Goal: Task Accomplishment & Management: Manage account settings

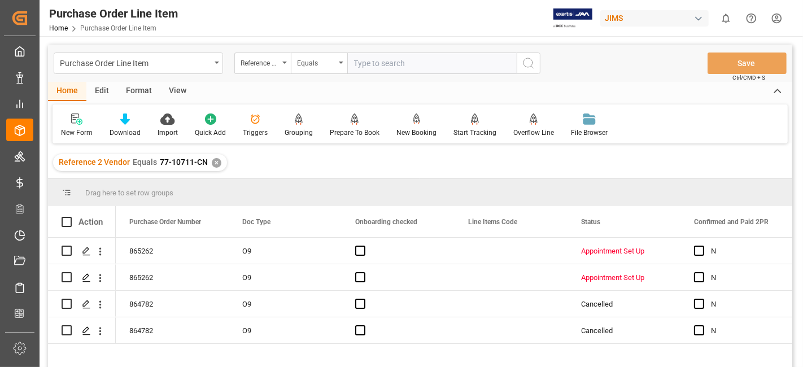
click at [215, 165] on div "✕" at bounding box center [217, 163] width 10 height 10
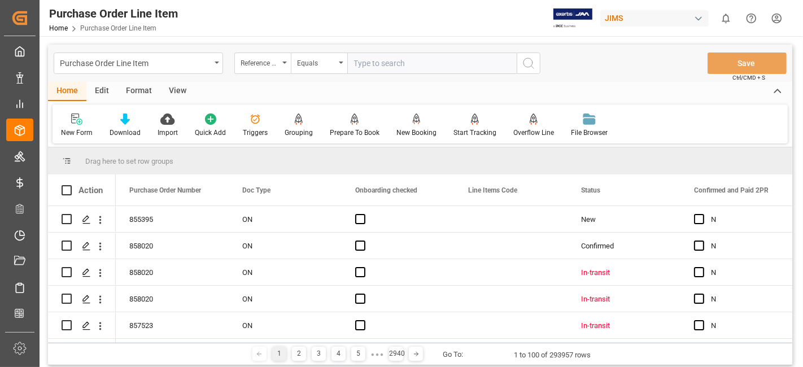
drag, startPoint x: 384, startPoint y: 65, endPoint x: 390, endPoint y: 68, distance: 7.1
click at [384, 65] on input "text" at bounding box center [431, 63] width 169 height 21
paste input "77-10754-US"
type input "77-10754-US"
click at [533, 67] on line "search button" at bounding box center [532, 67] width 2 height 2
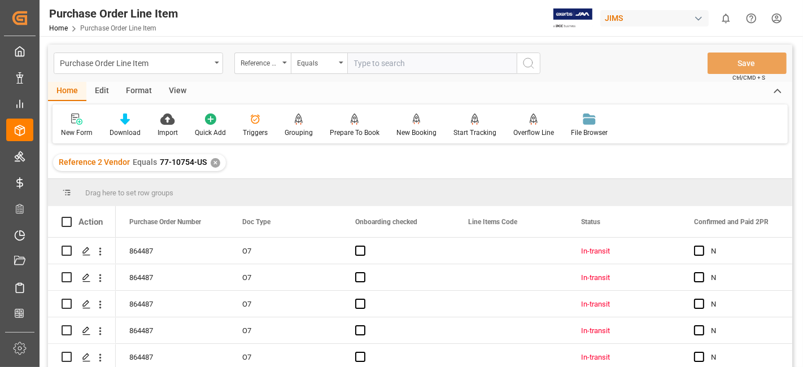
click at [185, 89] on div "View" at bounding box center [177, 91] width 34 height 19
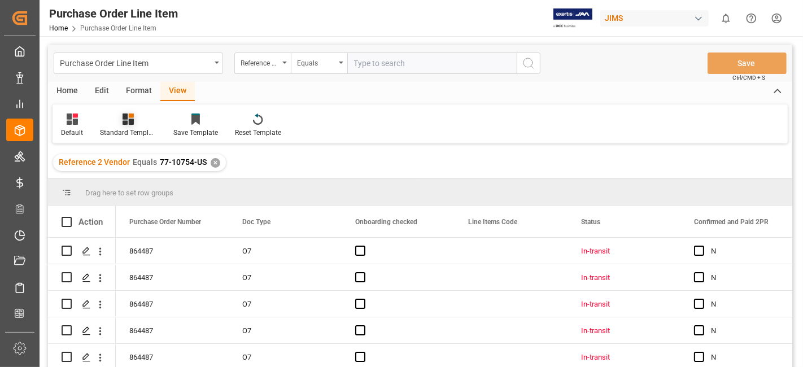
click at [114, 121] on div at bounding box center [128, 119] width 56 height 12
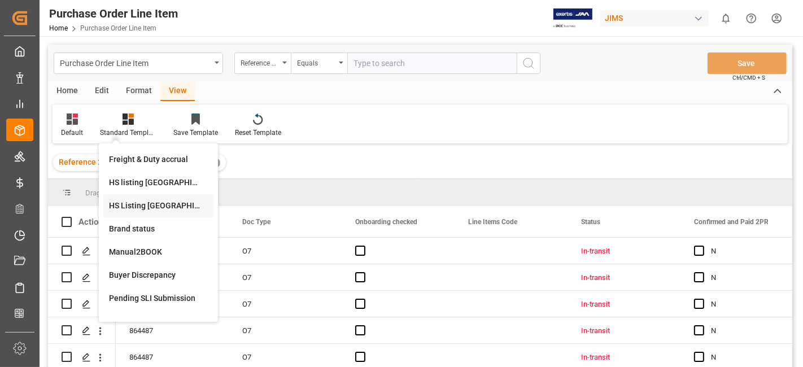
click at [164, 207] on div "HS Listing CANADA" at bounding box center [158, 206] width 99 height 12
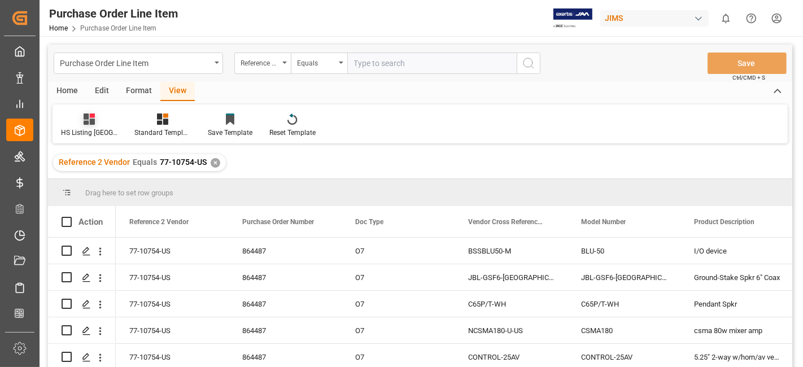
click at [89, 120] on icon at bounding box center [89, 119] width 11 height 11
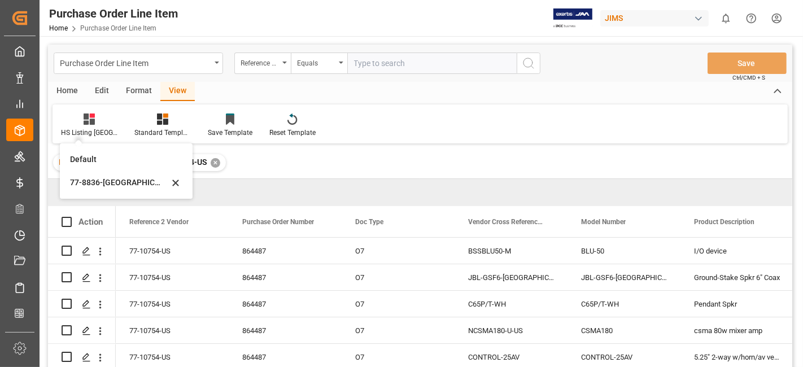
click at [512, 115] on div "HS Listing CANADA Default 77-8836-US Standard Templates Save Template Reset Tem…" at bounding box center [420, 123] width 735 height 39
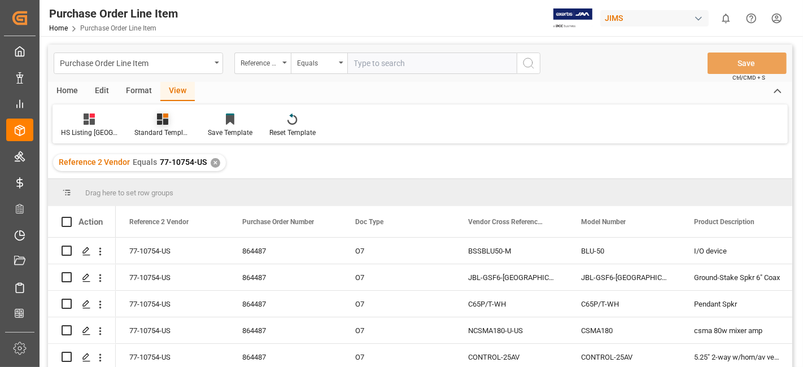
click at [168, 122] on icon at bounding box center [162, 119] width 11 height 11
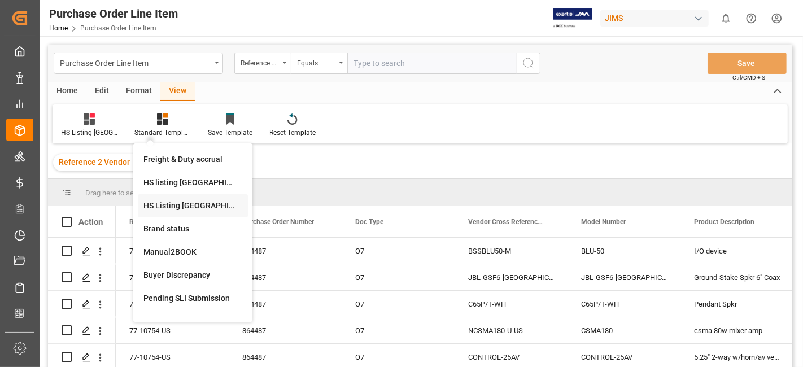
click at [195, 200] on div "HS Listing CANADA" at bounding box center [192, 206] width 99 height 12
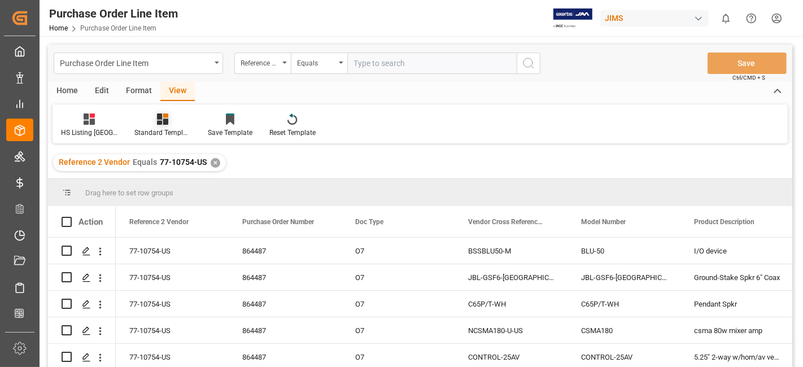
click at [165, 124] on icon at bounding box center [162, 119] width 11 height 11
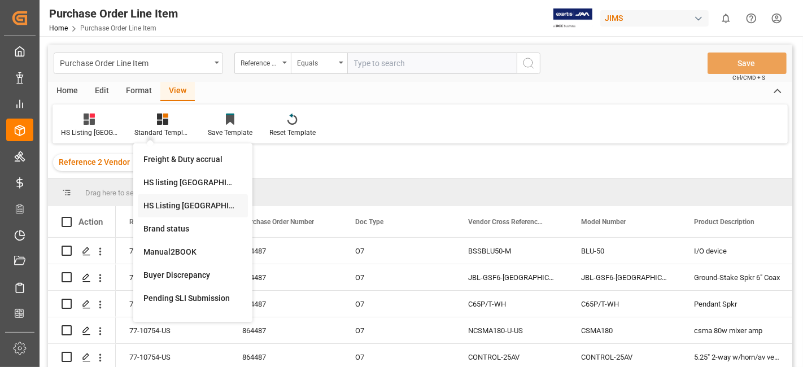
click at [184, 203] on div "HS Listing CANADA" at bounding box center [192, 206] width 99 height 12
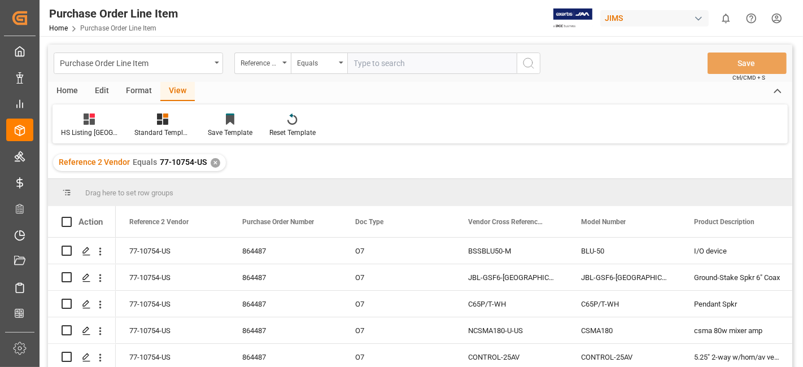
click at [72, 93] on div "Home" at bounding box center [67, 91] width 38 height 19
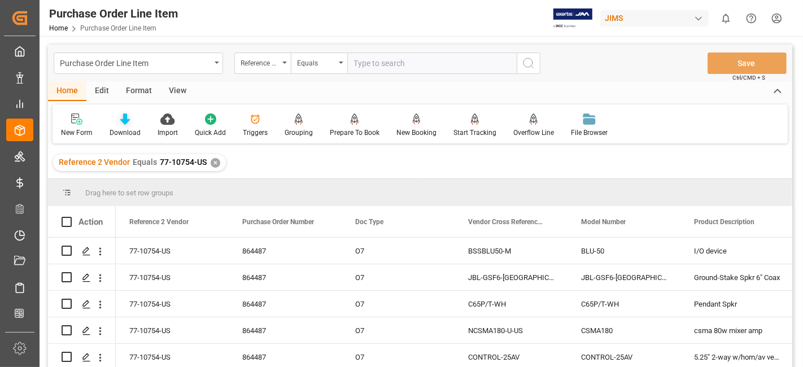
click at [123, 119] on icon at bounding box center [125, 119] width 10 height 11
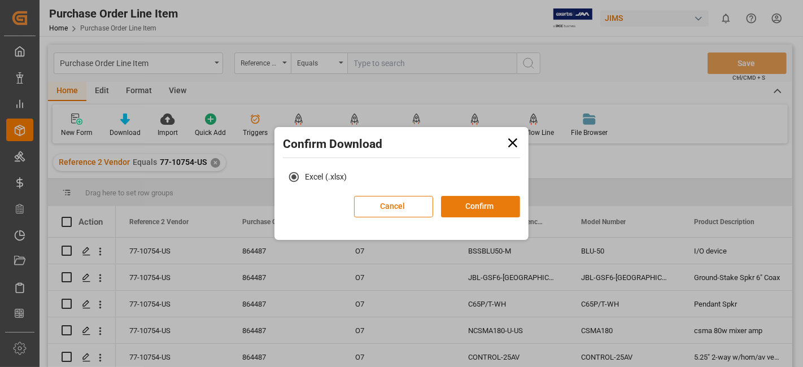
click at [484, 196] on button "Confirm" at bounding box center [480, 206] width 79 height 21
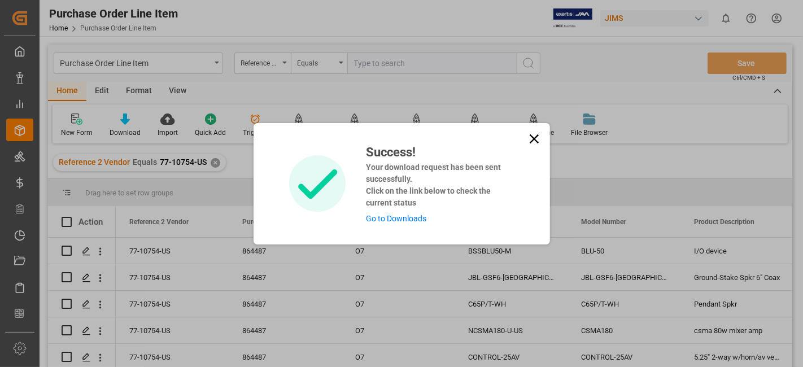
click at [389, 220] on link "Go to Downloads" at bounding box center [396, 218] width 60 height 9
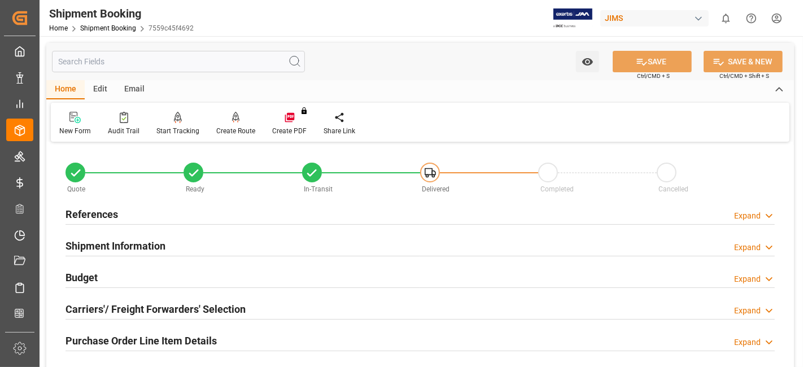
scroll to position [290, 0]
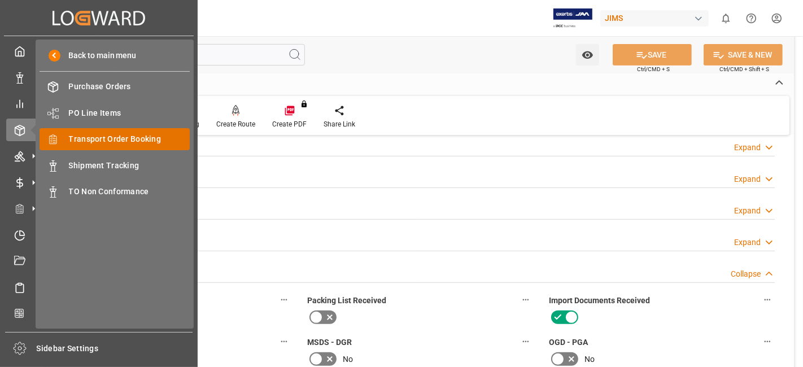
click at [153, 137] on span "Transport Order Booking" at bounding box center [129, 139] width 121 height 12
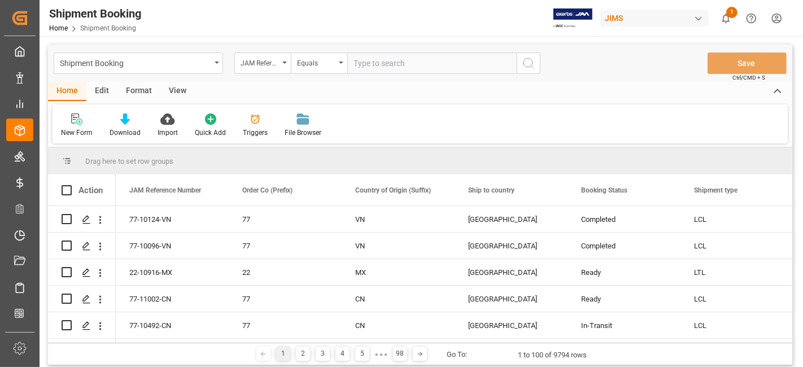
click at [371, 64] on input "text" at bounding box center [431, 63] width 169 height 21
type input "77-10983-US"
click at [522, 64] on icon "search button" at bounding box center [529, 63] width 14 height 14
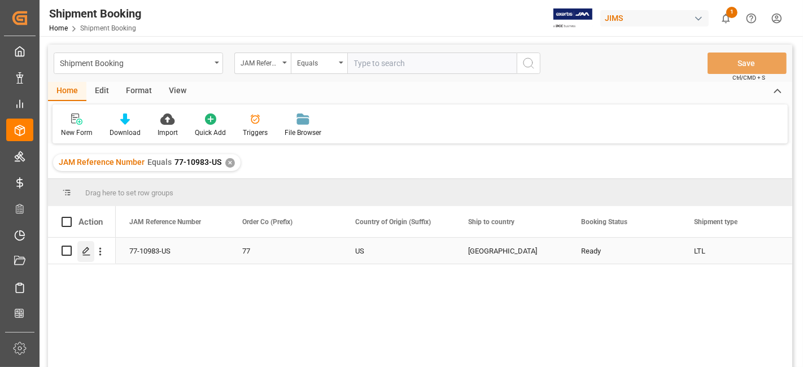
click at [90, 254] on div "Press SPACE to select this row." at bounding box center [85, 251] width 17 height 21
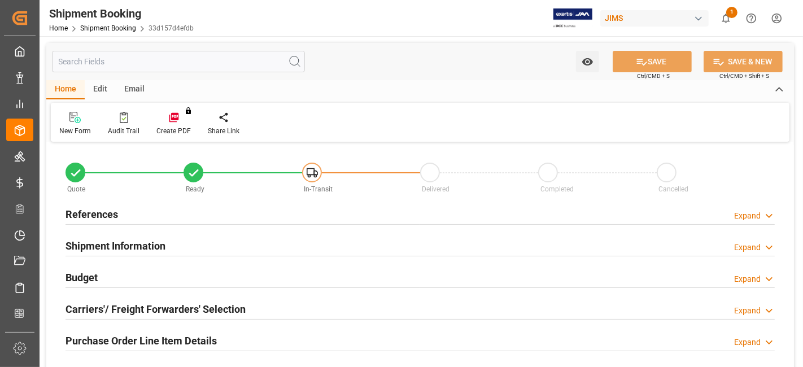
type input "0"
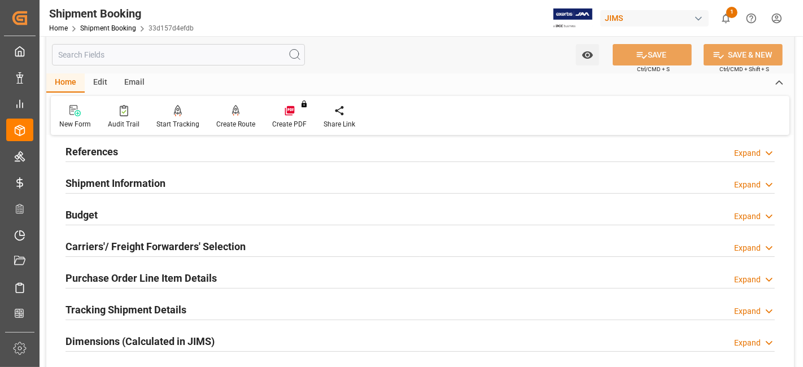
click at [175, 335] on h2 "Dimensions (Calculated in JIMS)" at bounding box center [140, 341] width 149 height 15
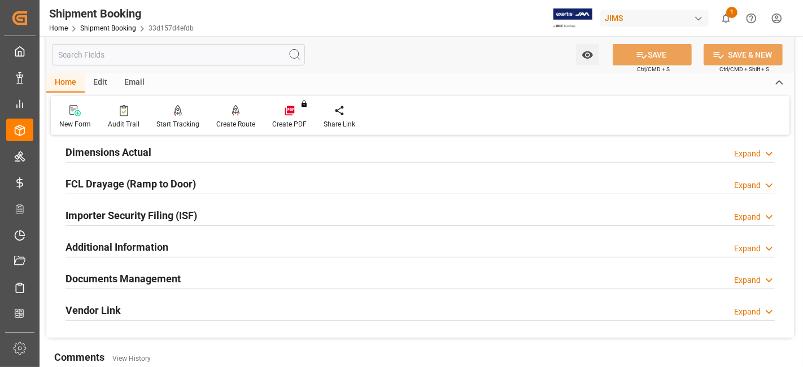
click at [163, 267] on div "Documents Management" at bounding box center [123, 277] width 115 height 21
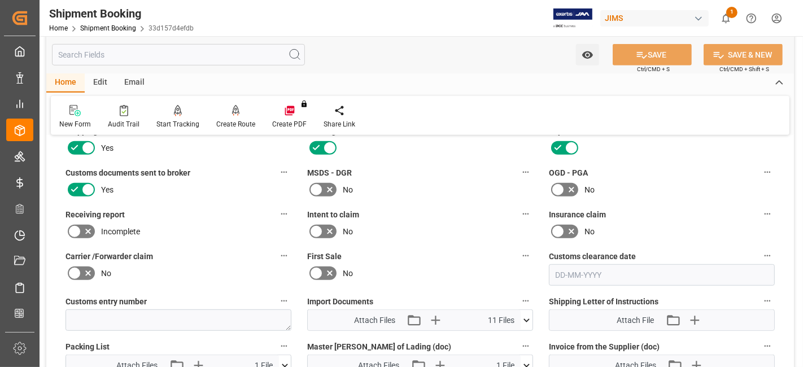
scroll to position [665, 0]
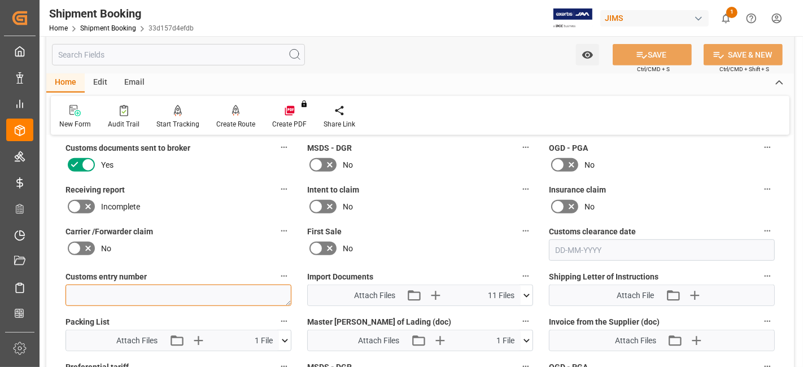
drag, startPoint x: 93, startPoint y: 290, endPoint x: 101, endPoint y: 289, distance: 7.4
click at [93, 290] on textarea at bounding box center [179, 295] width 226 height 21
paste textarea "13391-69288254-8"
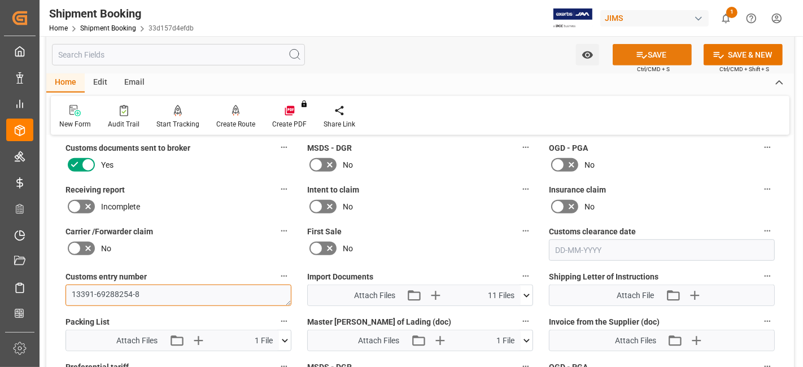
type textarea "13391-69288254-8"
click at [625, 54] on button "SAVE" at bounding box center [652, 54] width 79 height 21
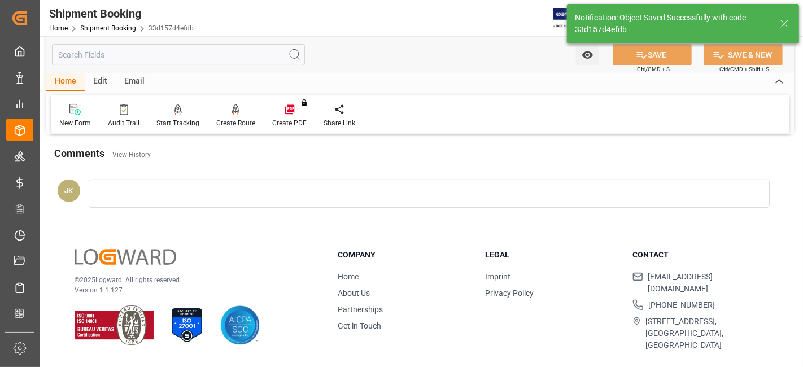
scroll to position [478, 0]
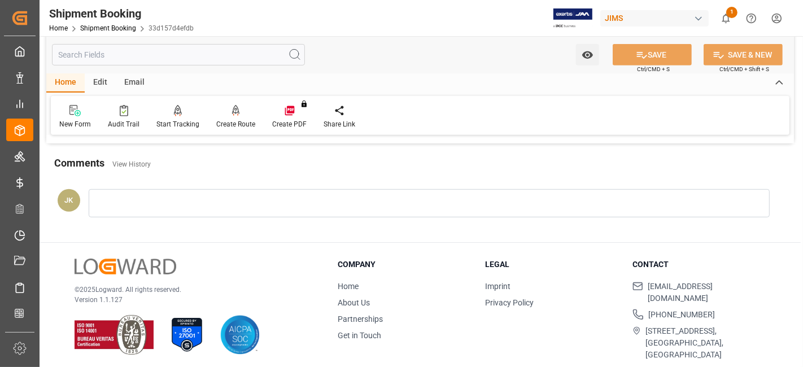
click at [264, 259] on div "© 2025 Logward. All rights reserved. Version 1.1.127" at bounding box center [192, 307] width 235 height 97
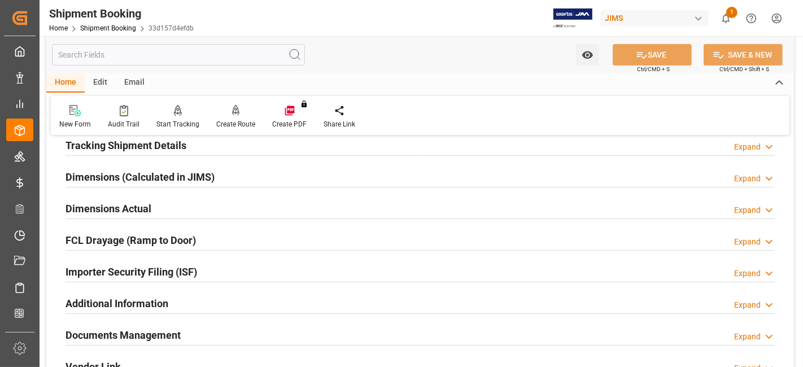
scroll to position [202, 0]
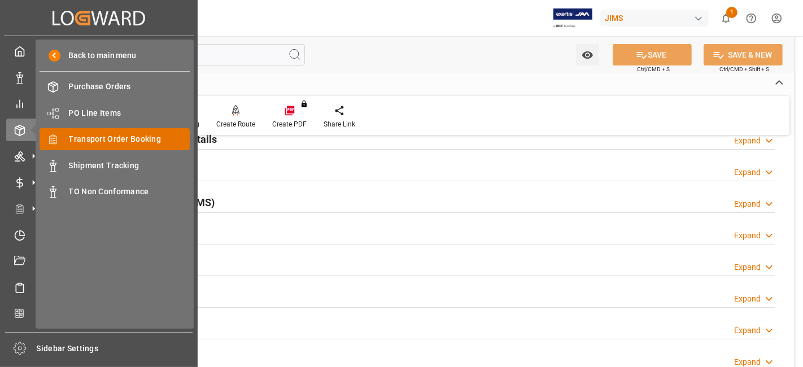
click at [149, 139] on span "Transport Order Booking" at bounding box center [129, 139] width 121 height 12
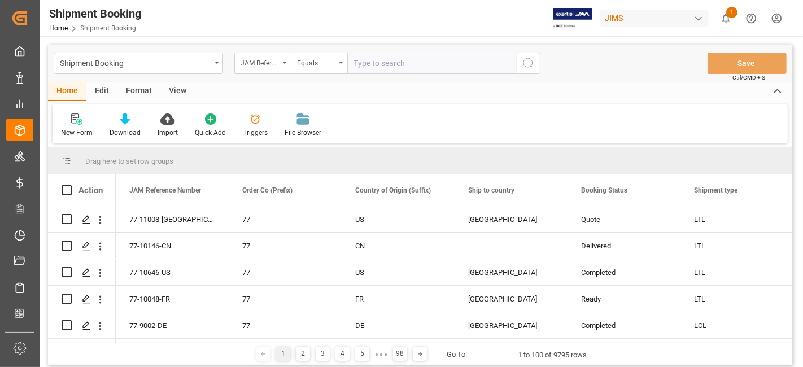
click at [381, 67] on input "text" at bounding box center [431, 63] width 169 height 21
type input "77-10994-[GEOGRAPHIC_DATA]"
click at [528, 68] on icon "search button" at bounding box center [529, 63] width 14 height 14
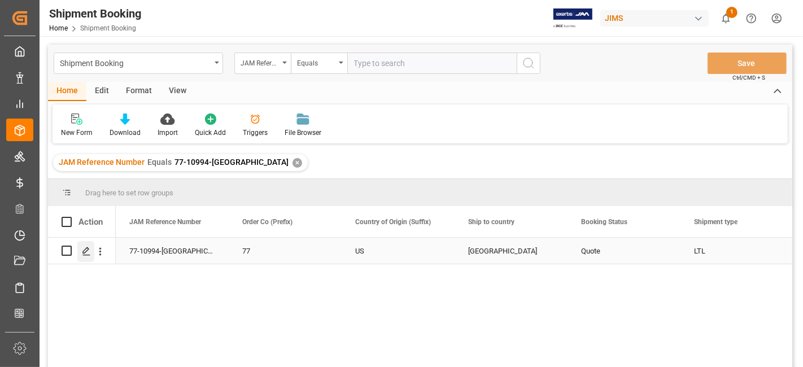
click at [90, 251] on icon "Press SPACE to select this row." at bounding box center [86, 251] width 9 height 9
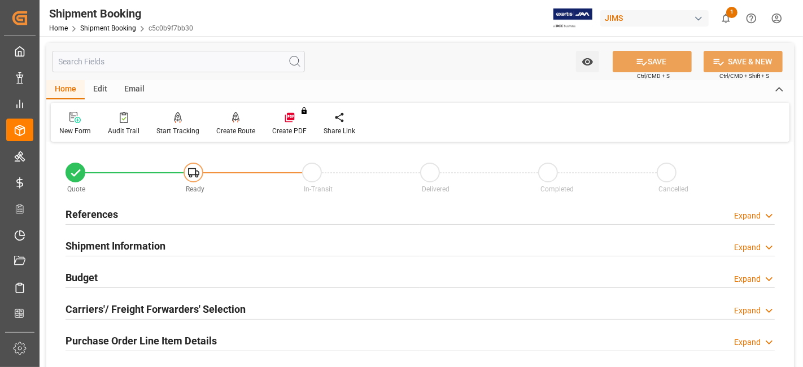
click at [124, 211] on div "References Expand" at bounding box center [420, 213] width 709 height 21
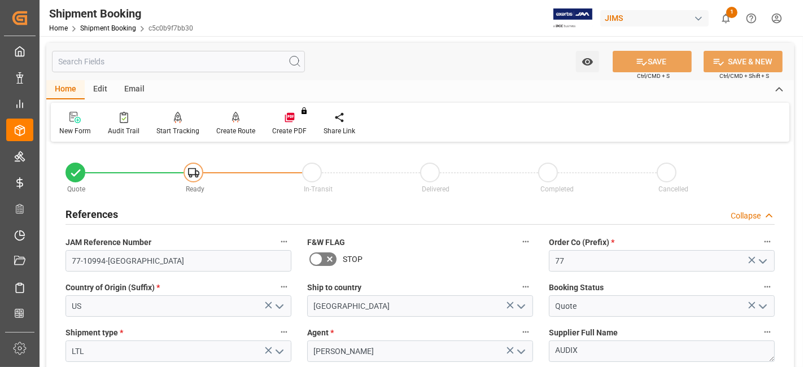
click at [124, 211] on div "References Collapse" at bounding box center [420, 213] width 709 height 21
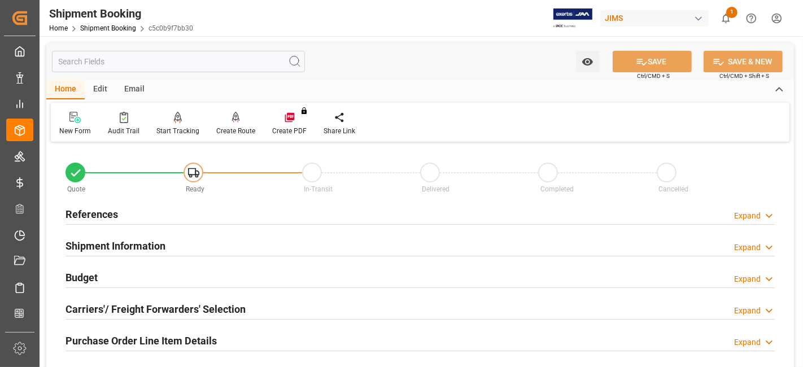
click at [124, 278] on div "Budget Expand" at bounding box center [420, 276] width 709 height 21
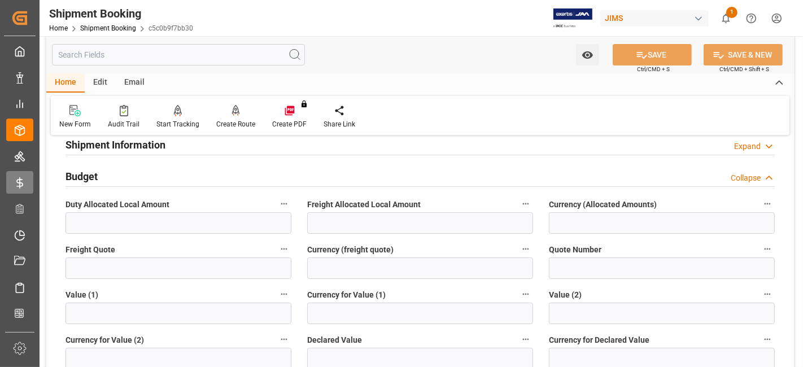
scroll to position [100, 0]
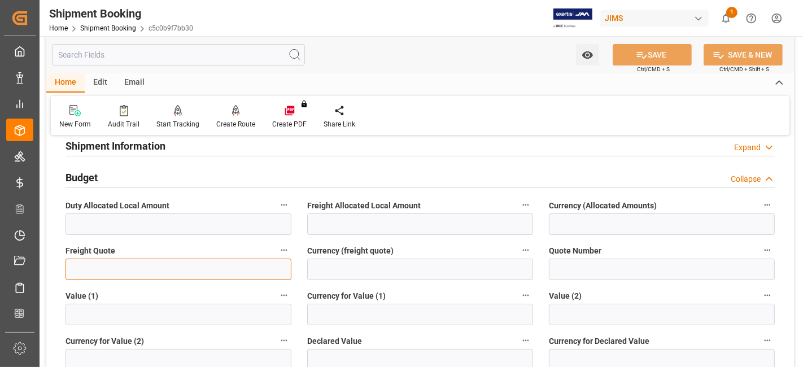
click at [149, 272] on input "text" at bounding box center [179, 269] width 226 height 21
type input "35"
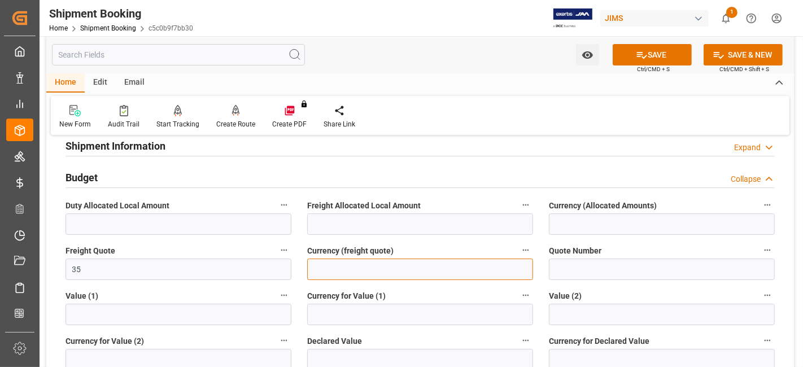
click at [350, 274] on input at bounding box center [420, 269] width 226 height 21
type input "USD"
click at [650, 58] on button "SAVE" at bounding box center [652, 54] width 79 height 21
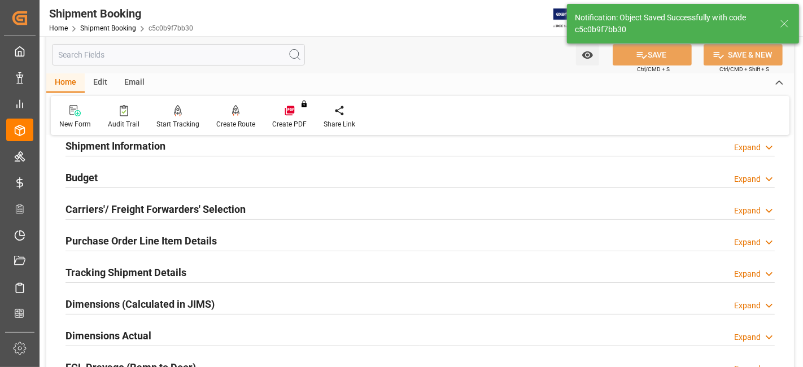
click at [117, 203] on h2 "Carriers'/ Freight Forwarders' Selection" at bounding box center [156, 209] width 180 height 15
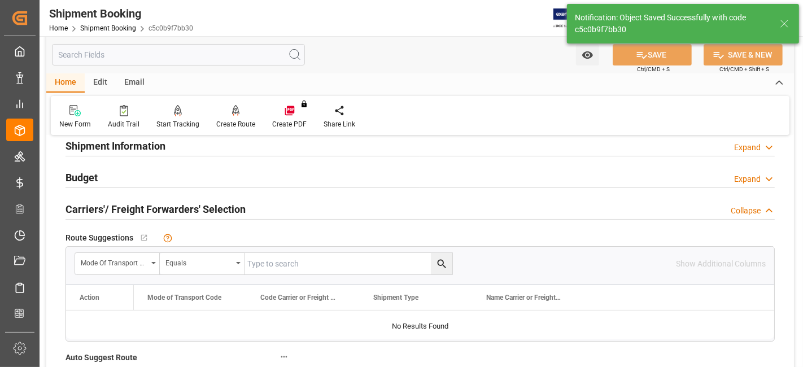
scroll to position [163, 0]
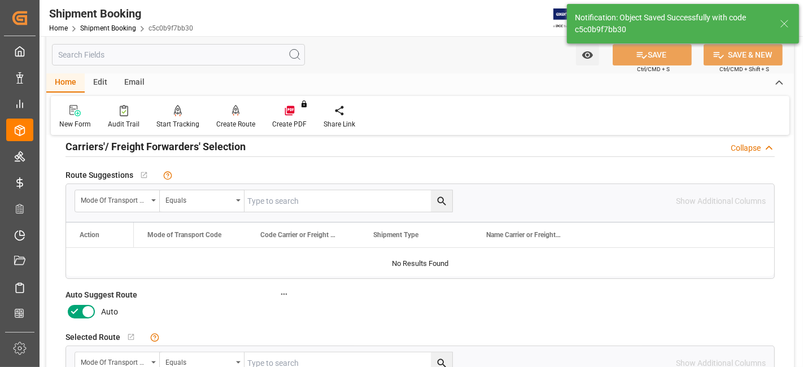
click at [72, 305] on icon at bounding box center [75, 312] width 14 height 14
click at [0, 0] on input "checkbox" at bounding box center [0, 0] width 0 height 0
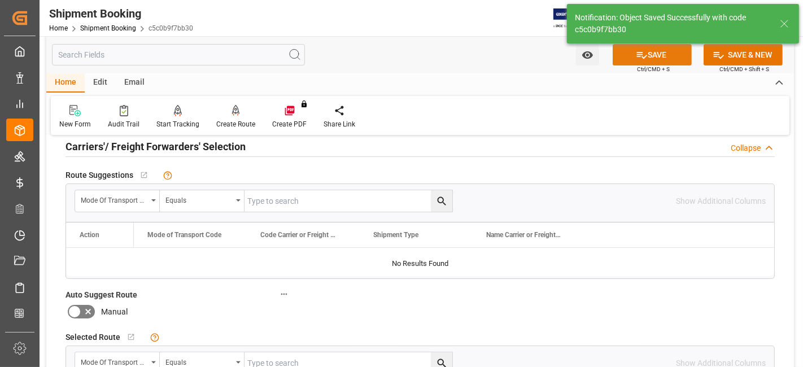
click at [662, 54] on button "SAVE" at bounding box center [652, 54] width 79 height 21
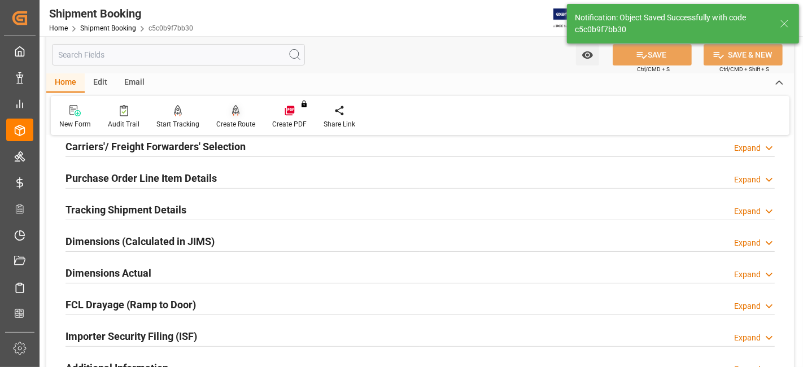
click at [237, 123] on div "Create Route" at bounding box center [235, 124] width 39 height 10
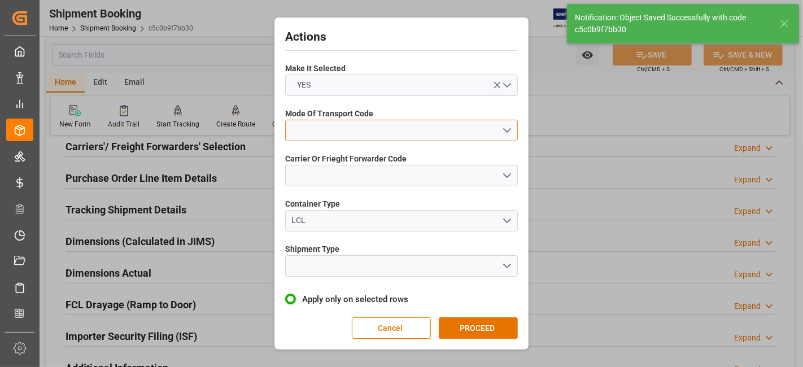
click at [502, 134] on button "open menu" at bounding box center [401, 130] width 233 height 21
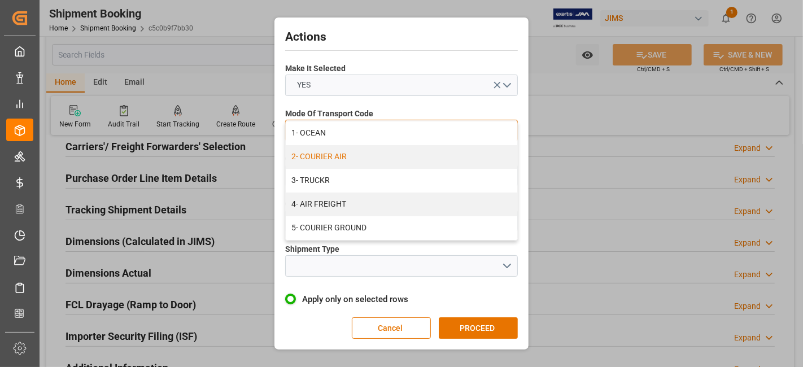
click at [359, 155] on div "2- COURIER AIR" at bounding box center [402, 157] width 232 height 24
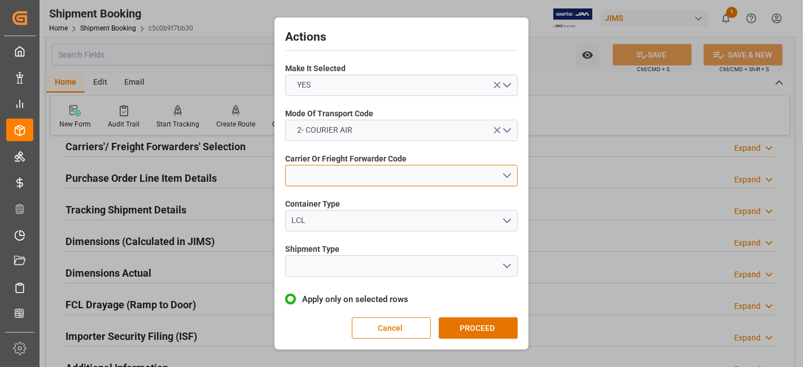
click at [508, 173] on button "open menu" at bounding box center [401, 175] width 233 height 21
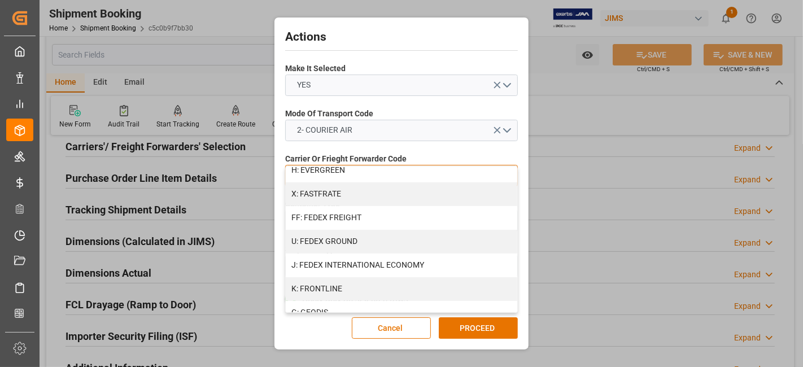
scroll to position [297, 0]
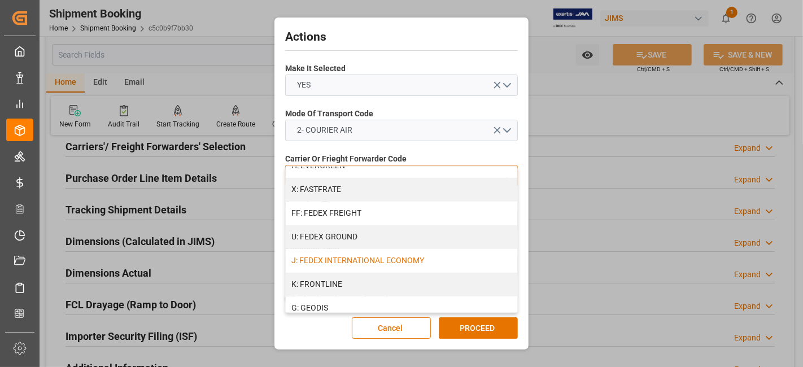
click at [431, 261] on div "J: FEDEX INTERNATIONAL ECONOMY" at bounding box center [402, 261] width 232 height 24
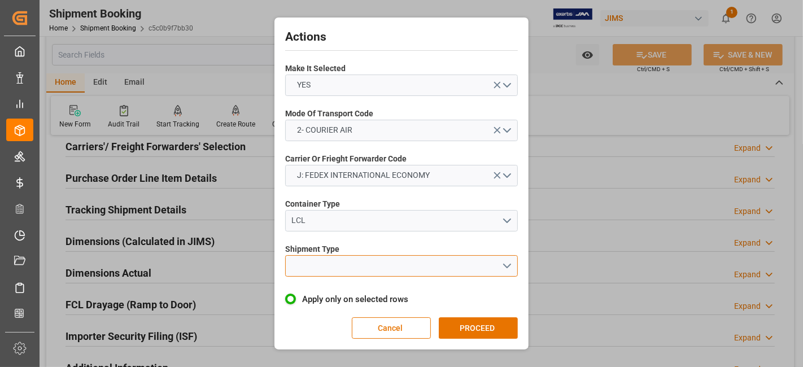
click at [508, 268] on button "open menu" at bounding box center [401, 265] width 233 height 21
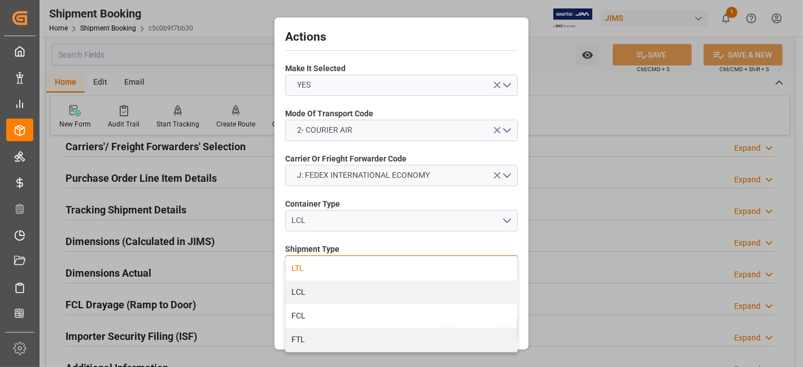
click at [321, 262] on div "LTL" at bounding box center [402, 269] width 232 height 24
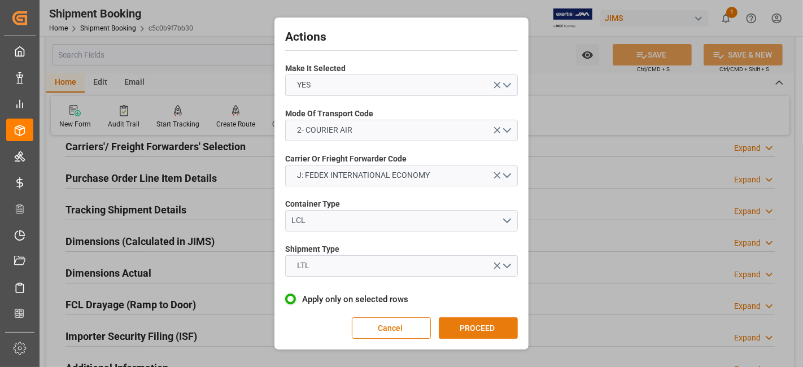
click at [483, 332] on button "PROCEED" at bounding box center [478, 327] width 79 height 21
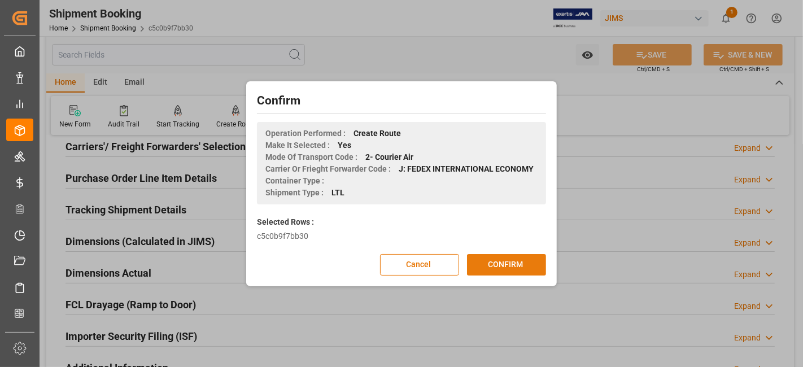
click at [497, 264] on button "CONFIRM" at bounding box center [506, 264] width 79 height 21
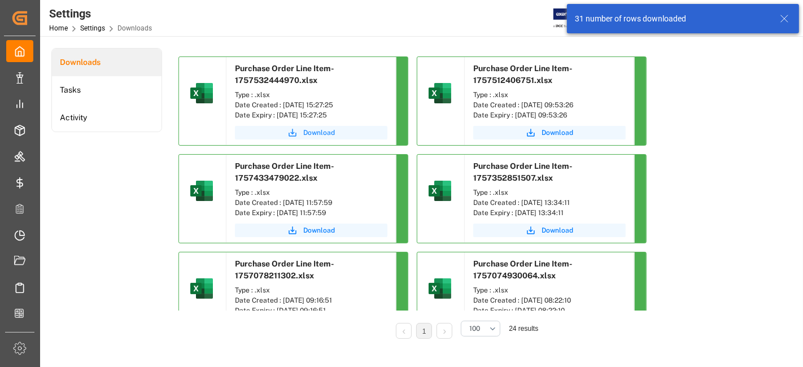
click at [285, 132] on button "Download" at bounding box center [311, 133] width 152 height 14
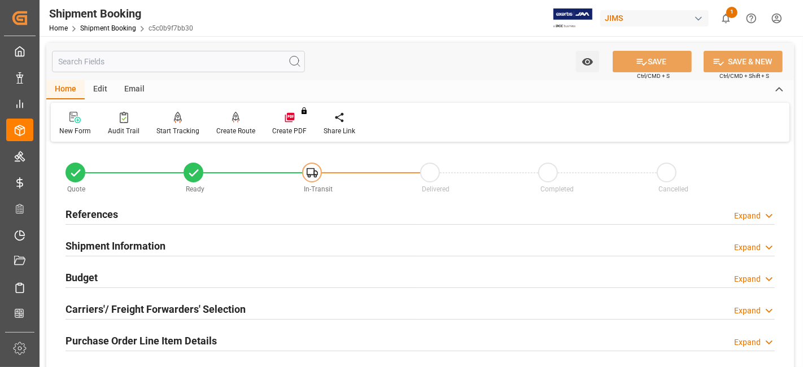
click at [113, 325] on div "Purchase Order Line Item Details Expand" at bounding box center [420, 341] width 725 height 32
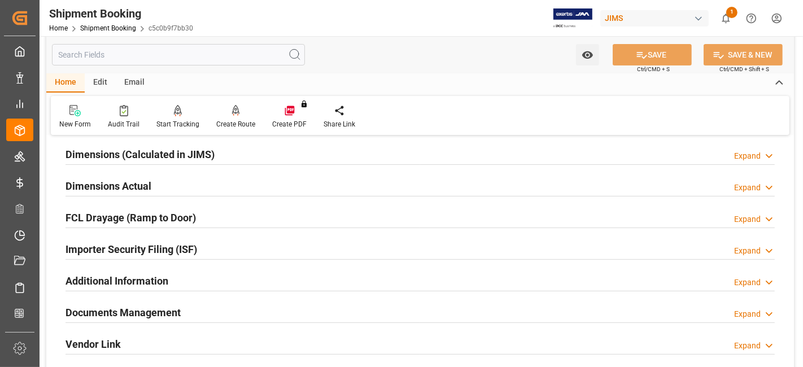
scroll to position [251, 0]
click at [138, 177] on h2 "Dimensions Actual" at bounding box center [109, 184] width 86 height 15
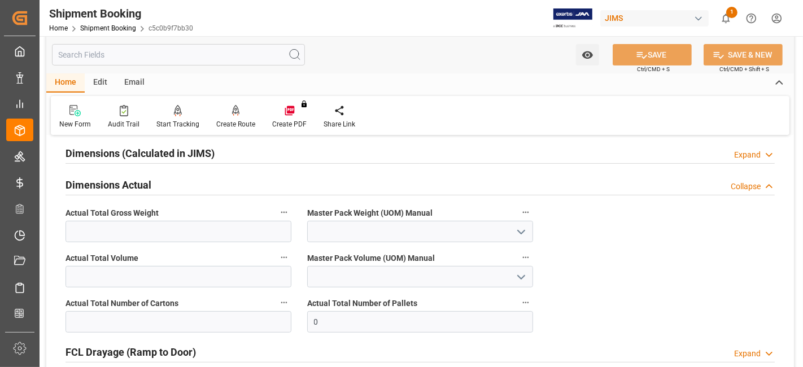
scroll to position [276, 0]
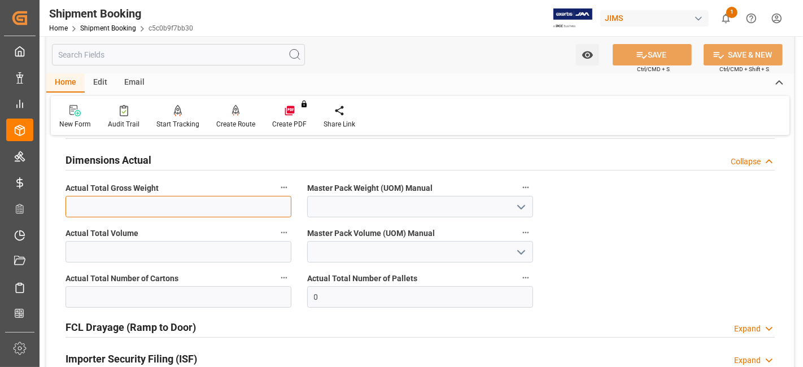
click at [129, 210] on input "text" at bounding box center [179, 206] width 226 height 21
type input "4.1"
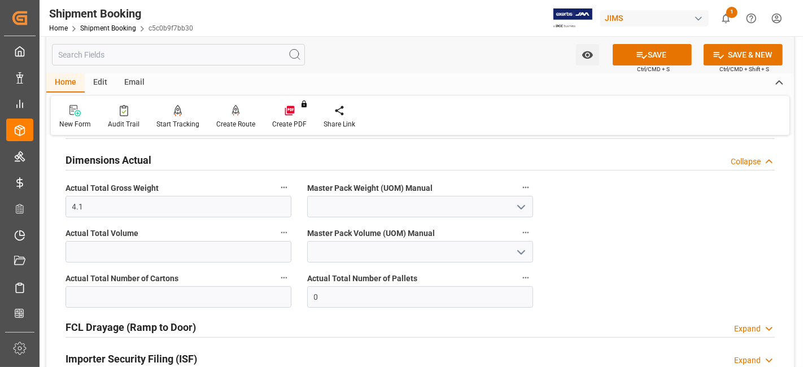
click at [521, 206] on icon "open menu" at bounding box center [522, 207] width 14 height 14
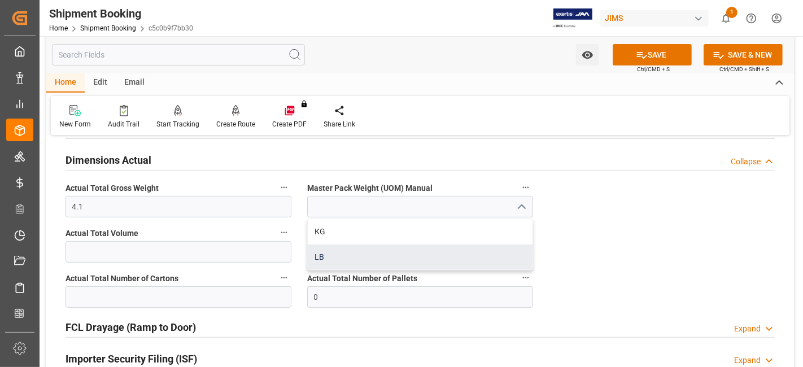
click at [371, 254] on div "LB" at bounding box center [420, 257] width 225 height 25
type input "LB"
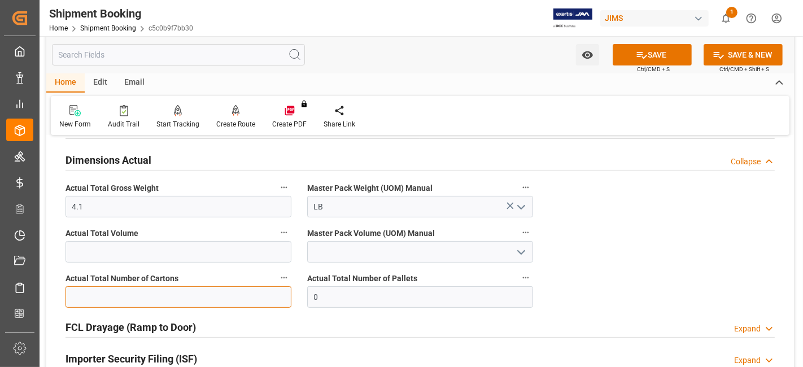
click at [181, 289] on input "text" at bounding box center [179, 296] width 226 height 21
type input "1"
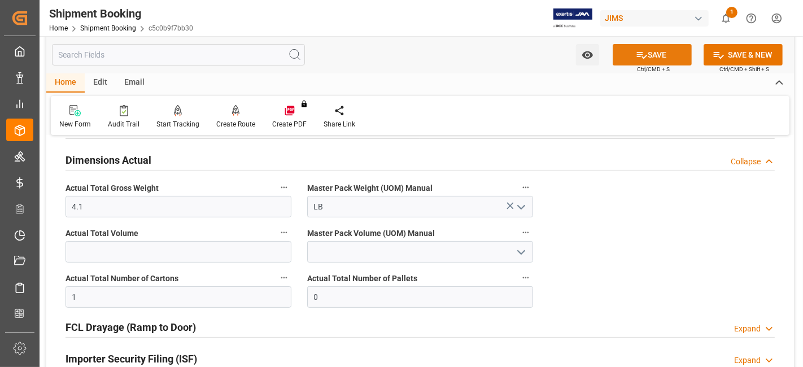
click at [660, 50] on button "SAVE" at bounding box center [652, 54] width 79 height 21
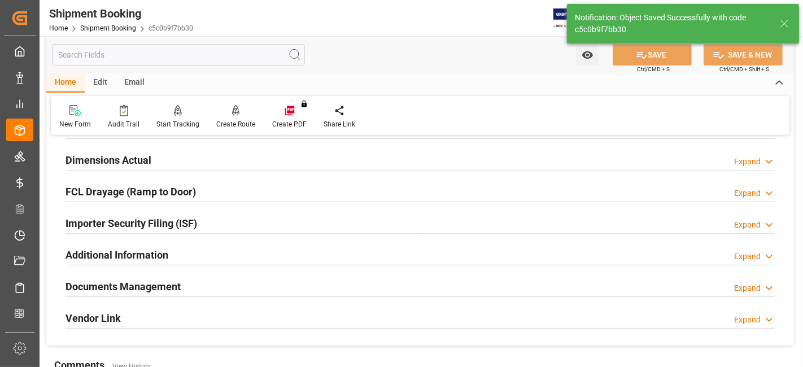
click at [132, 285] on h2 "Documents Management" at bounding box center [123, 286] width 115 height 15
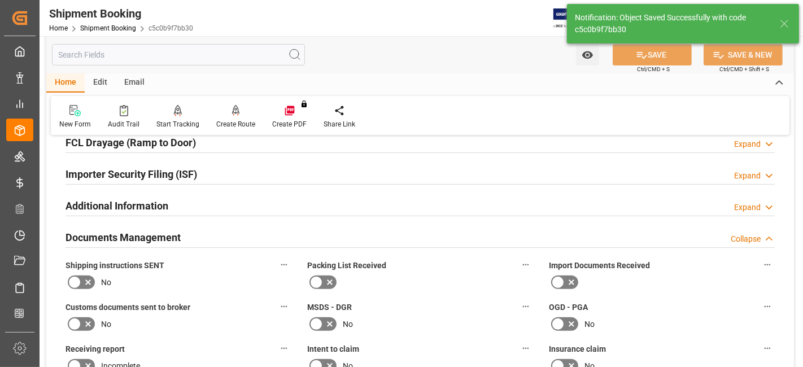
scroll to position [326, 0]
click at [82, 279] on icon at bounding box center [88, 281] width 14 height 14
click at [0, 0] on input "checkbox" at bounding box center [0, 0] width 0 height 0
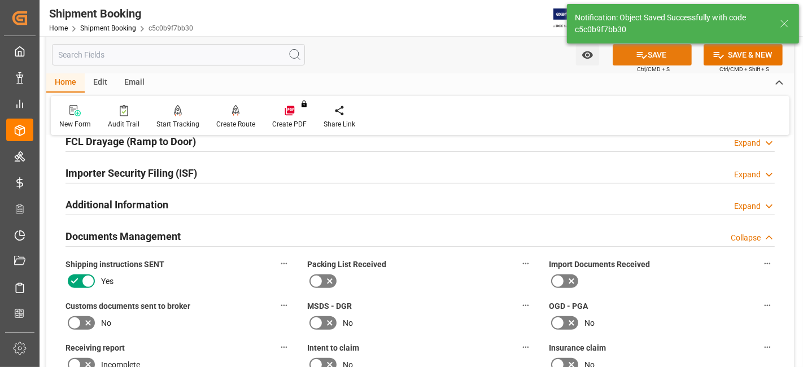
click at [643, 51] on icon at bounding box center [642, 55] width 12 height 12
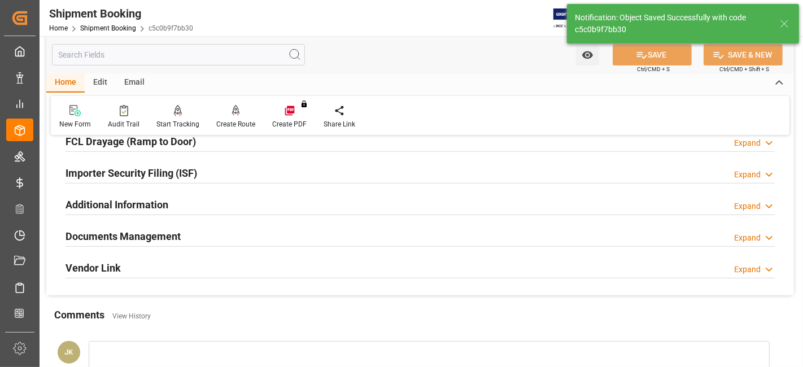
click at [207, 234] on div "Documents Management Expand" at bounding box center [420, 235] width 709 height 21
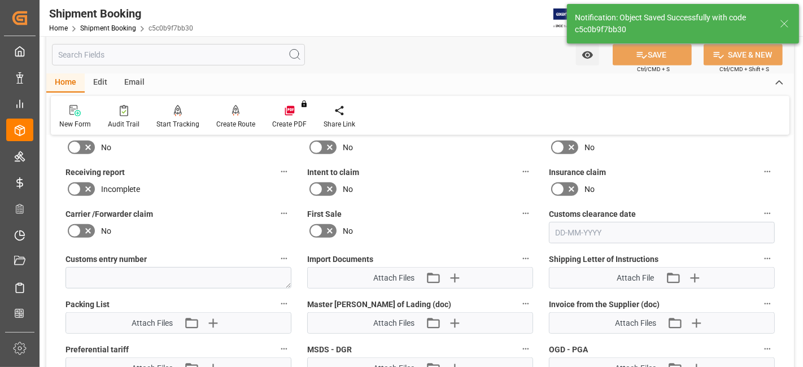
scroll to position [527, 0]
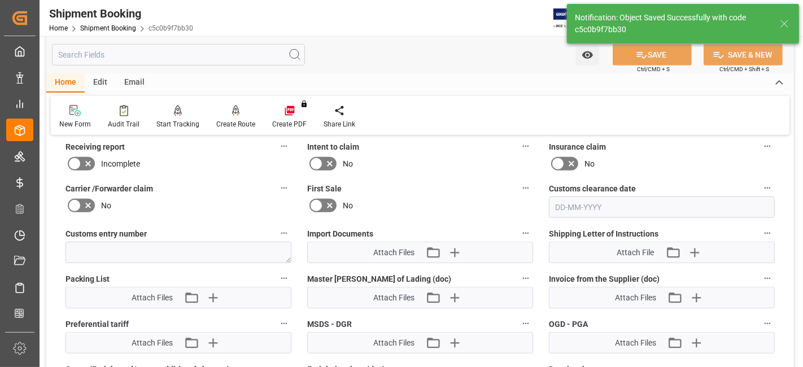
click at [454, 259] on div "Import Documents Attach Files Attach existing file Upload new file" at bounding box center [420, 244] width 242 height 45
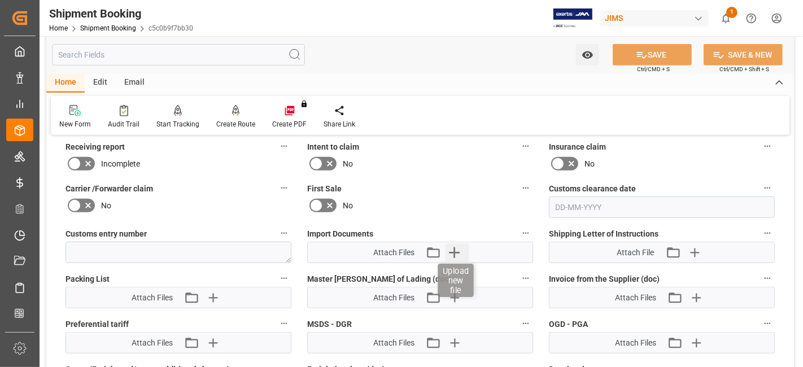
click at [452, 252] on icon "button" at bounding box center [455, 252] width 18 height 18
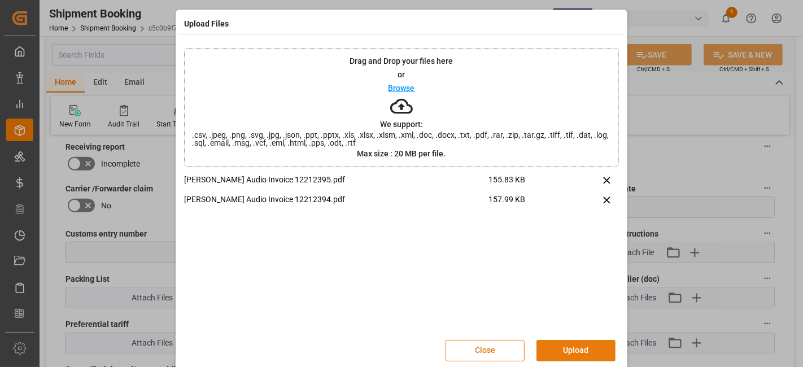
click at [565, 349] on button "Upload" at bounding box center [576, 350] width 79 height 21
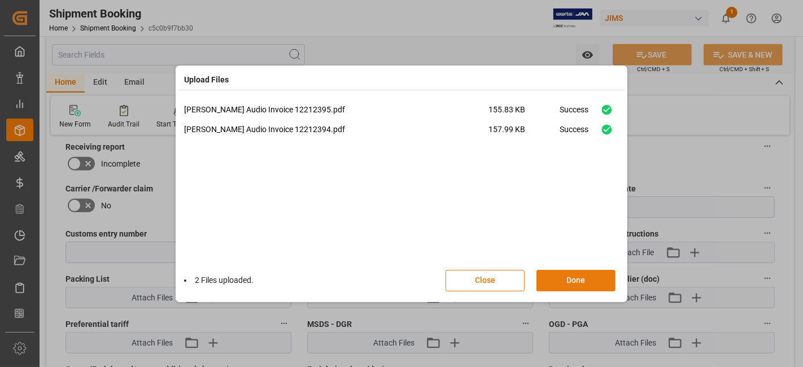
click at [576, 280] on button "Done" at bounding box center [576, 280] width 79 height 21
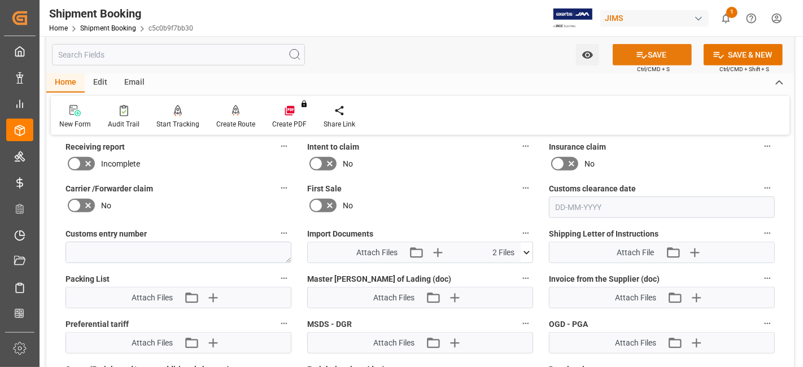
click at [644, 52] on icon at bounding box center [642, 55] width 12 height 12
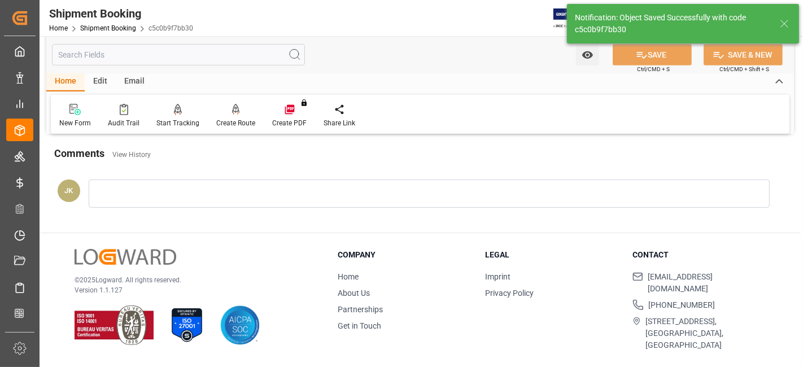
scroll to position [478, 0]
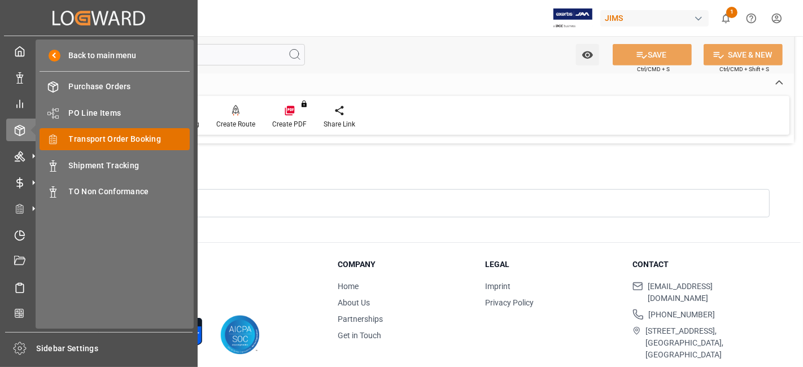
click at [137, 141] on span "Transport Order Booking" at bounding box center [129, 139] width 121 height 12
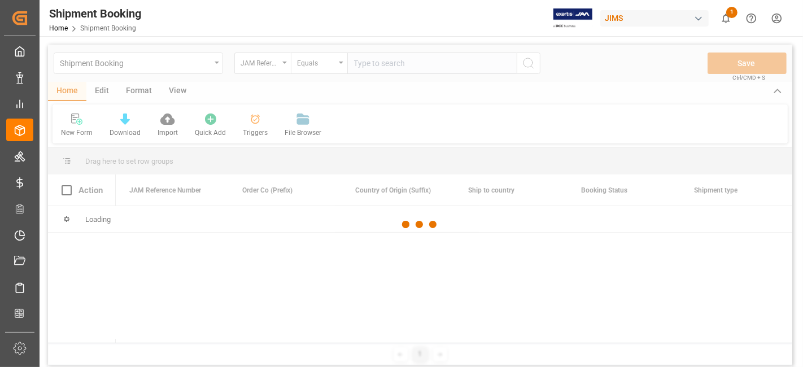
click at [377, 63] on div at bounding box center [420, 225] width 744 height 360
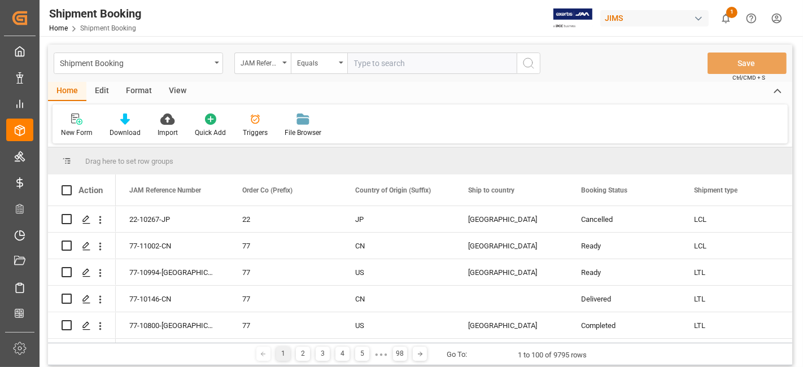
click at [374, 66] on input "text" at bounding box center [431, 63] width 169 height 21
paste input "77-10754-US"
type input "77-10754-US"
click at [526, 60] on icon "search button" at bounding box center [529, 63] width 14 height 14
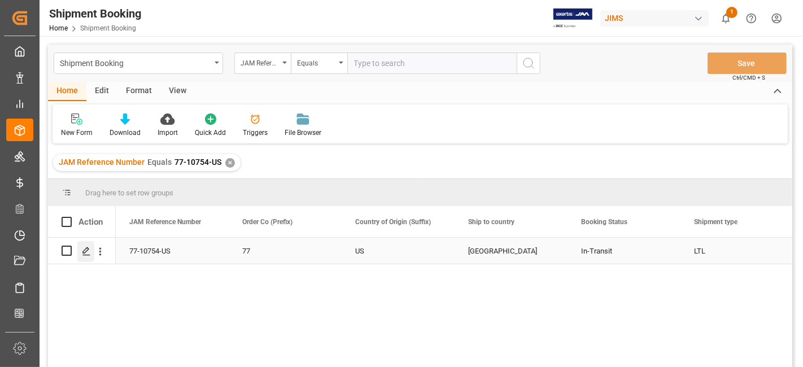
click at [85, 250] on icon "Press SPACE to select this row." at bounding box center [86, 251] width 9 height 9
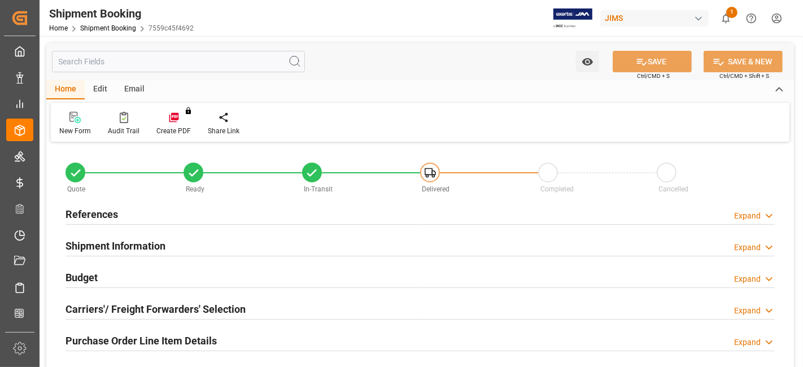
type input "0"
type input "4564.6694"
type input "1875"
type input "80823.3952"
click at [188, 267] on div "Budget Expand" at bounding box center [420, 276] width 709 height 21
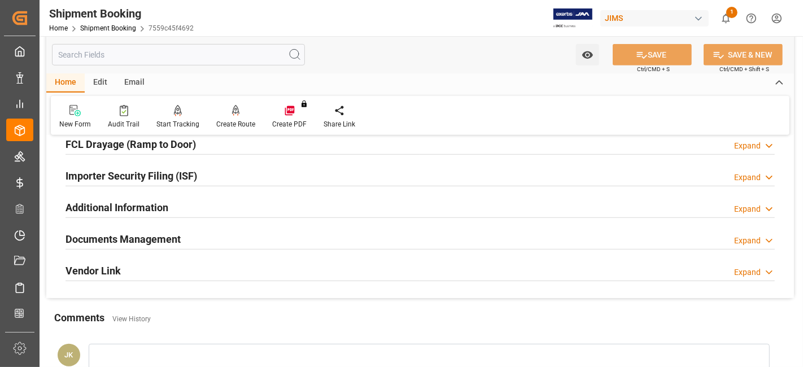
scroll to position [602, 0]
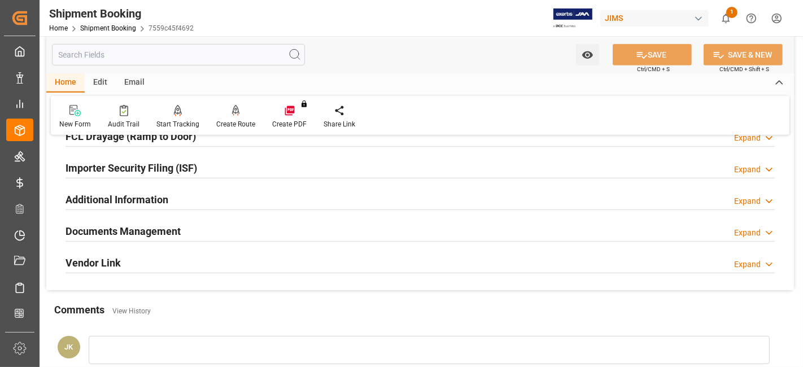
click at [158, 229] on h2 "Documents Management" at bounding box center [123, 231] width 115 height 15
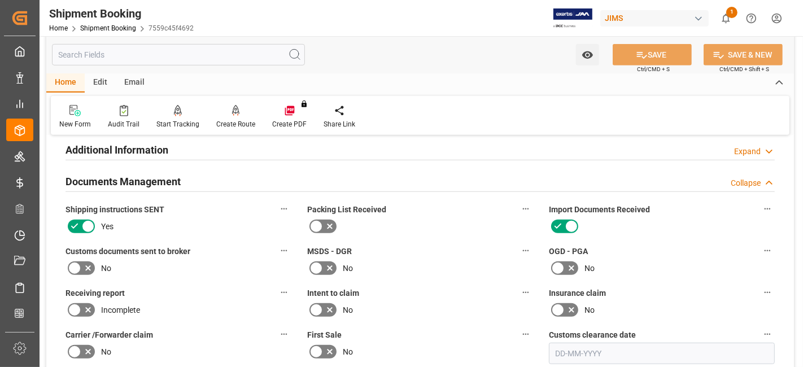
scroll to position [652, 0]
click at [90, 264] on icon at bounding box center [88, 268] width 14 height 14
click at [0, 0] on input "checkbox" at bounding box center [0, 0] width 0 height 0
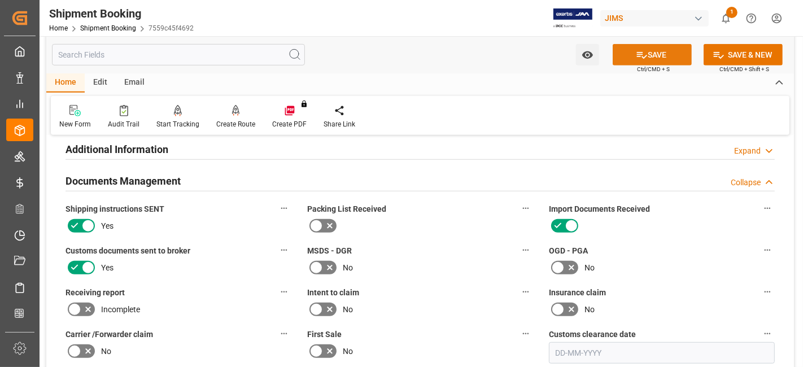
click at [646, 62] on button "SAVE" at bounding box center [652, 54] width 79 height 21
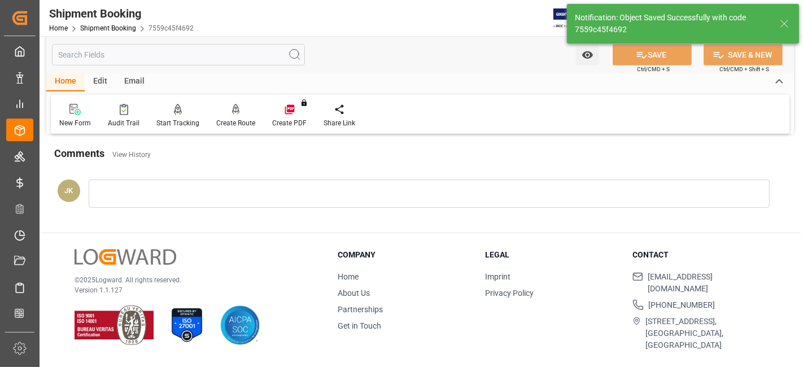
scroll to position [478, 0]
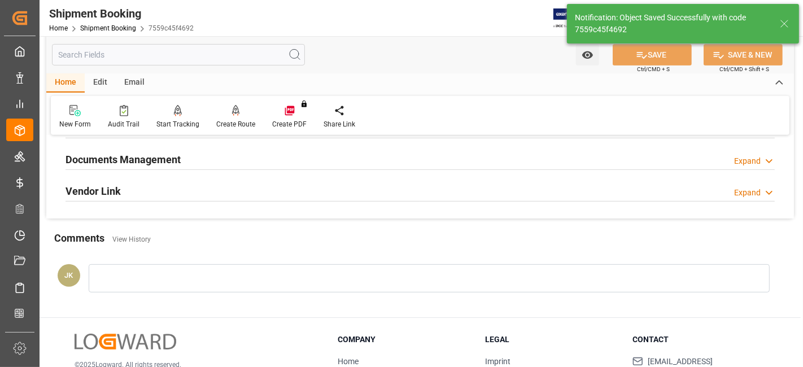
click at [203, 155] on div "Documents Management Expand" at bounding box center [420, 158] width 709 height 21
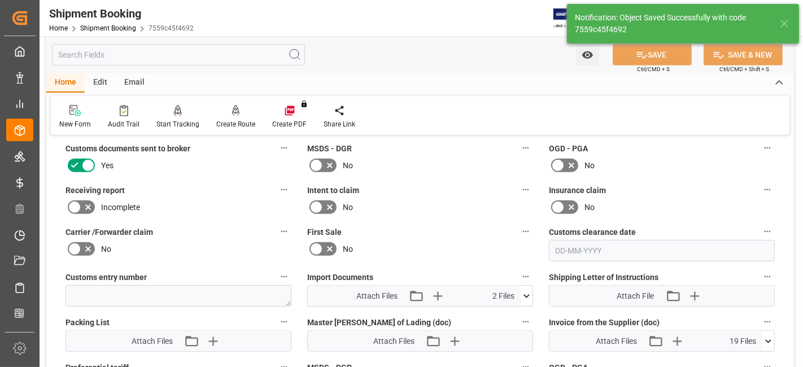
scroll to position [503, 0]
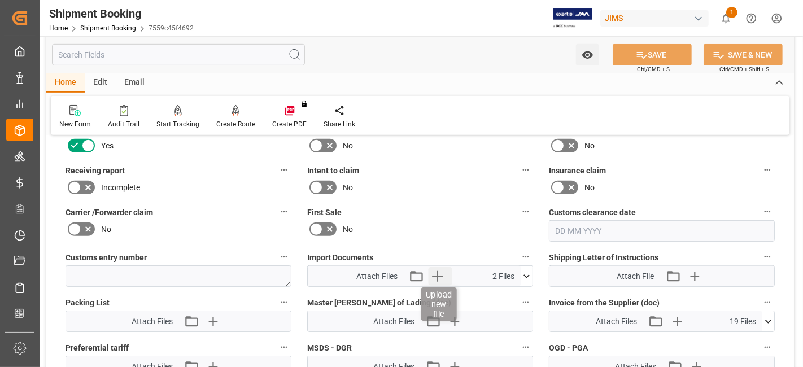
click at [433, 273] on icon "button" at bounding box center [438, 276] width 18 height 18
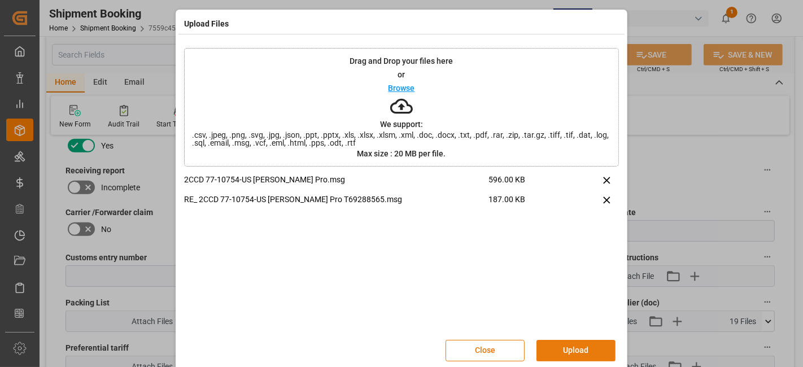
click at [559, 348] on button "Upload" at bounding box center [576, 350] width 79 height 21
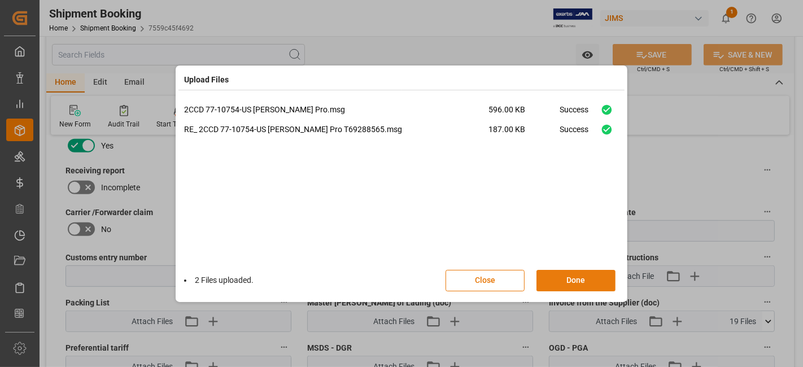
click at [564, 281] on button "Done" at bounding box center [576, 280] width 79 height 21
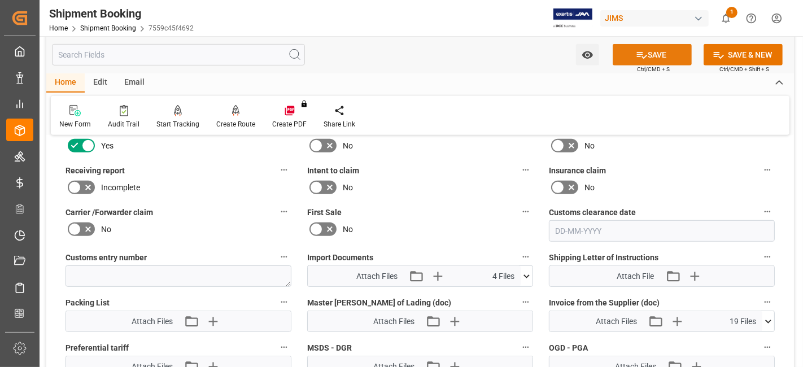
click at [662, 60] on button "SAVE" at bounding box center [652, 54] width 79 height 21
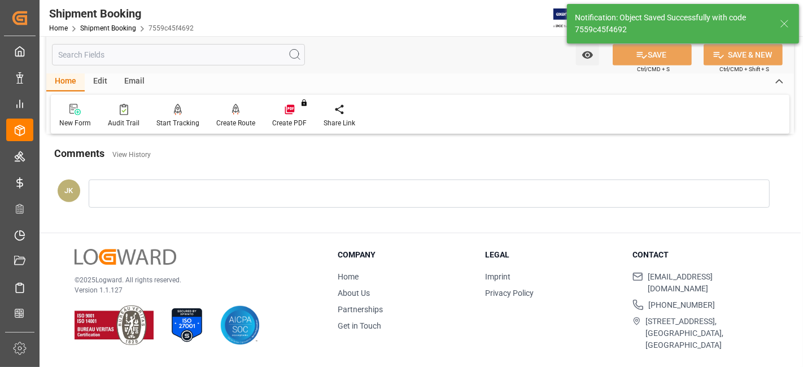
scroll to position [478, 0]
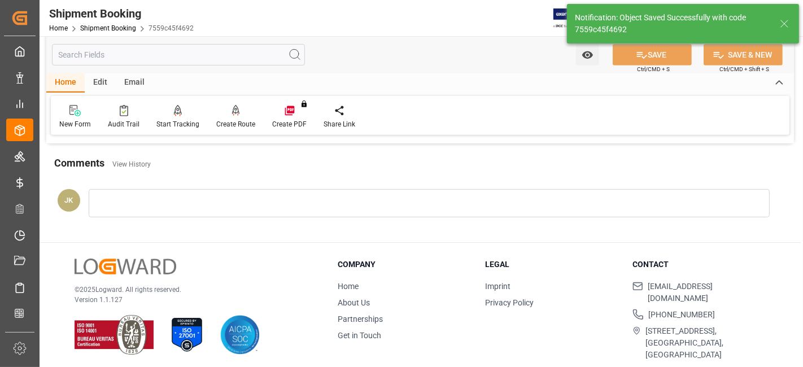
click at [431, 284] on li "Home" at bounding box center [404, 287] width 133 height 12
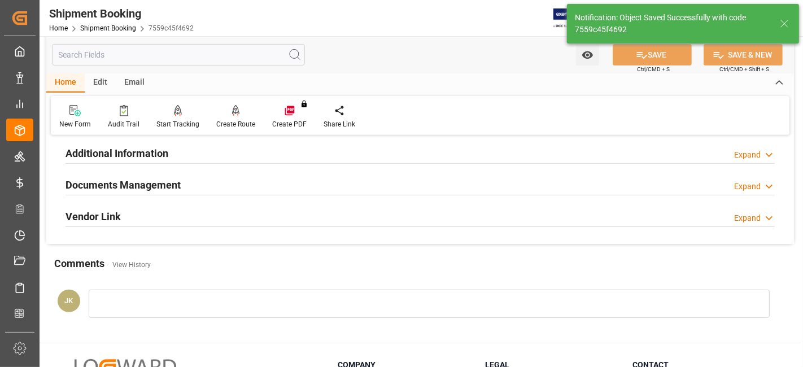
click at [285, 189] on div "Documents Management Expand" at bounding box center [420, 183] width 709 height 21
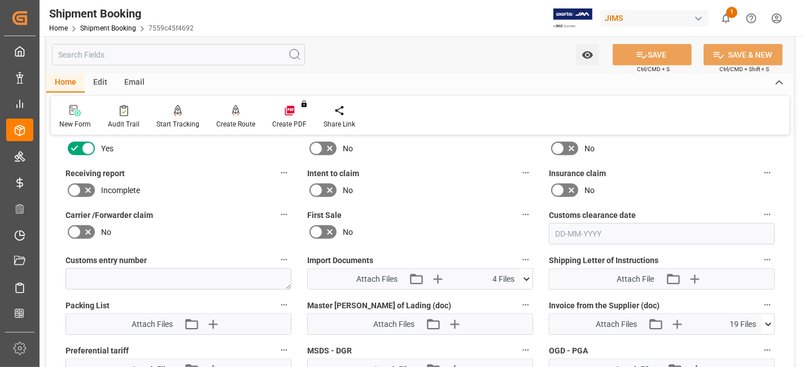
scroll to position [503, 0]
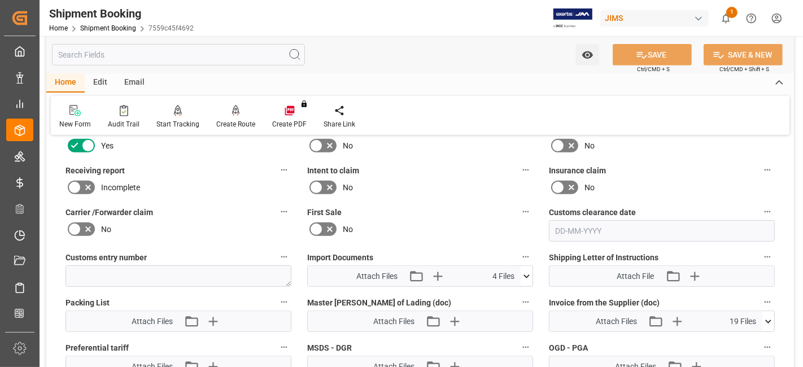
click at [522, 273] on icon at bounding box center [527, 277] width 12 height 12
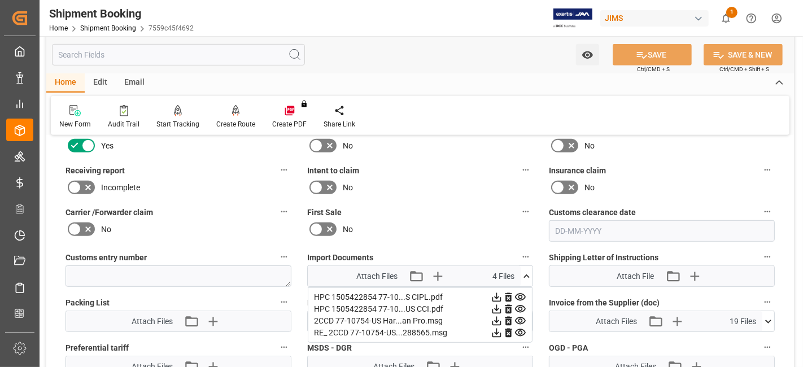
click at [479, 191] on div "No" at bounding box center [420, 187] width 226 height 18
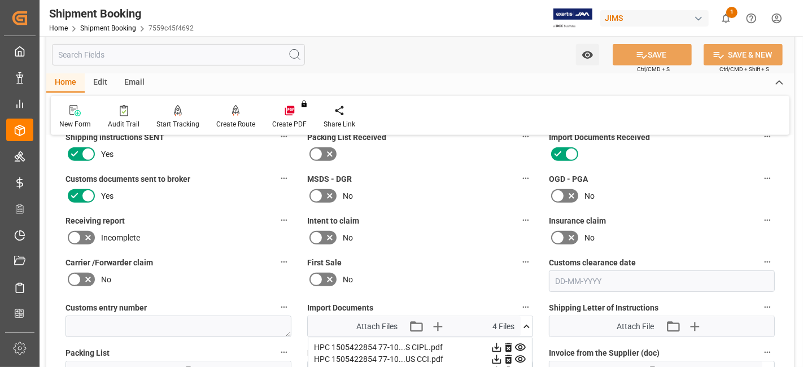
scroll to position [428, 0]
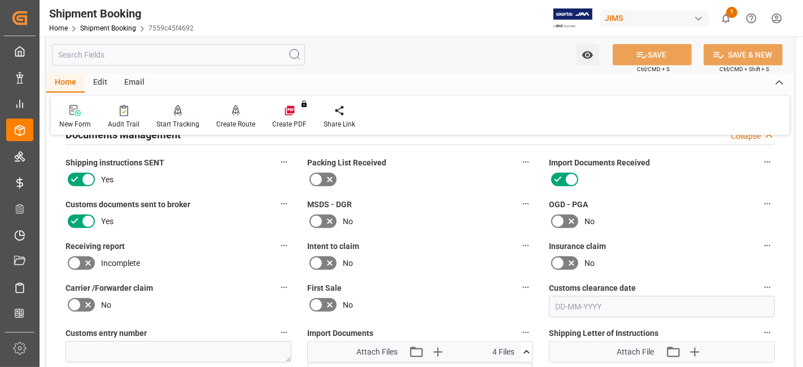
click at [479, 193] on div "MSDS - DGR No" at bounding box center [420, 214] width 242 height 42
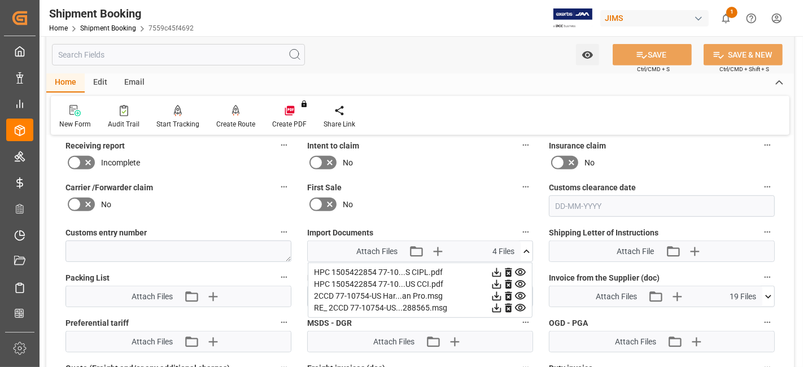
scroll to position [553, 0]
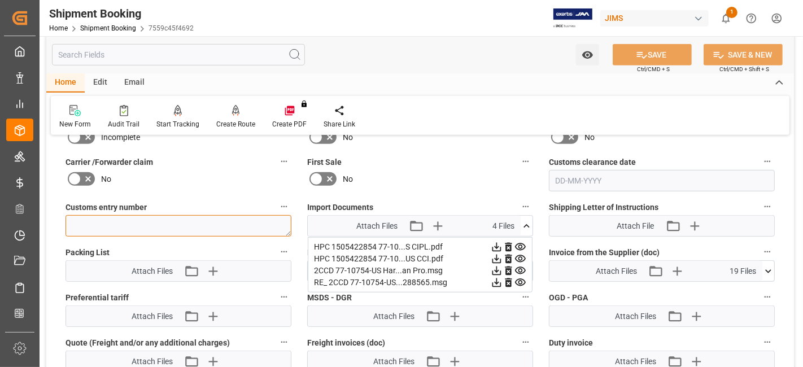
click at [133, 220] on textarea at bounding box center [179, 225] width 226 height 21
paste textarea "13391-69288565-4"
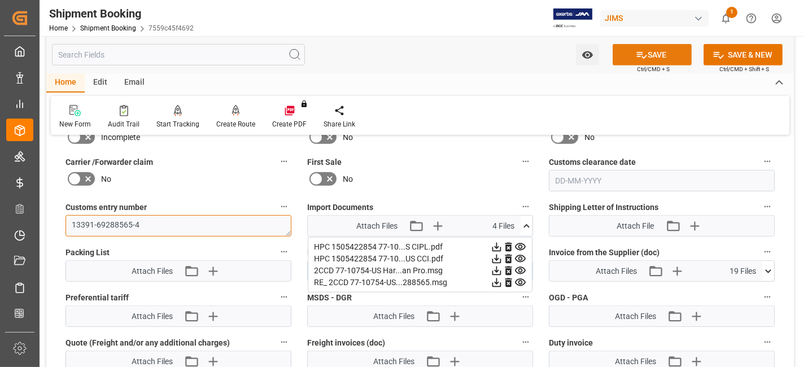
type textarea "13391-69288565-4"
click at [650, 55] on button "SAVE" at bounding box center [652, 54] width 79 height 21
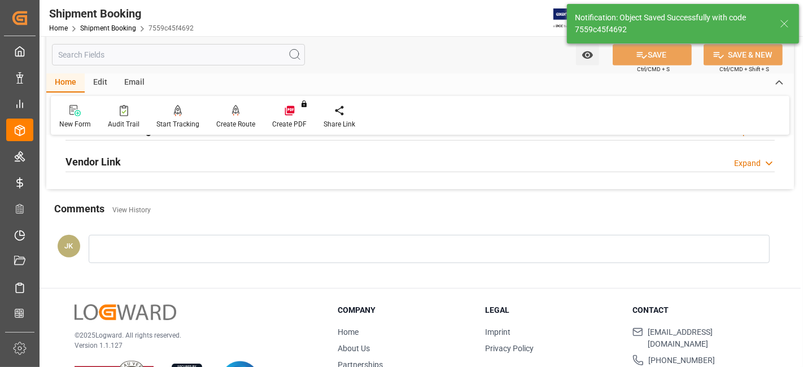
scroll to position [478, 0]
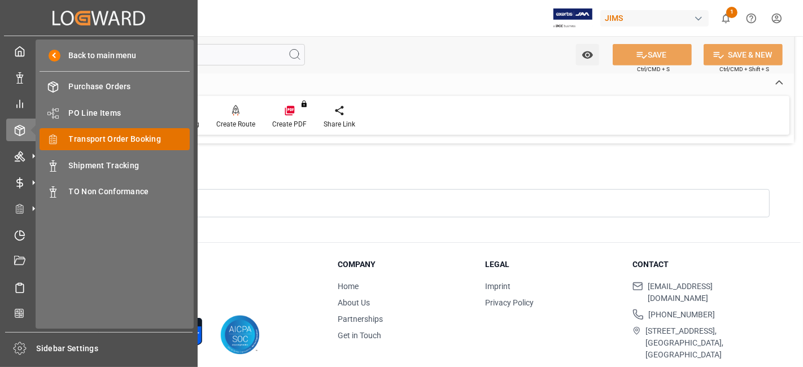
click at [132, 143] on span "Transport Order Booking" at bounding box center [129, 139] width 121 height 12
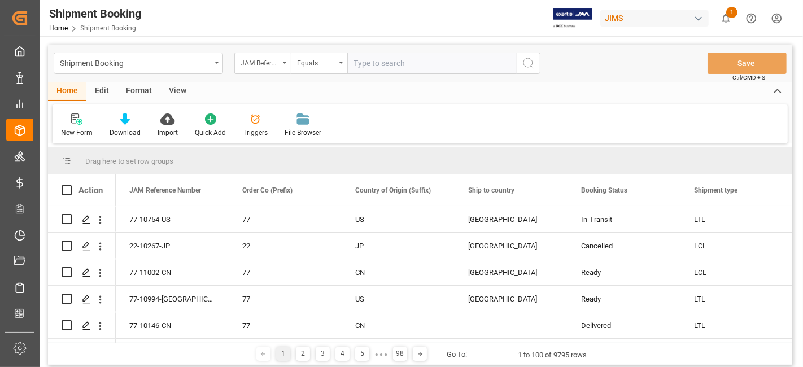
click at [374, 63] on input "text" at bounding box center [431, 63] width 169 height 21
type input "77-10994-[GEOGRAPHIC_DATA]"
click at [531, 63] on icon "search button" at bounding box center [529, 63] width 14 height 14
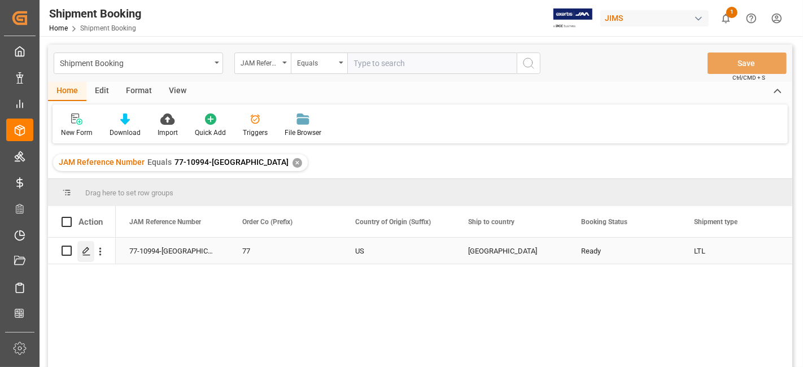
click at [87, 252] on icon "Press SPACE to select this row." at bounding box center [86, 251] width 9 height 9
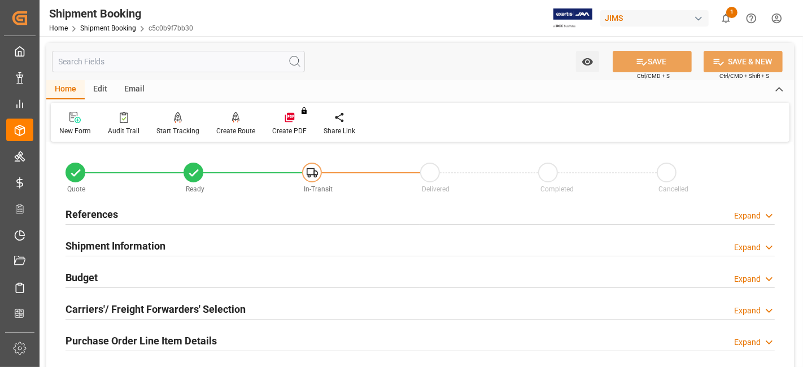
click at [105, 280] on div "Budget Expand" at bounding box center [420, 276] width 709 height 21
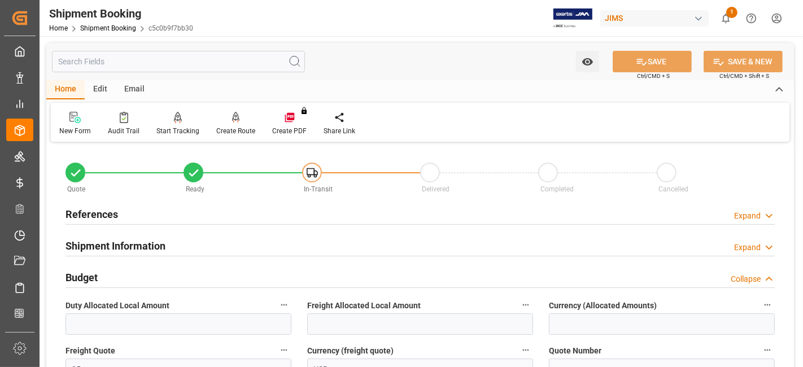
click at [106, 275] on div "Budget Collapse" at bounding box center [420, 276] width 709 height 21
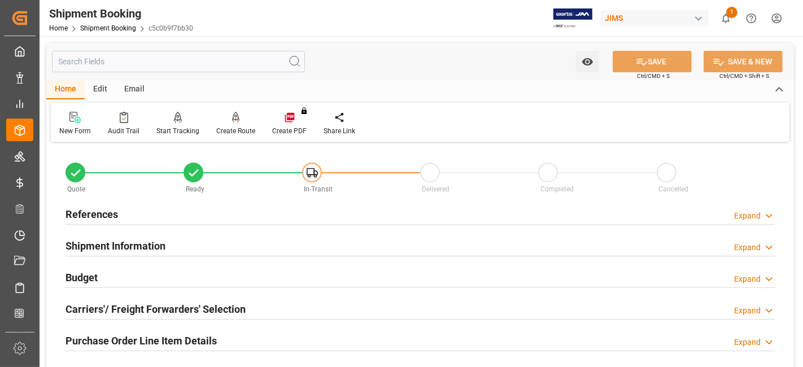
click at [106, 275] on div "Budget Expand" at bounding box center [420, 276] width 709 height 21
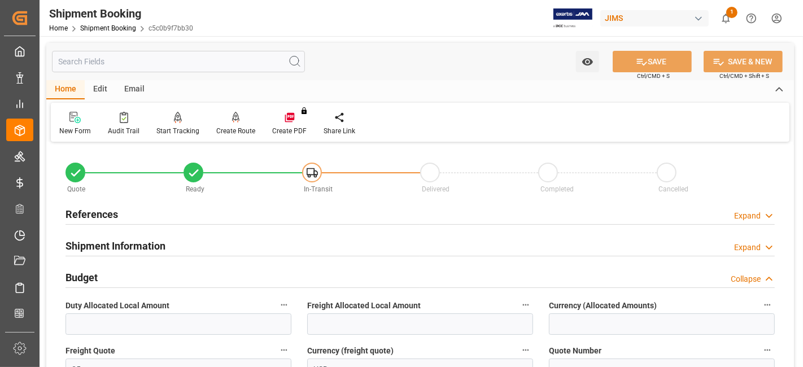
click at [106, 275] on div "Budget Collapse" at bounding box center [420, 276] width 709 height 21
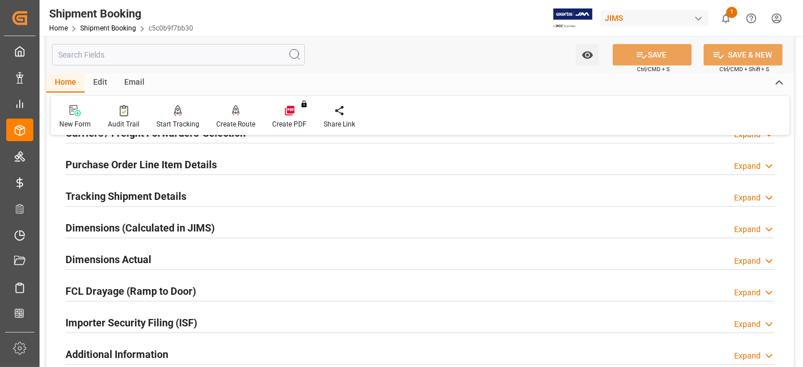
scroll to position [176, 0]
click at [130, 198] on h2 "Tracking Shipment Details" at bounding box center [126, 196] width 121 height 15
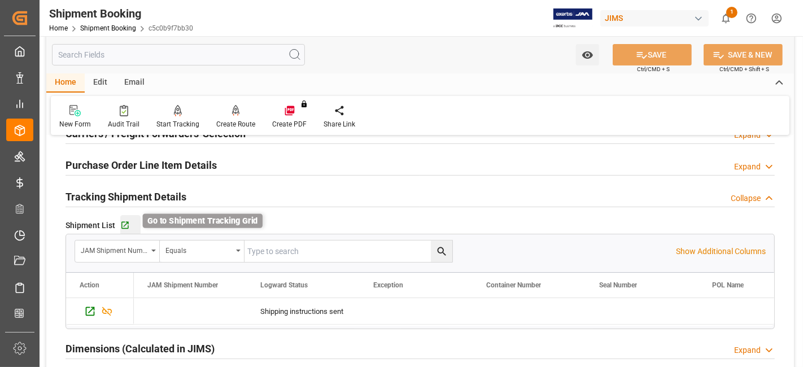
click at [123, 225] on icon "button" at bounding box center [124, 225] width 7 height 7
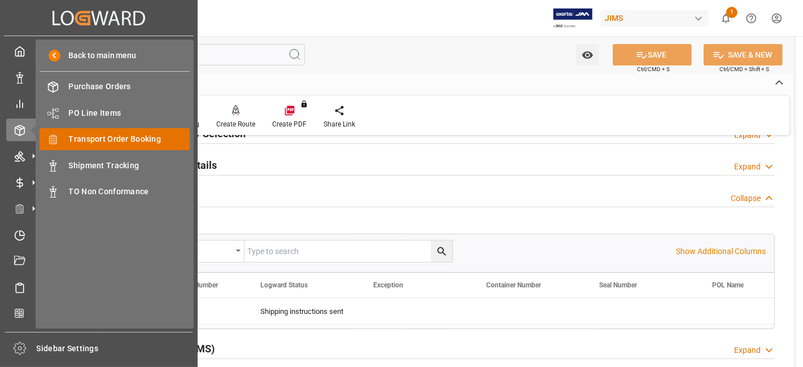
click at [138, 140] on span "Transport Order Booking" at bounding box center [129, 139] width 121 height 12
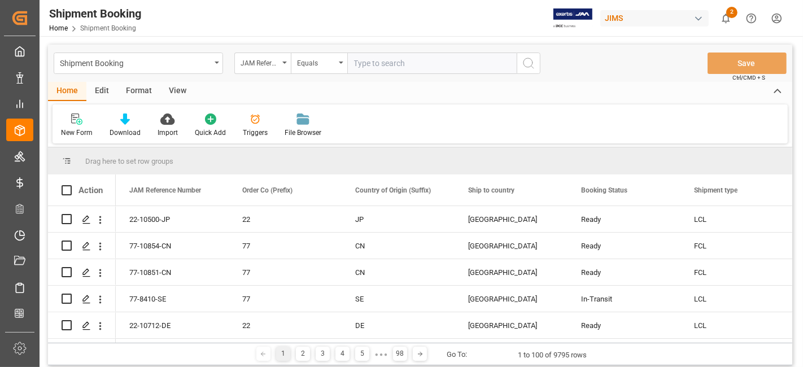
click at [393, 63] on input "text" at bounding box center [431, 63] width 169 height 21
paste input "77-10994-[GEOGRAPHIC_DATA]"
type input "77-10994-[GEOGRAPHIC_DATA]"
click at [533, 66] on icon "search button" at bounding box center [529, 63] width 14 height 14
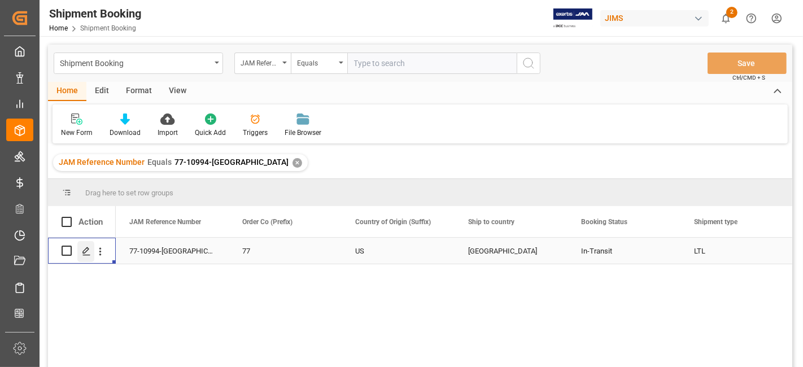
click at [89, 253] on icon "Press SPACE to select this row." at bounding box center [86, 251] width 9 height 9
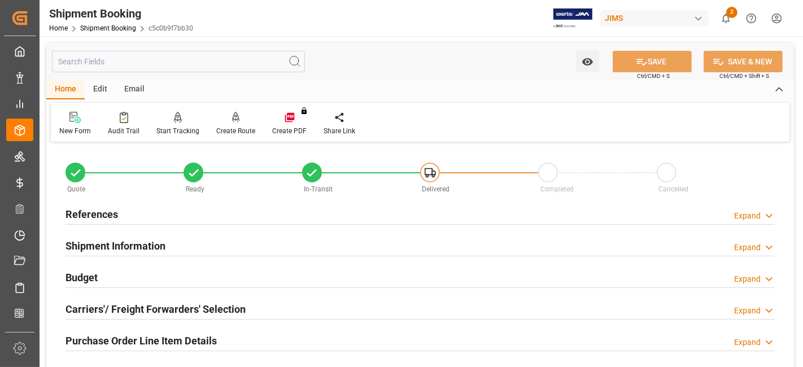
click at [160, 295] on div "Carriers'/ Freight Forwarders' Selection Expand" at bounding box center [420, 310] width 725 height 32
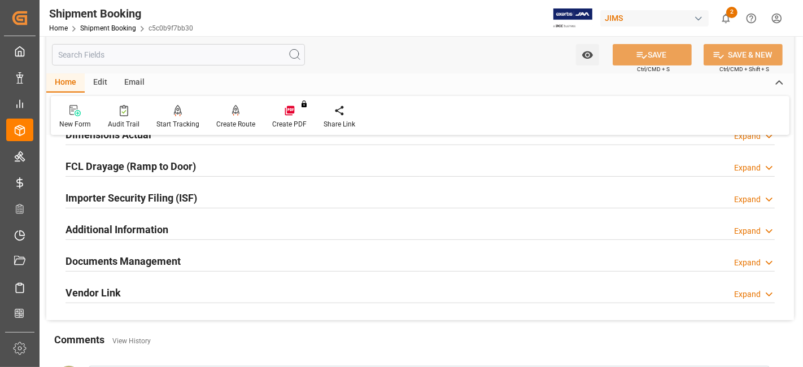
click at [158, 255] on h2 "Documents Management" at bounding box center [123, 261] width 115 height 15
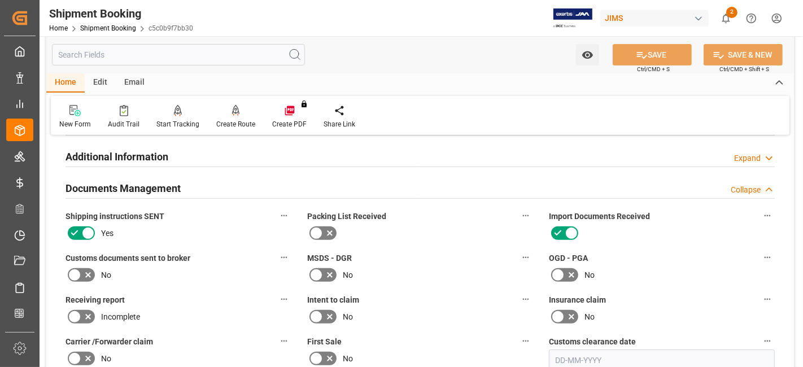
scroll to position [376, 0]
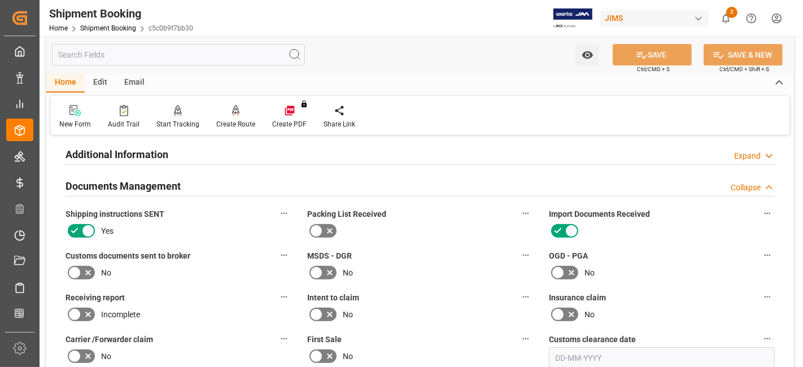
click at [90, 271] on icon at bounding box center [88, 274] width 6 height 6
click at [0, 0] on input "checkbox" at bounding box center [0, 0] width 0 height 0
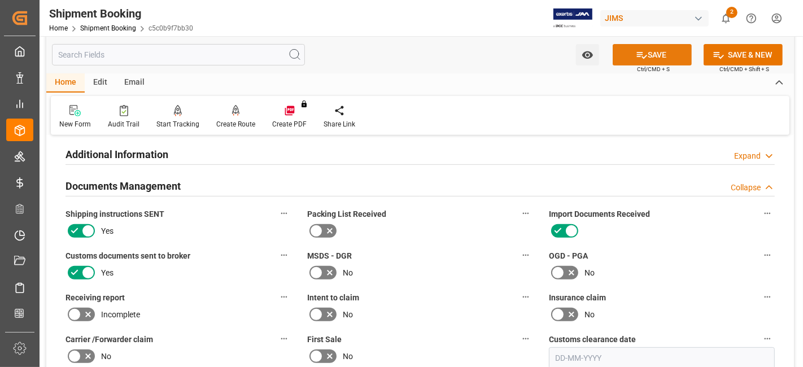
click at [640, 58] on icon at bounding box center [642, 55] width 12 height 12
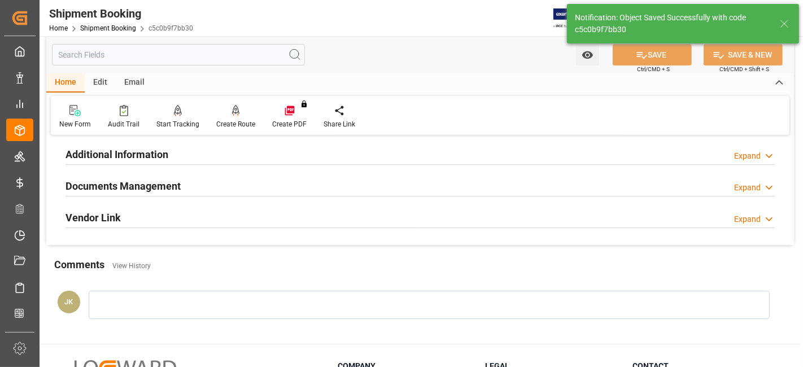
click at [217, 184] on div "Documents Management Expand" at bounding box center [420, 185] width 709 height 21
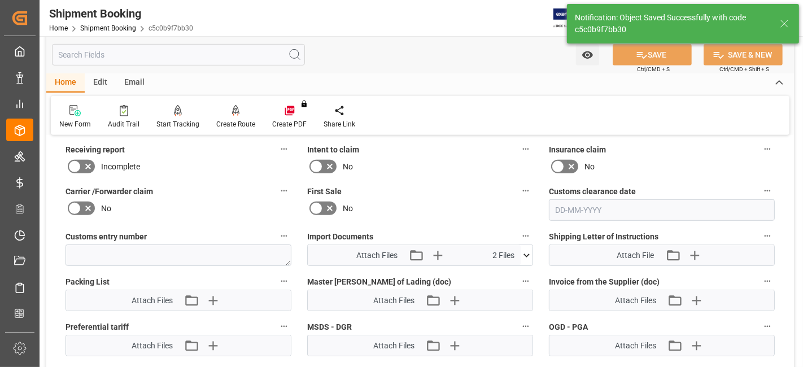
scroll to position [527, 0]
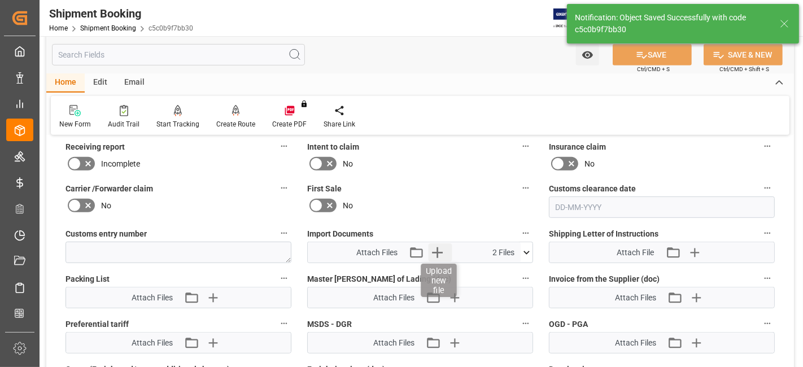
click at [441, 249] on icon "button" at bounding box center [438, 252] width 18 height 18
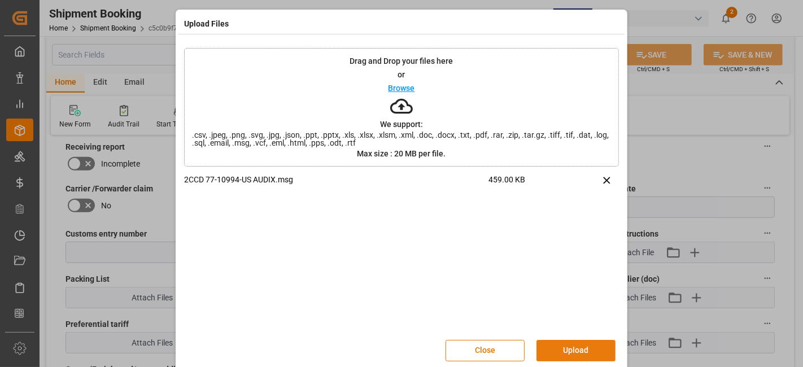
click at [569, 351] on button "Upload" at bounding box center [576, 350] width 79 height 21
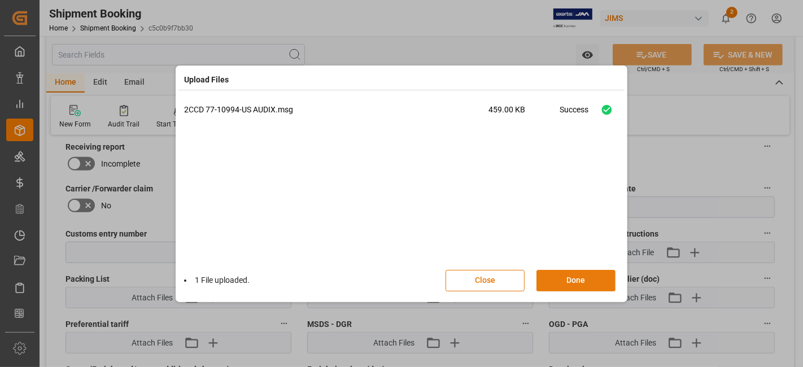
click at [577, 281] on button "Done" at bounding box center [576, 280] width 79 height 21
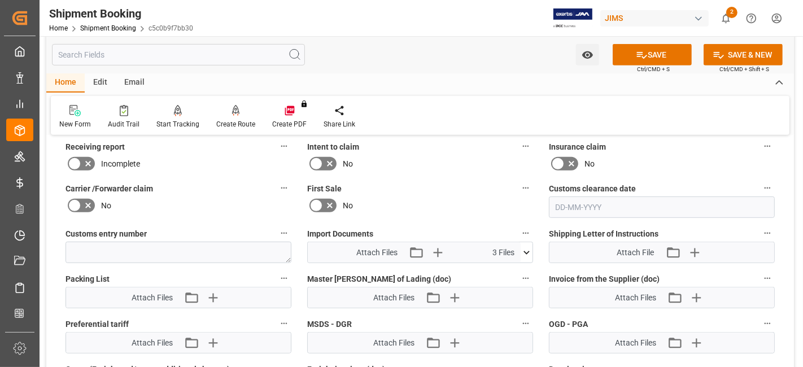
click at [521, 249] on icon at bounding box center [527, 253] width 12 height 12
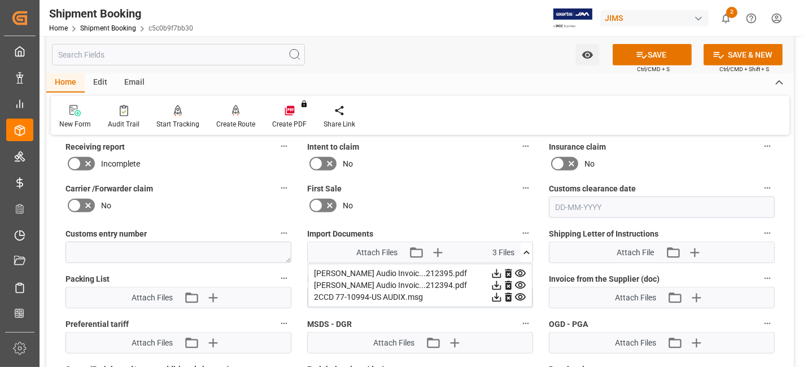
click at [521, 249] on icon at bounding box center [527, 253] width 12 height 12
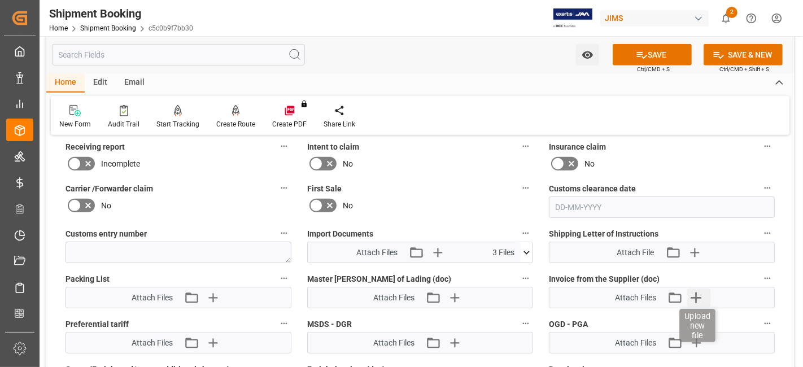
click at [705, 298] on icon "button" at bounding box center [696, 298] width 18 height 18
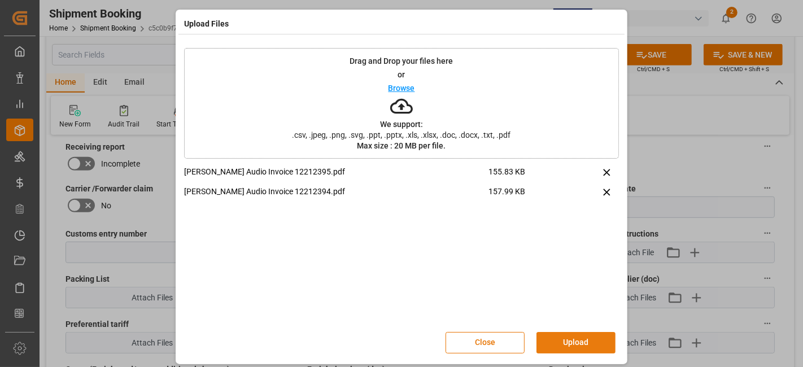
click at [576, 345] on button "Upload" at bounding box center [576, 342] width 79 height 21
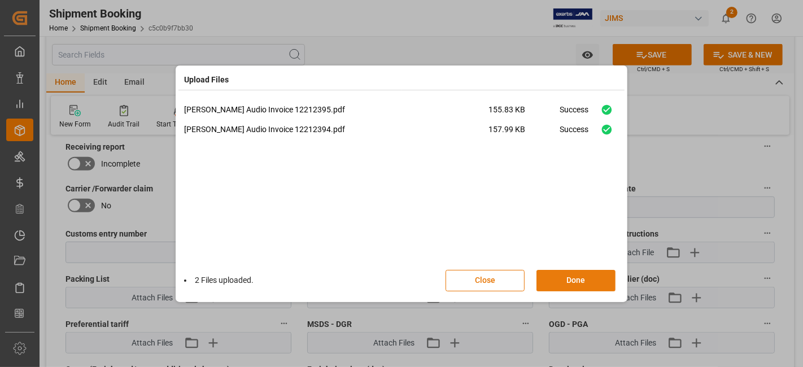
click at [571, 276] on button "Done" at bounding box center [576, 280] width 79 height 21
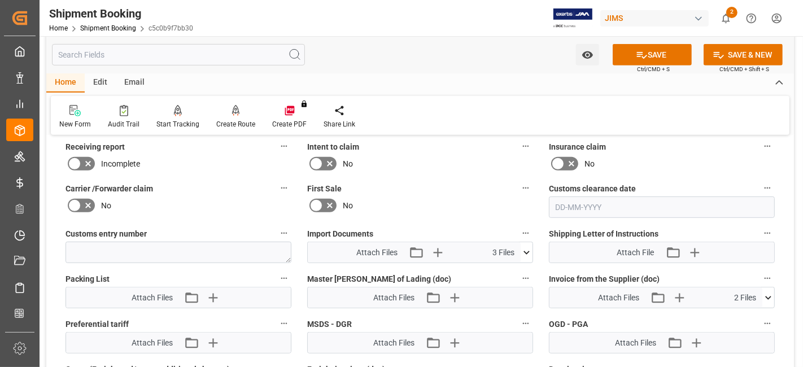
click at [530, 247] on icon at bounding box center [527, 253] width 12 height 12
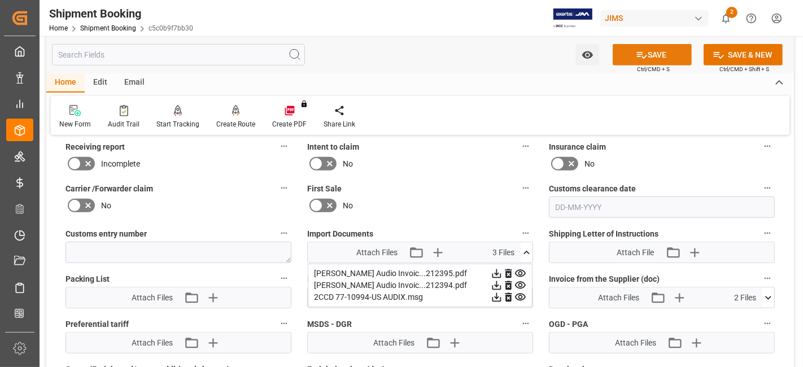
click at [640, 50] on icon at bounding box center [642, 55] width 12 height 12
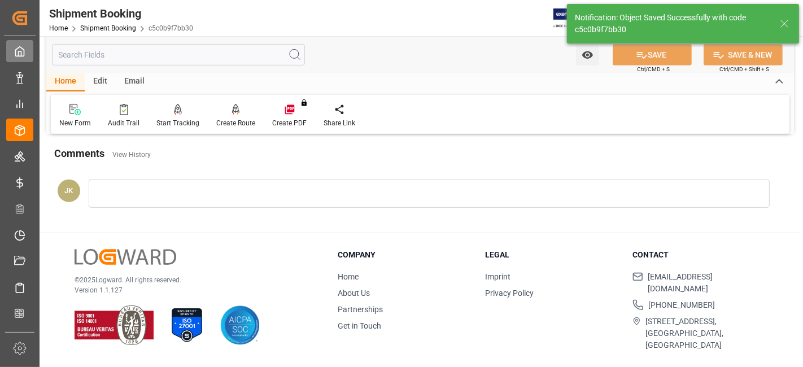
scroll to position [478, 0]
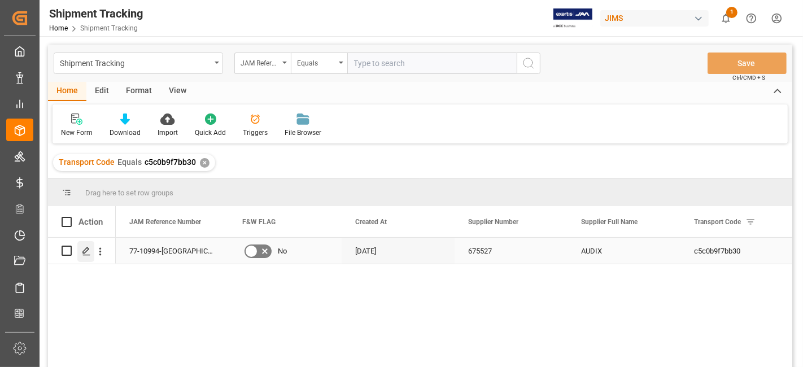
click at [89, 252] on icon "Press SPACE to select this row." at bounding box center [86, 251] width 9 height 9
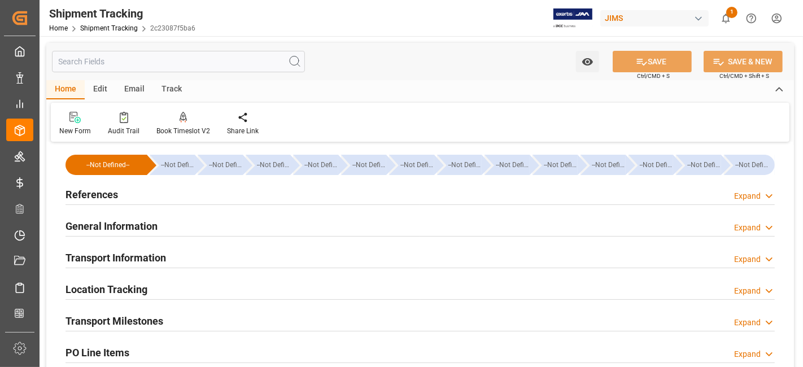
type input "[DATE]"
click at [134, 194] on div "References Expand" at bounding box center [420, 193] width 709 height 21
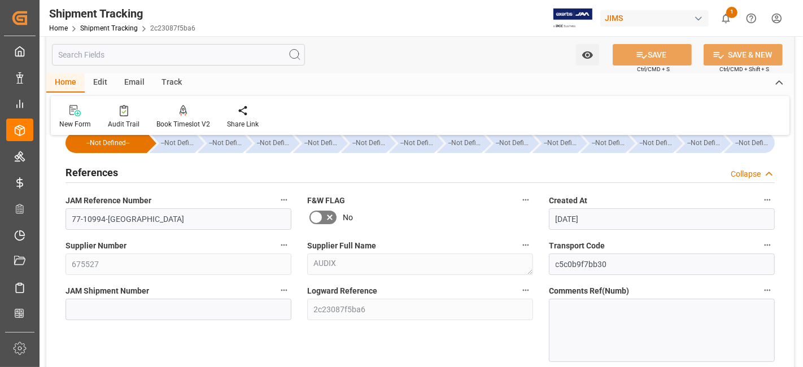
scroll to position [25, 0]
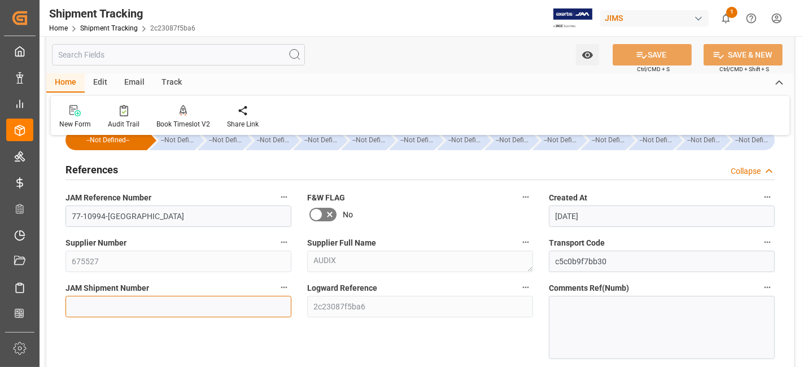
click at [89, 307] on input at bounding box center [179, 306] width 226 height 21
paste input "72979"
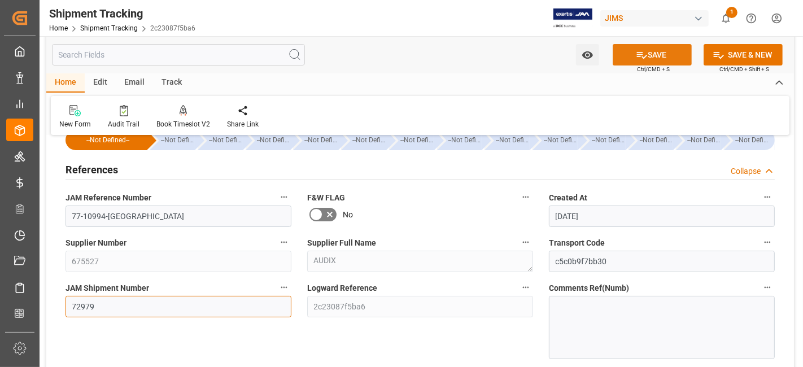
type input "72979"
click at [639, 53] on icon at bounding box center [642, 55] width 12 height 12
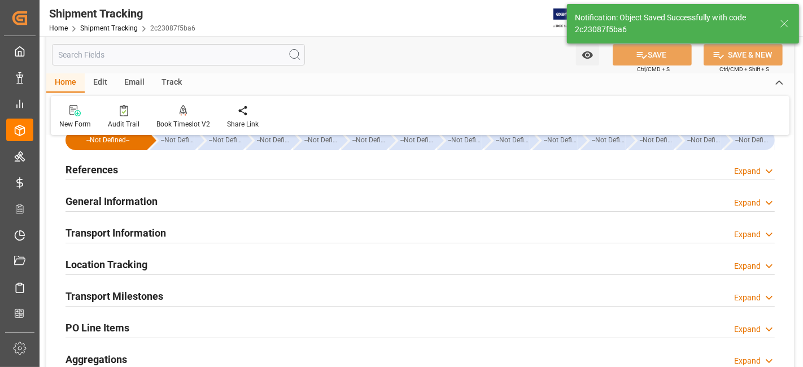
click at [151, 228] on h2 "Transport Information" at bounding box center [116, 232] width 101 height 15
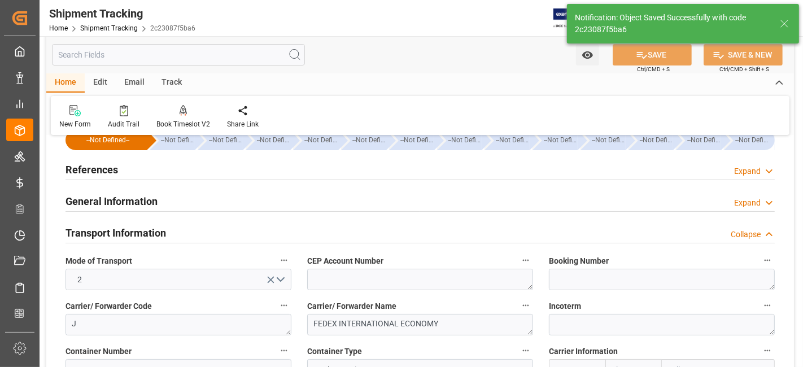
click at [151, 228] on h2 "Transport Information" at bounding box center [116, 232] width 101 height 15
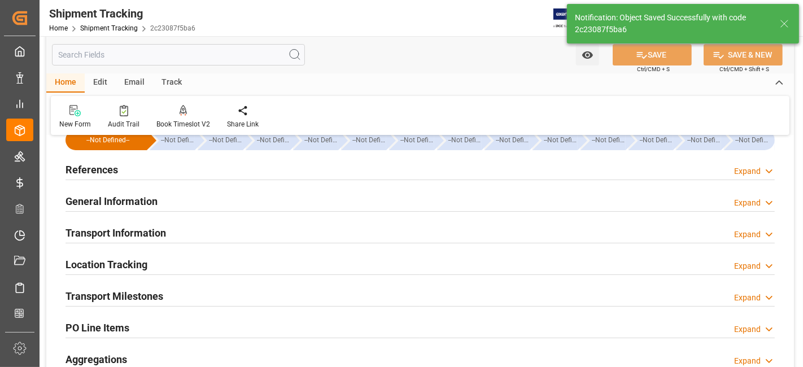
click at [154, 298] on h2 "Transport Milestones" at bounding box center [115, 296] width 98 height 15
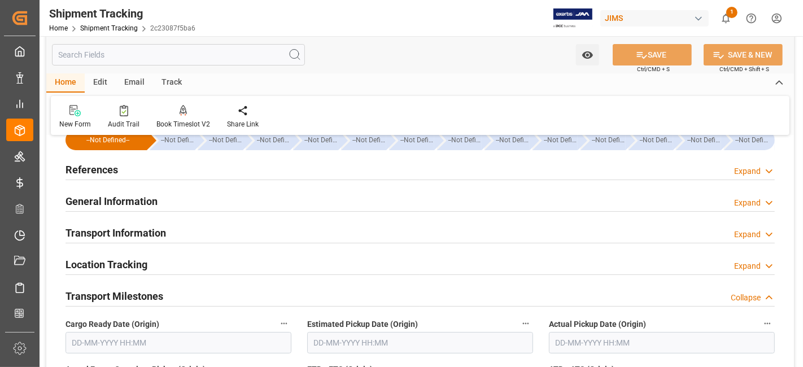
click at [144, 173] on div "References Expand" at bounding box center [420, 168] width 709 height 21
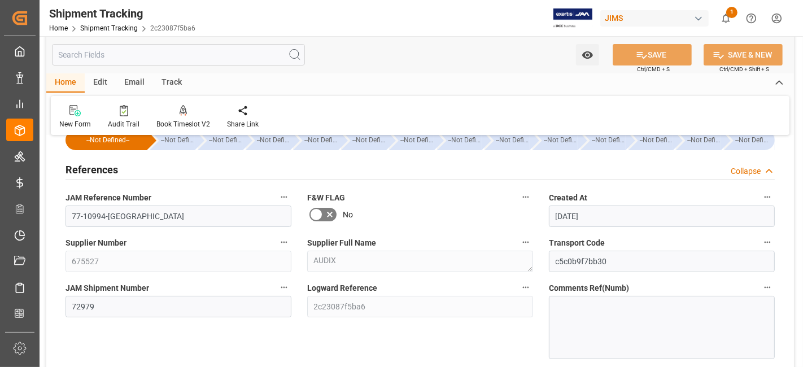
click at [144, 173] on div "References Collapse" at bounding box center [420, 168] width 709 height 21
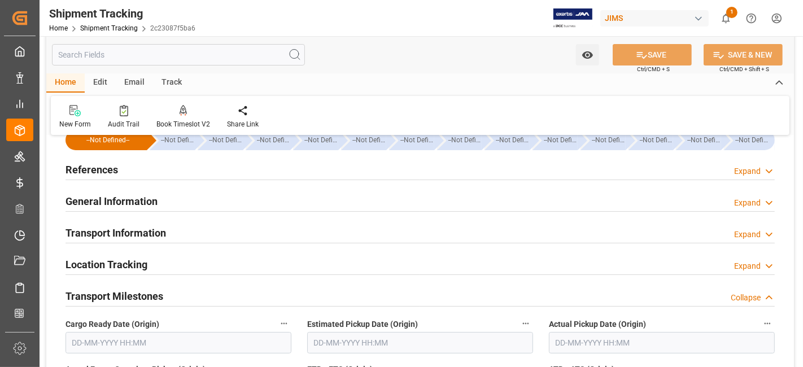
click at [140, 200] on h2 "General Information" at bounding box center [112, 201] width 92 height 15
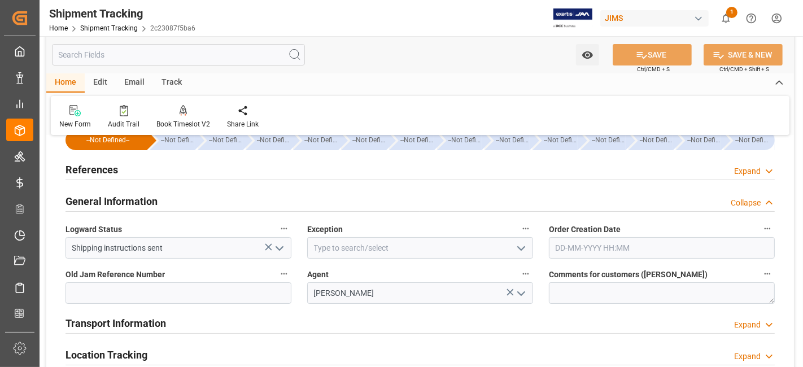
click at [140, 200] on h2 "General Information" at bounding box center [112, 201] width 92 height 15
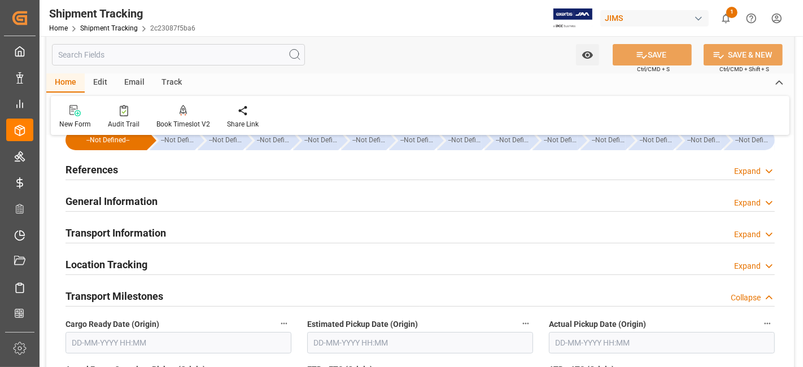
click at [134, 233] on h2 "Transport Information" at bounding box center [116, 232] width 101 height 15
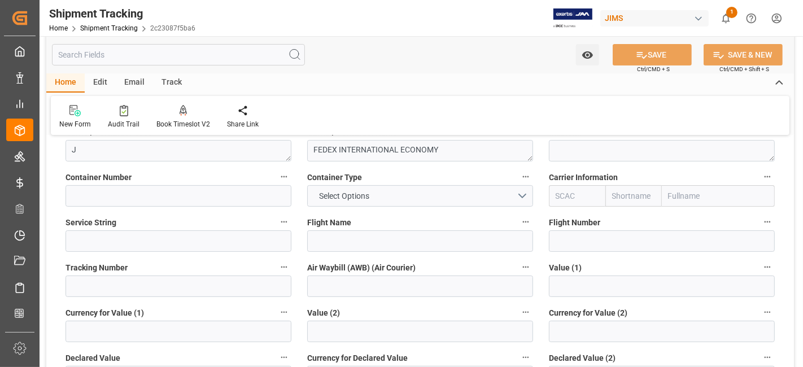
scroll to position [200, 0]
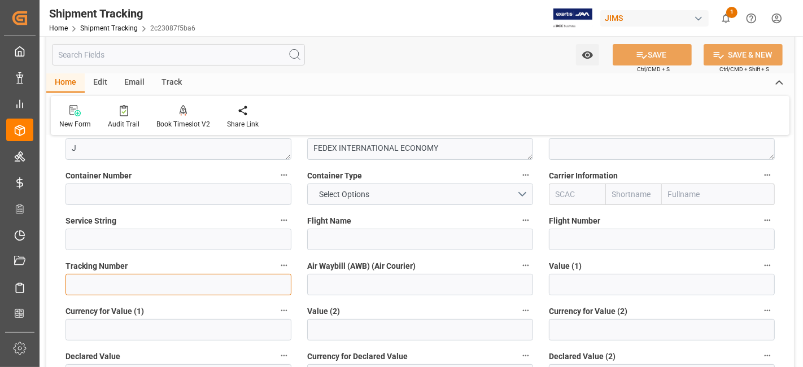
click at [106, 294] on input at bounding box center [179, 284] width 226 height 21
paste input "458258321254"
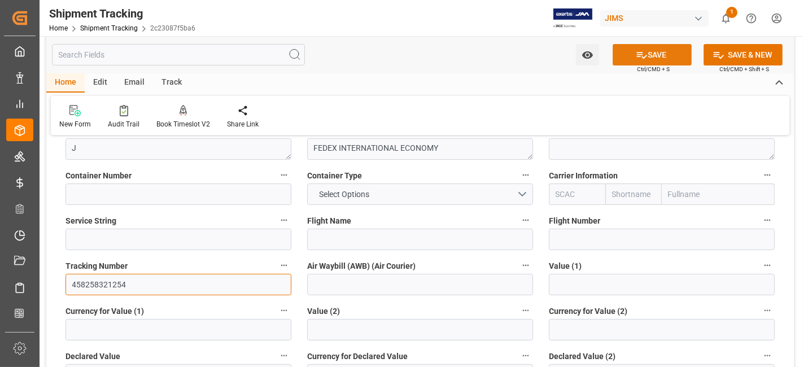
type input "458258321254"
click at [630, 59] on button "SAVE" at bounding box center [652, 54] width 79 height 21
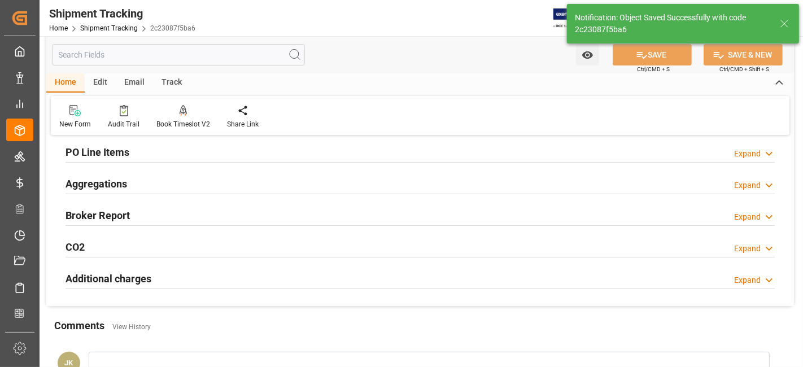
click at [129, 188] on div "Aggregations Expand" at bounding box center [420, 182] width 709 height 21
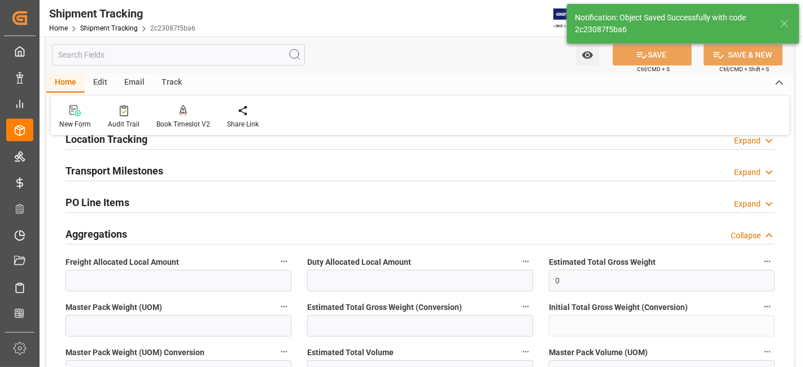
scroll to position [125, 0]
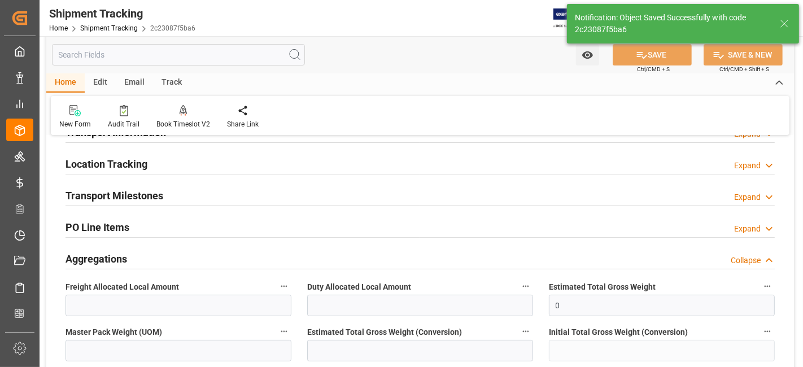
click at [130, 188] on h2 "Transport Milestones" at bounding box center [115, 195] width 98 height 15
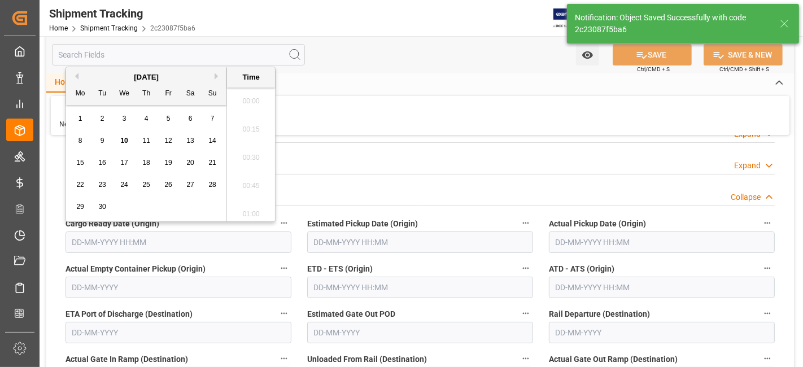
click at [128, 239] on input "text" at bounding box center [179, 242] width 226 height 21
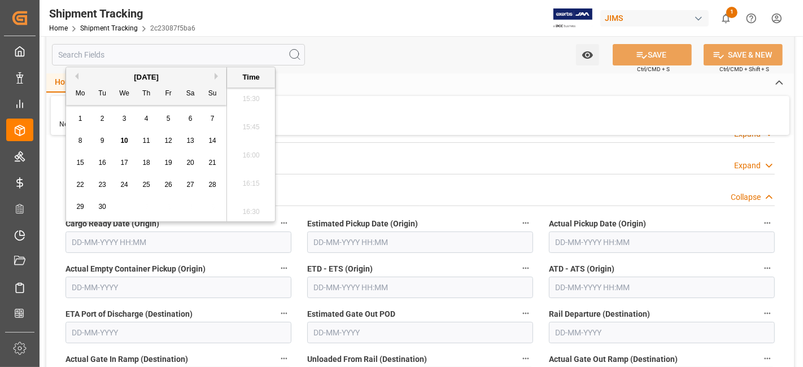
click at [110, 169] on div "15 16 17 18 19 20 21" at bounding box center [146, 163] width 154 height 22
click at [125, 138] on span "10" at bounding box center [123, 141] width 7 height 8
type input "10-09-2025 00:00"
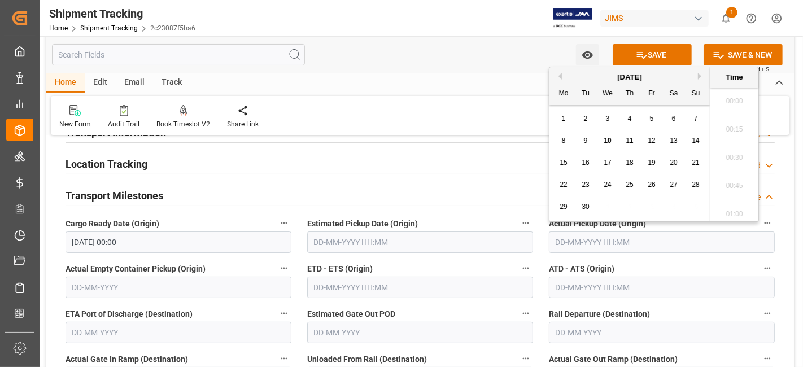
click at [598, 247] on input "text" at bounding box center [662, 242] width 226 height 21
click at [607, 141] on span "10" at bounding box center [607, 141] width 7 height 8
type input "10-09-2025 00:00"
click at [439, 284] on input "text" at bounding box center [420, 287] width 226 height 21
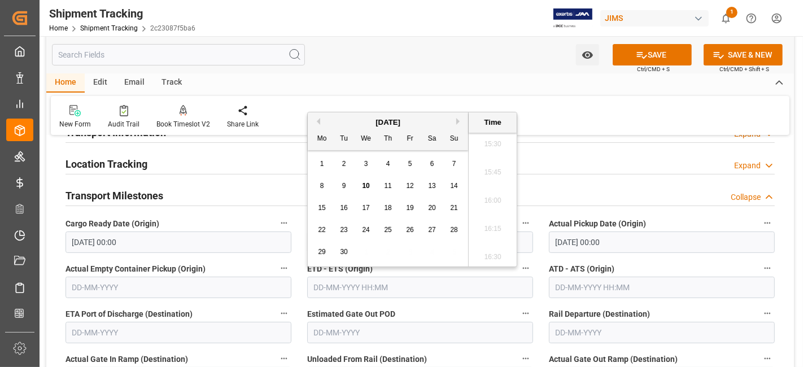
click at [365, 186] on span "10" at bounding box center [365, 186] width 7 height 8
type input "10-09-2025 00:00"
click at [406, 309] on label "Estimated Gate Out POD" at bounding box center [420, 314] width 226 height 16
click at [518, 309] on button "Estimated Gate Out POD" at bounding box center [525, 313] width 15 height 15
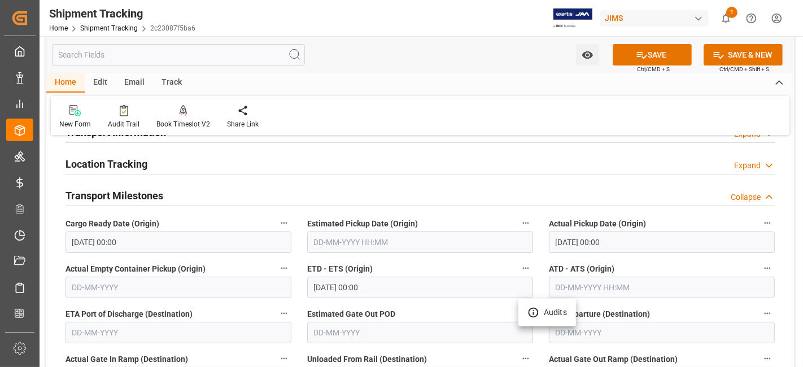
click at [406, 312] on div at bounding box center [401, 183] width 803 height 367
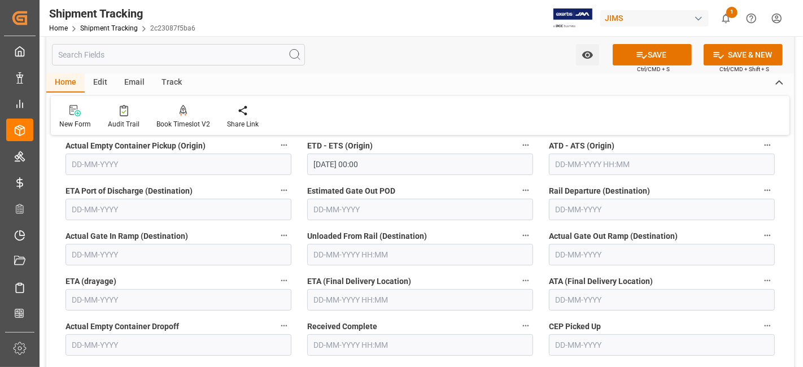
scroll to position [251, 0]
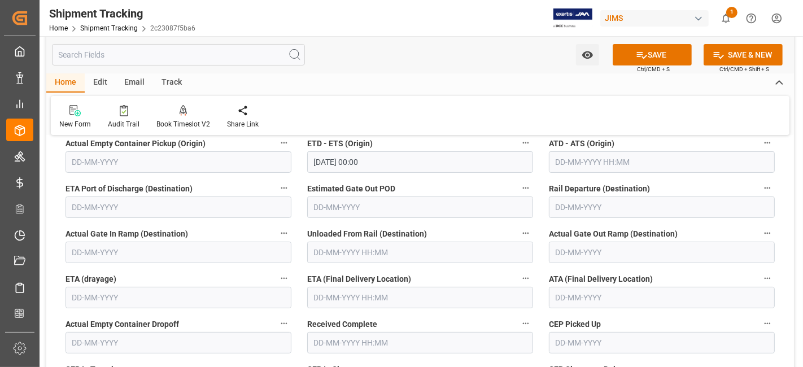
click at [387, 302] on input "text" at bounding box center [420, 297] width 226 height 21
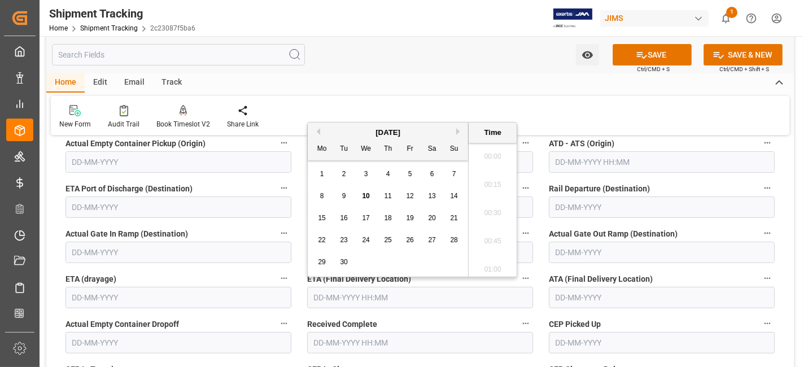
scroll to position [1753, 0]
click at [359, 230] on div "22 23 24 25 26 27 28" at bounding box center [388, 240] width 154 height 22
click at [406, 196] on span "12" at bounding box center [409, 196] width 7 height 8
type input "12-09-2025 00:00"
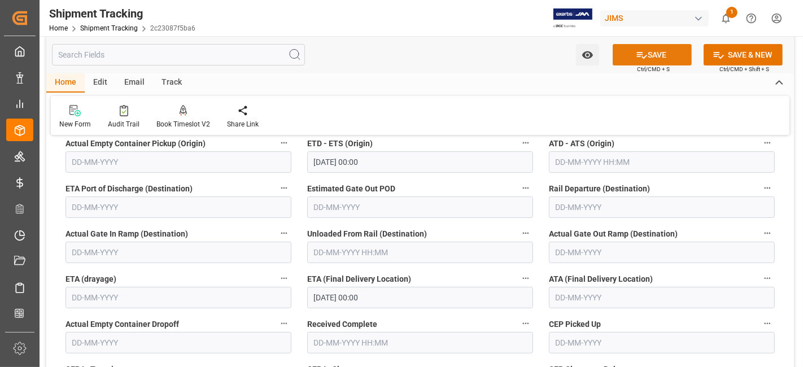
click at [627, 55] on button "SAVE" at bounding box center [652, 54] width 79 height 21
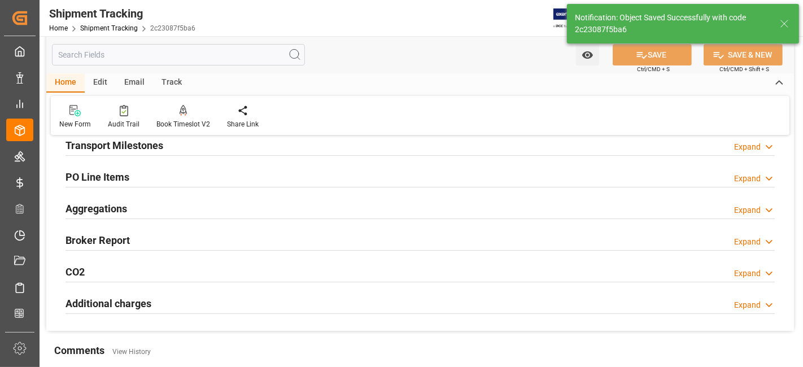
click at [117, 204] on h2 "Aggregations" at bounding box center [97, 208] width 62 height 15
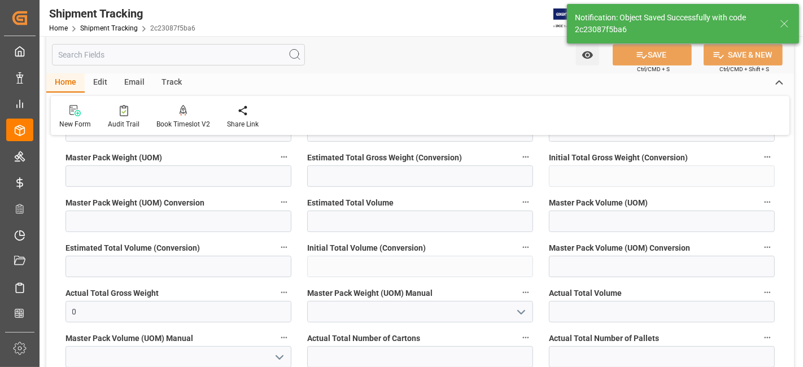
scroll to position [301, 0]
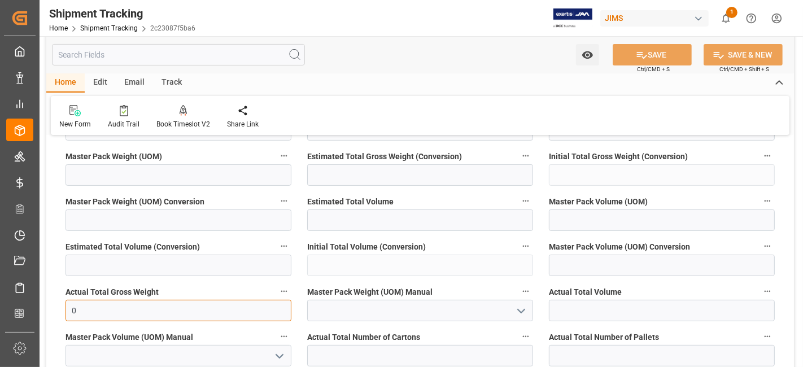
click at [100, 317] on input "0" at bounding box center [179, 310] width 226 height 21
type input "4.1"
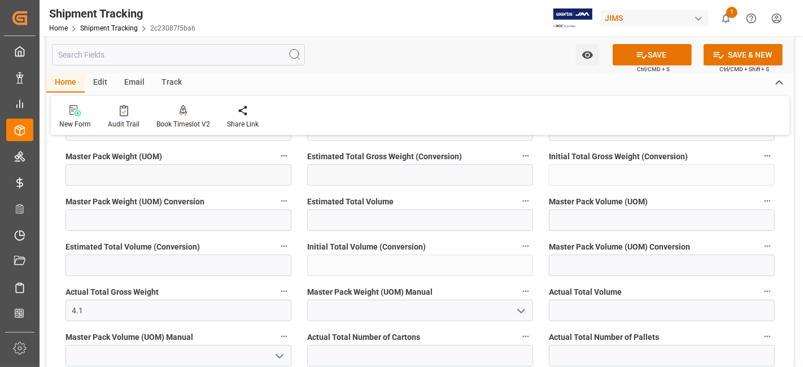
click at [528, 312] on button "open menu" at bounding box center [520, 311] width 17 height 18
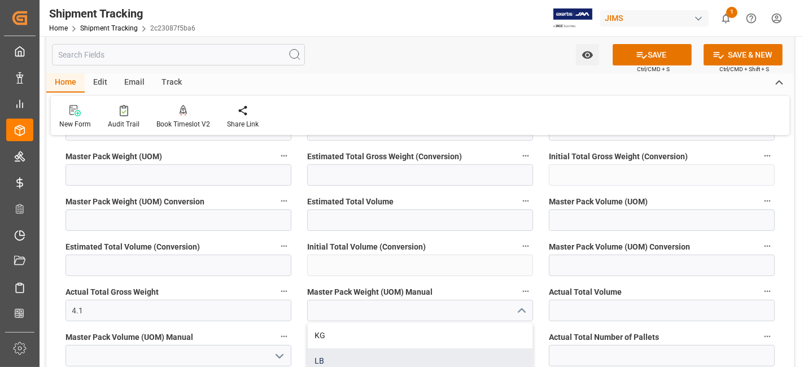
click at [444, 352] on div "LB" at bounding box center [420, 360] width 225 height 25
type input "LB"
click at [373, 350] on div "LB" at bounding box center [420, 360] width 225 height 25
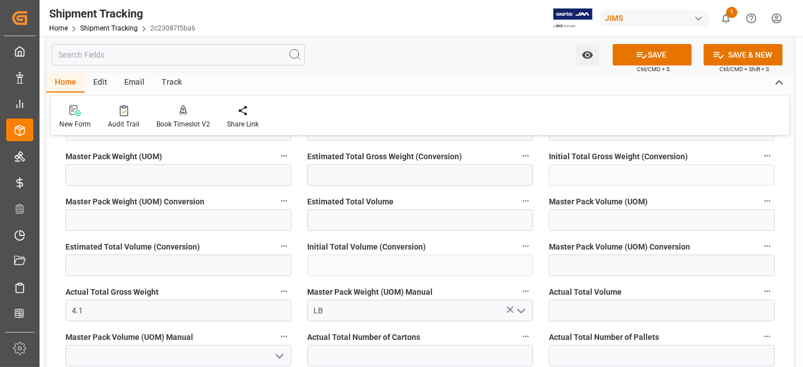
click at [244, 325] on div "Master Pack Volume (UOM) Manual" at bounding box center [179, 347] width 242 height 45
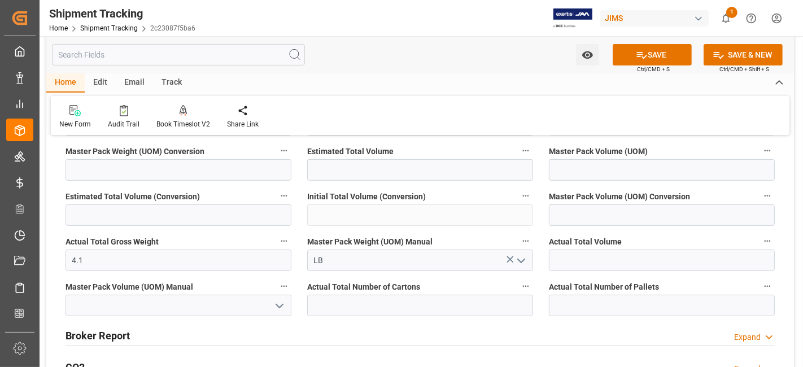
scroll to position [376, 0]
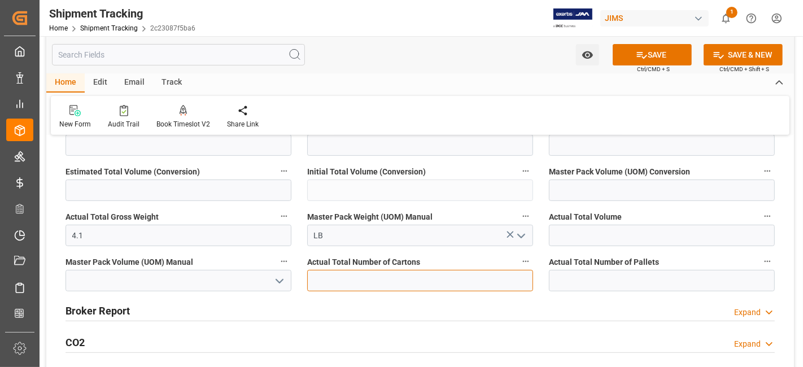
drag, startPoint x: 380, startPoint y: 275, endPoint x: 374, endPoint y: 280, distance: 7.2
click at [380, 275] on input "text" at bounding box center [420, 280] width 226 height 21
type input "1"
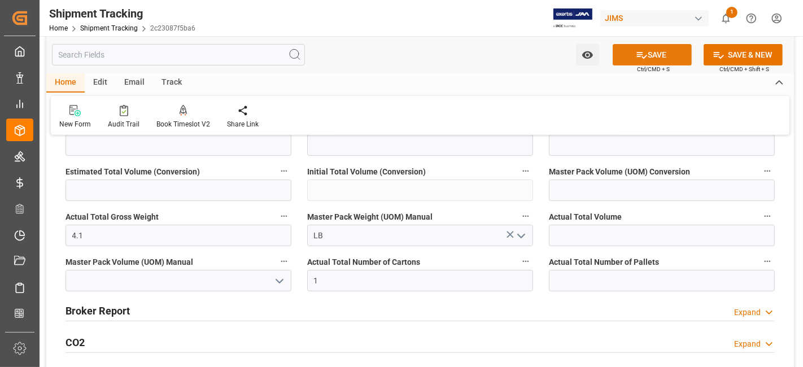
click at [647, 62] on button "SAVE" at bounding box center [652, 54] width 79 height 21
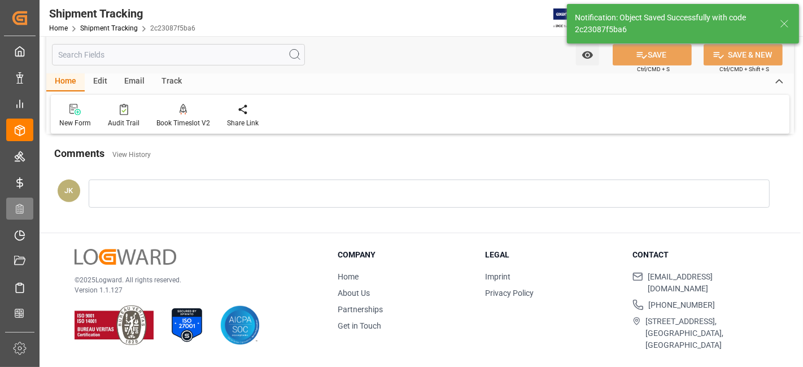
scroll to position [106, 0]
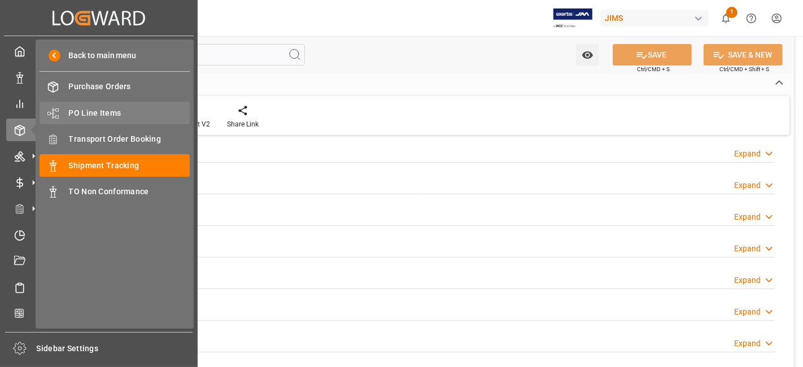
click at [112, 111] on span "PO Line Items" at bounding box center [129, 113] width 121 height 12
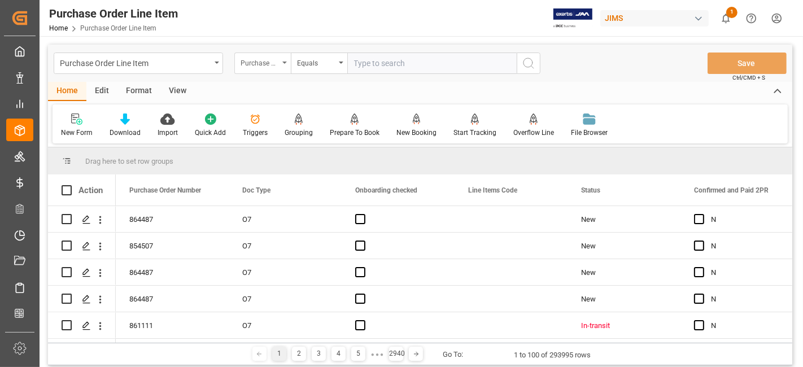
click at [285, 66] on div "Purchase Order Number" at bounding box center [262, 63] width 56 height 21
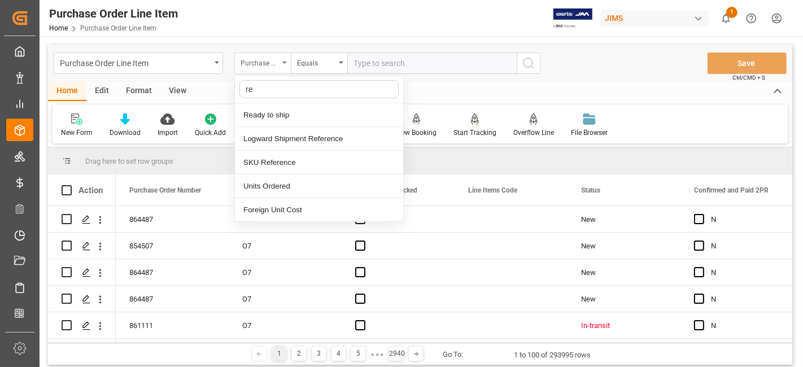
type input "ref"
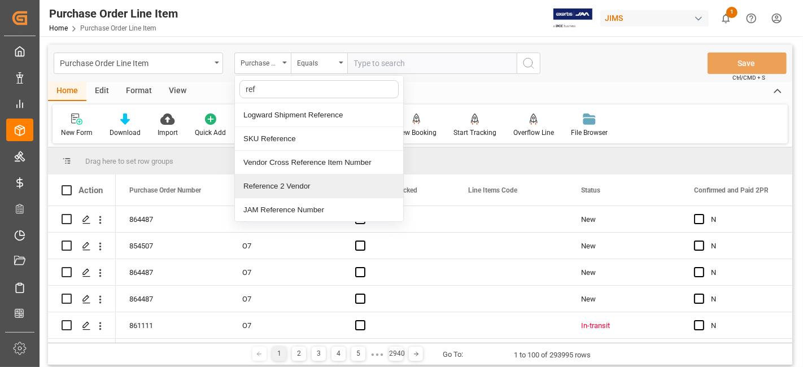
click at [272, 177] on div "Reference 2 Vendor" at bounding box center [319, 187] width 168 height 24
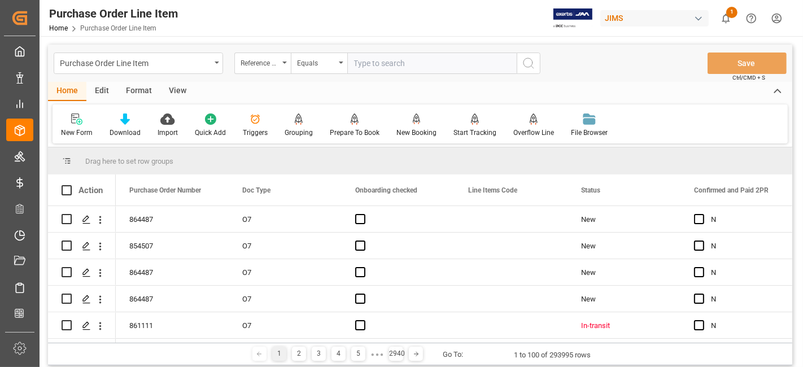
click at [379, 66] on input "text" at bounding box center [431, 63] width 169 height 21
paste input "77-10994-[GEOGRAPHIC_DATA]"
type input "77-10994-[GEOGRAPHIC_DATA]"
click at [536, 65] on button "search button" at bounding box center [529, 63] width 24 height 21
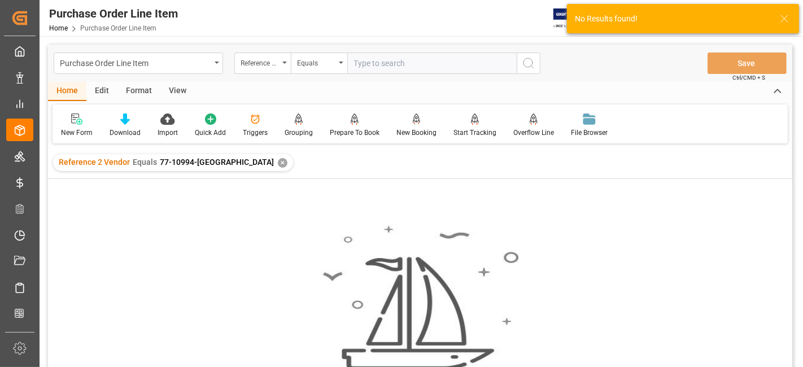
click at [278, 160] on div "✕" at bounding box center [283, 163] width 10 height 10
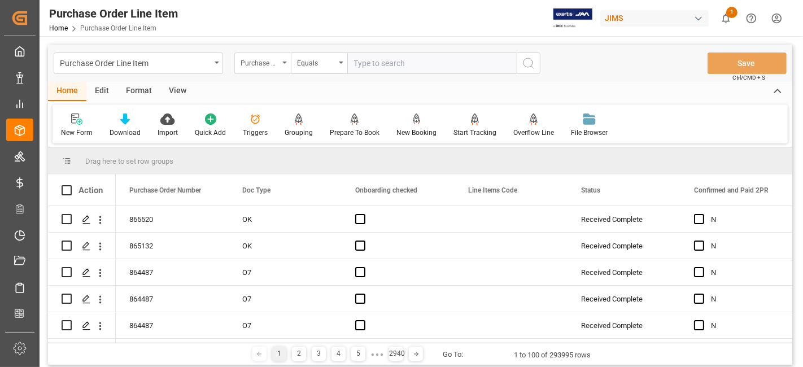
click at [281, 65] on div "Purchase Order Number" at bounding box center [262, 63] width 56 height 21
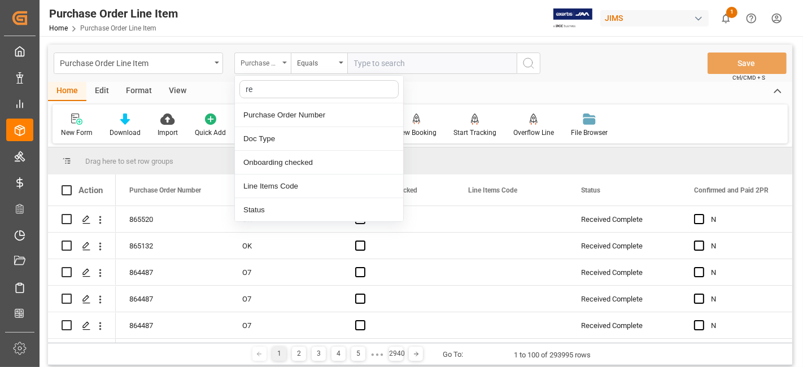
type input "ref"
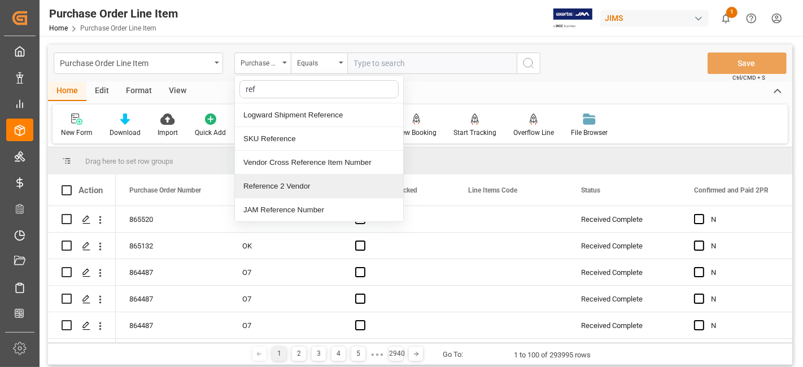
click at [275, 182] on div "Reference 2 Vendor" at bounding box center [319, 187] width 168 height 24
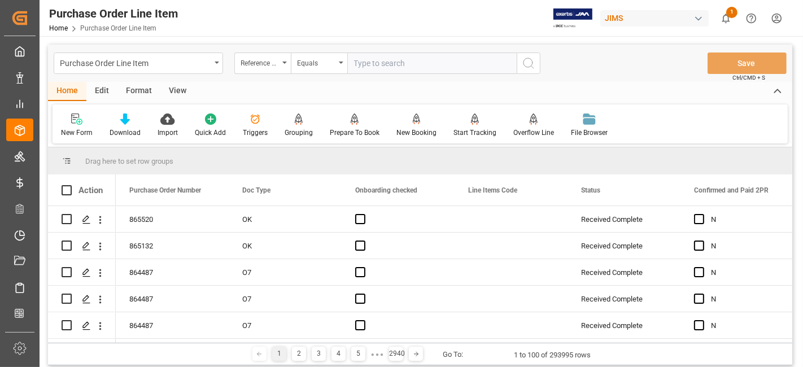
click at [361, 63] on input "text" at bounding box center [431, 63] width 169 height 21
paste input "13391-69288565-4"
type input "13391-69288565-4"
click at [378, 63] on input "text" at bounding box center [431, 63] width 169 height 21
paste input "77-10994-[GEOGRAPHIC_DATA]"
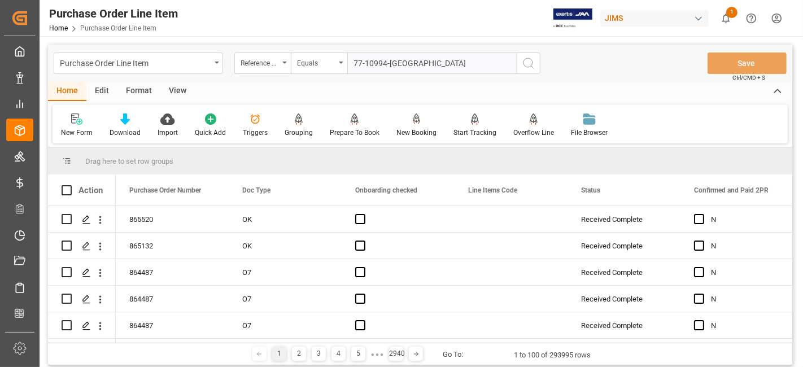
type input "77-10994-[GEOGRAPHIC_DATA]"
click at [531, 57] on icon "search button" at bounding box center [529, 63] width 14 height 14
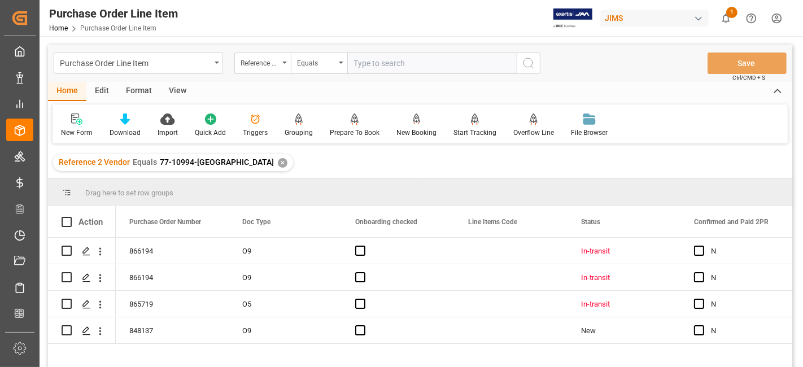
click at [176, 91] on div "View" at bounding box center [177, 91] width 34 height 19
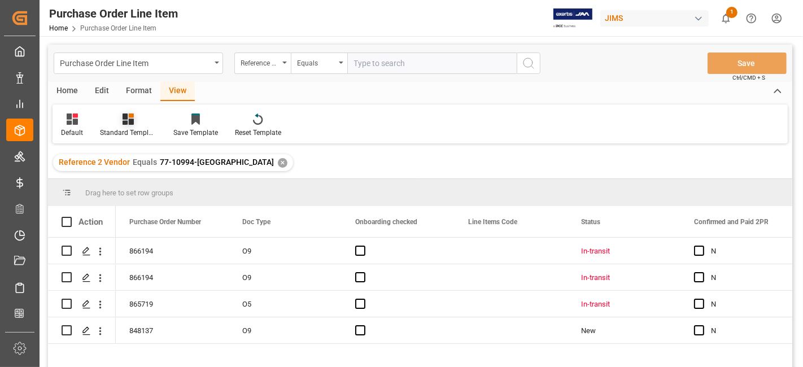
click at [134, 125] on div "Standard Templates" at bounding box center [127, 125] width 73 height 25
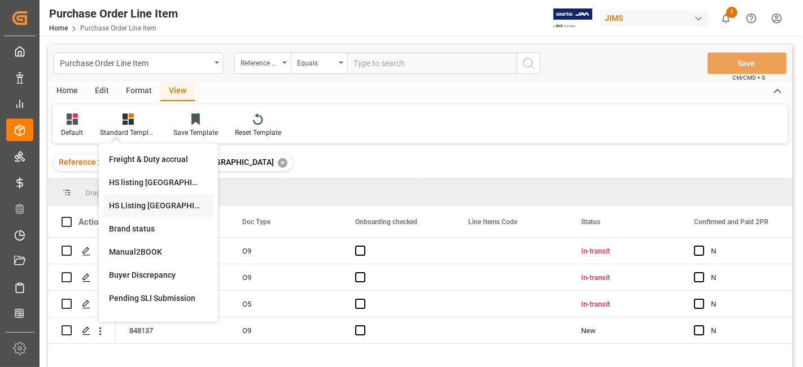
click at [163, 208] on div "HS Listing [GEOGRAPHIC_DATA]" at bounding box center [158, 206] width 99 height 12
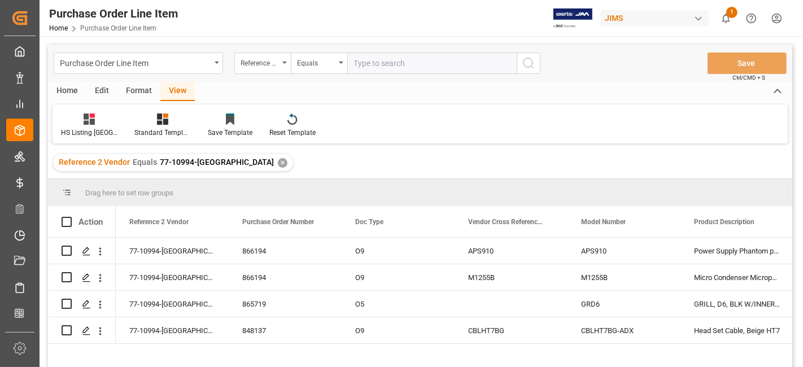
click at [73, 92] on div "Home" at bounding box center [67, 91] width 38 height 19
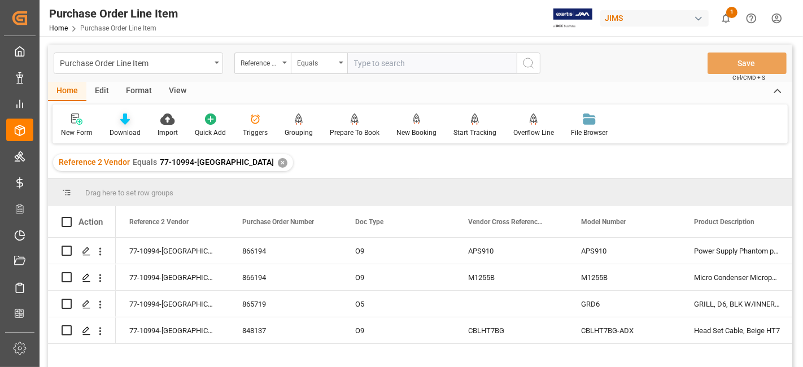
click at [125, 128] on div "Download" at bounding box center [125, 133] width 31 height 10
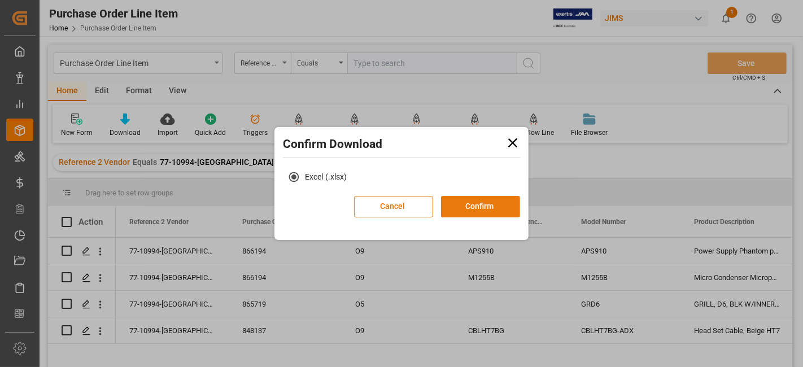
click at [481, 206] on button "Confirm" at bounding box center [480, 206] width 79 height 21
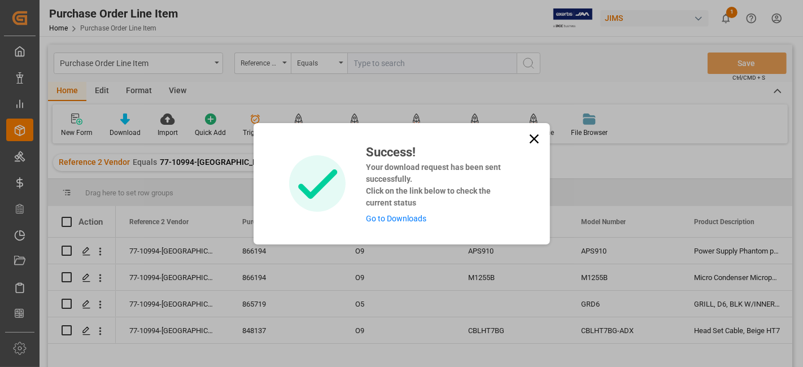
click at [413, 219] on link "Go to Downloads" at bounding box center [396, 218] width 60 height 9
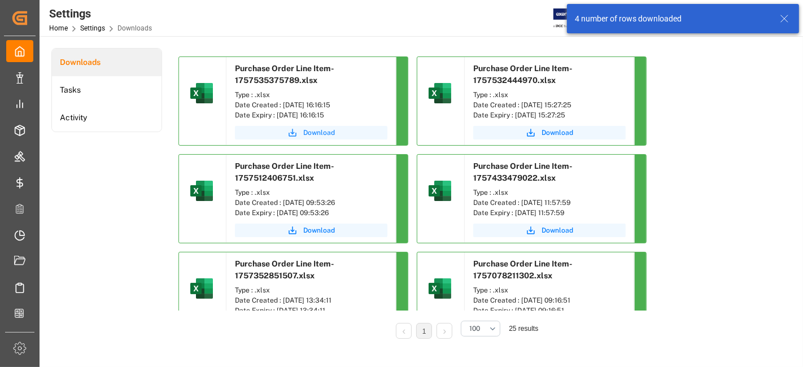
click at [303, 130] on button "Download" at bounding box center [311, 133] width 152 height 14
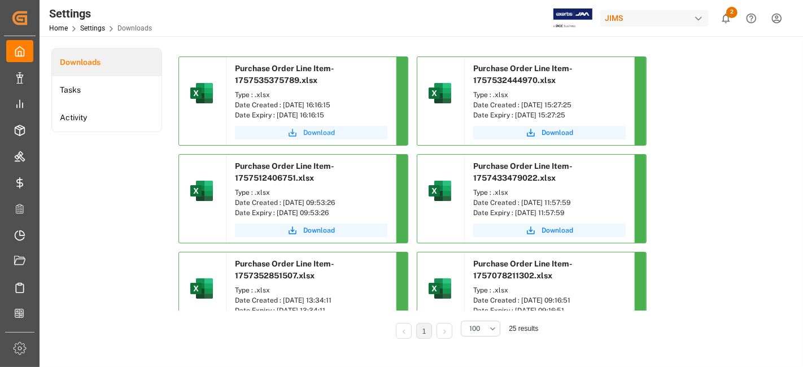
click at [309, 130] on span "Download" at bounding box center [319, 133] width 32 height 10
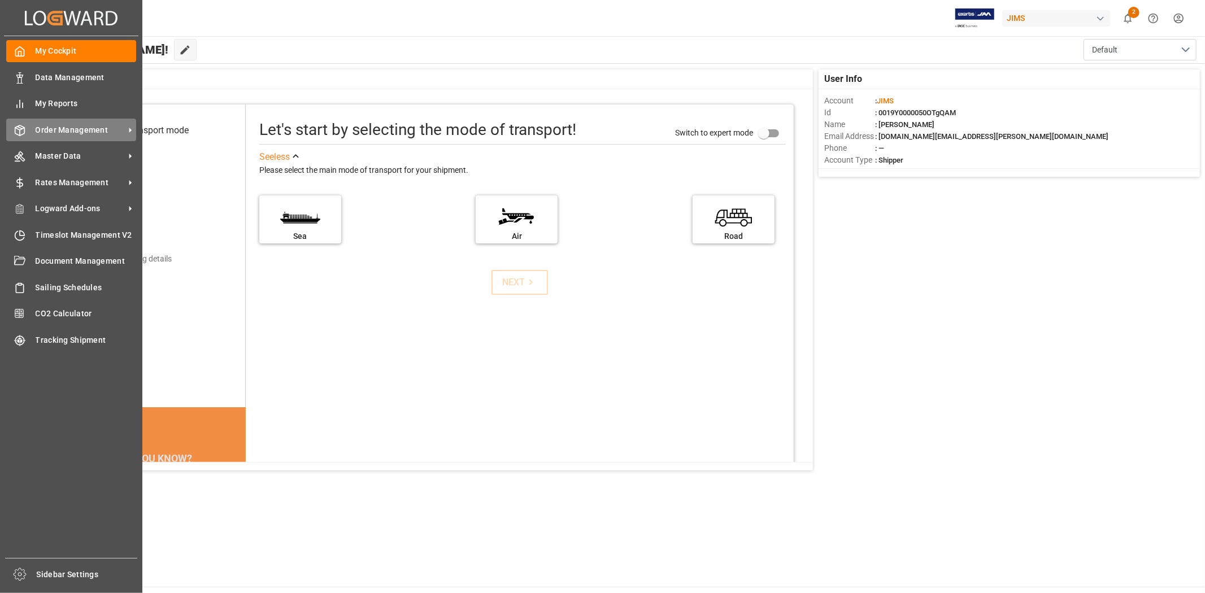
click at [92, 125] on span "Order Management" at bounding box center [80, 130] width 89 height 12
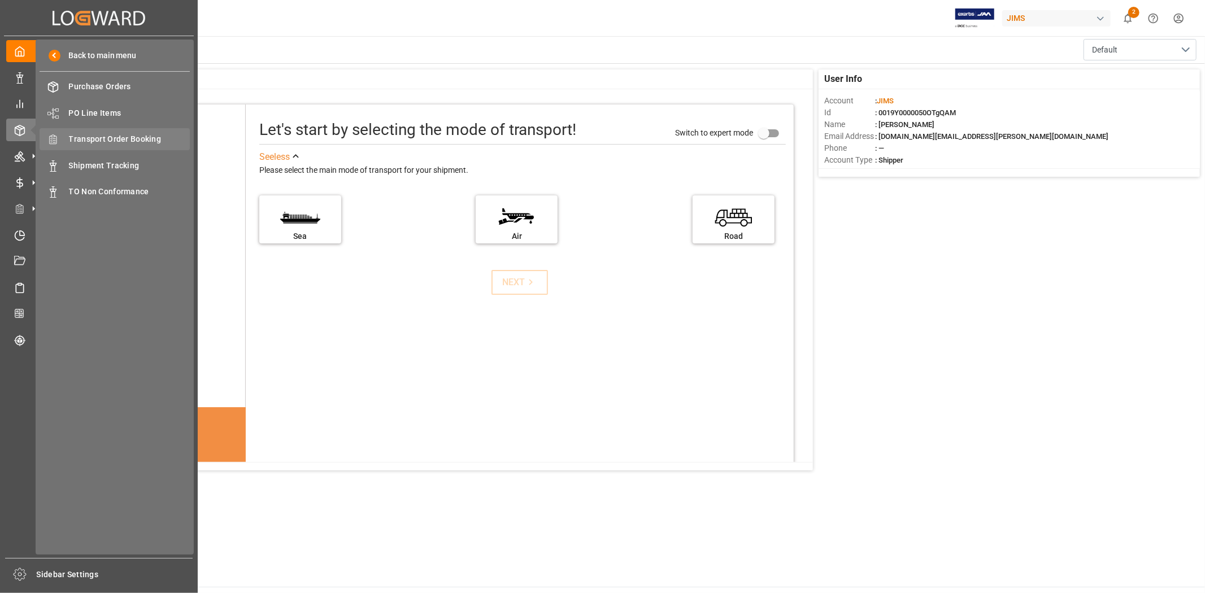
click at [139, 138] on span "Transport Order Booking" at bounding box center [129, 139] width 121 height 12
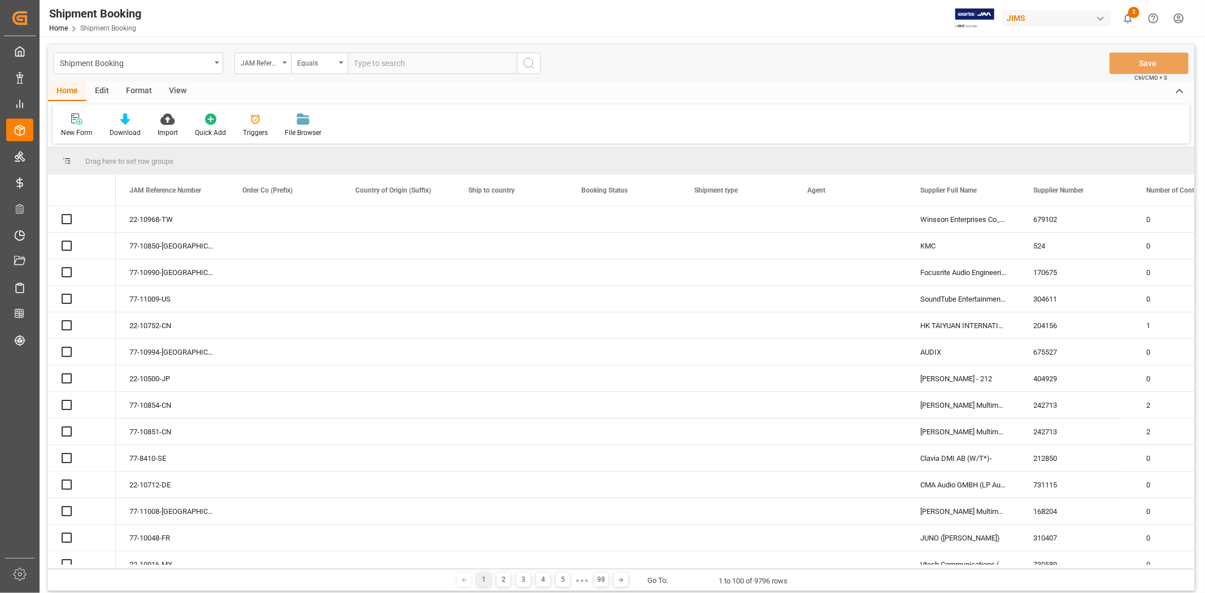
click at [368, 67] on input "text" at bounding box center [431, 63] width 169 height 21
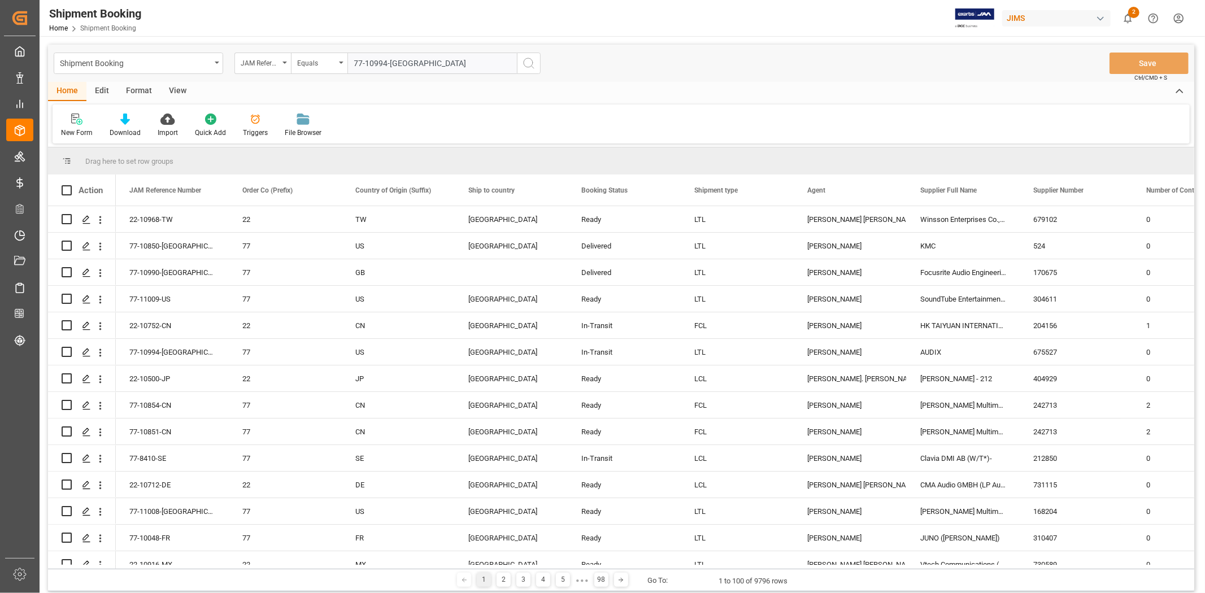
type input "77-10994-[GEOGRAPHIC_DATA]"
click at [534, 67] on icon "search button" at bounding box center [529, 63] width 14 height 14
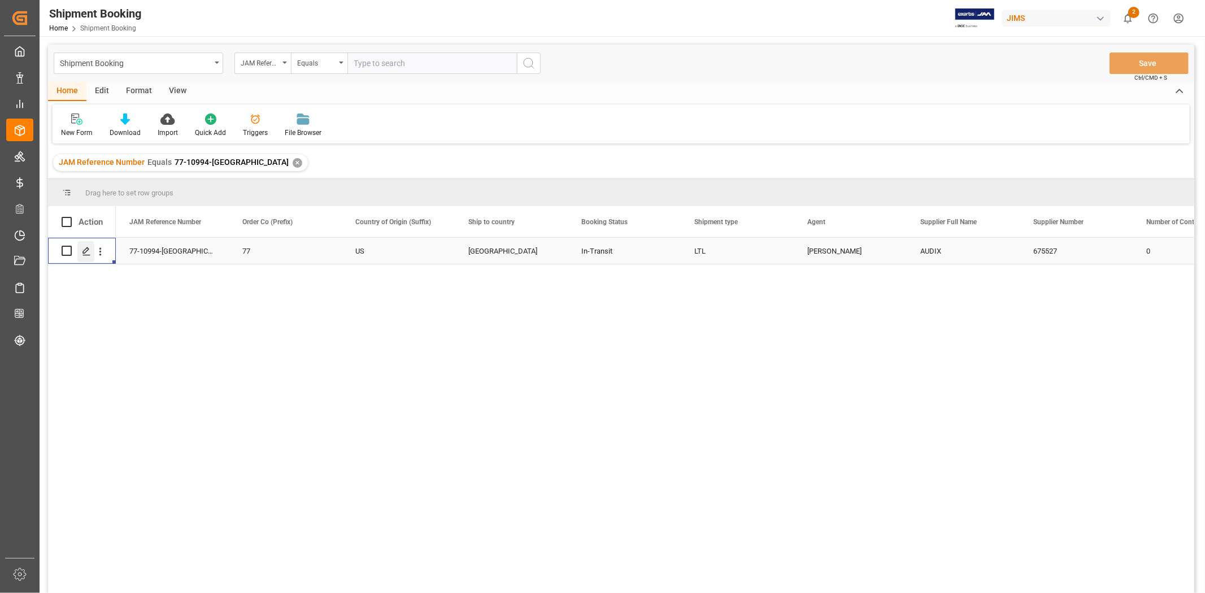
click at [89, 256] on div "Press SPACE to select this row." at bounding box center [85, 251] width 17 height 21
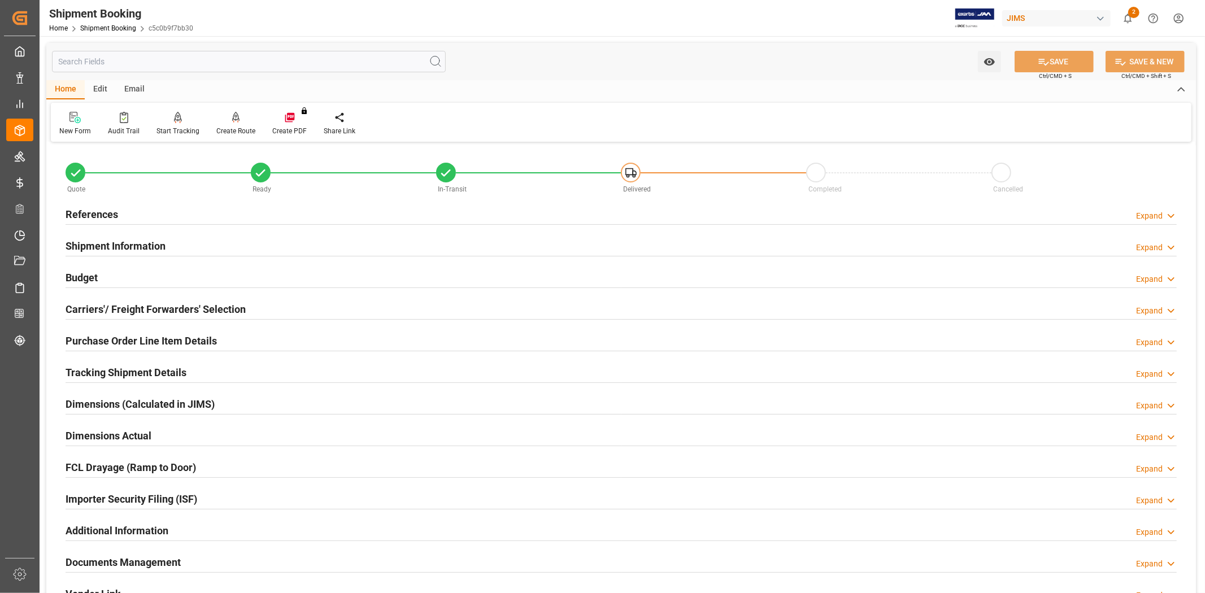
click at [185, 560] on div "Documents Management Expand" at bounding box center [621, 561] width 1111 height 21
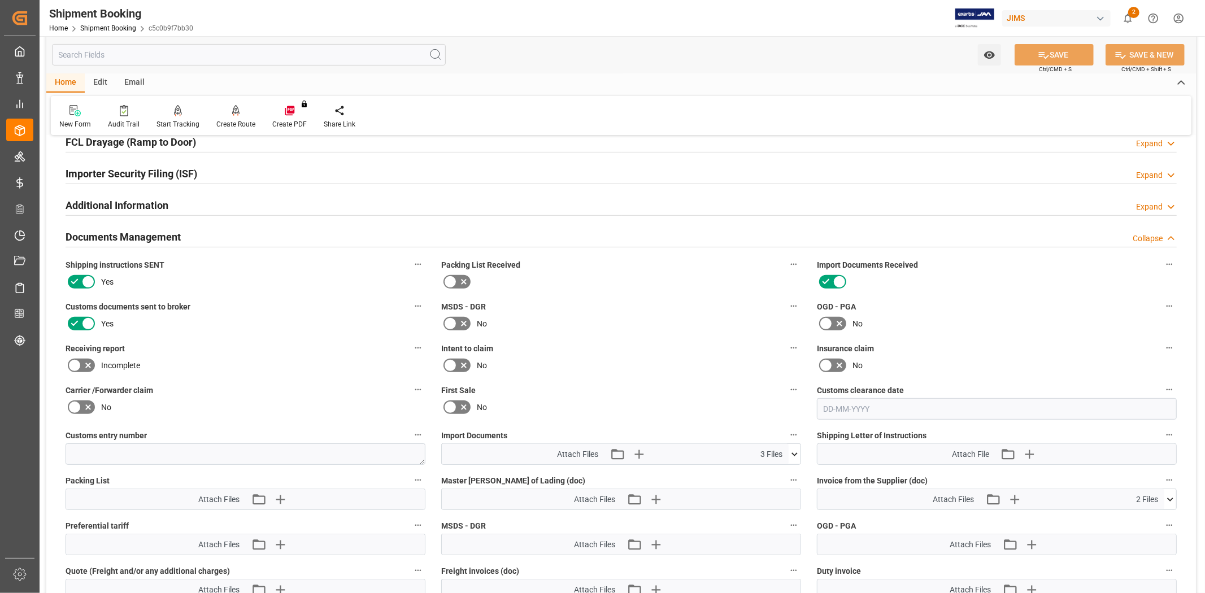
scroll to position [326, 0]
click at [795, 452] on icon at bounding box center [794, 454] width 12 height 12
click at [635, 456] on icon "button" at bounding box center [638, 453] width 18 height 18
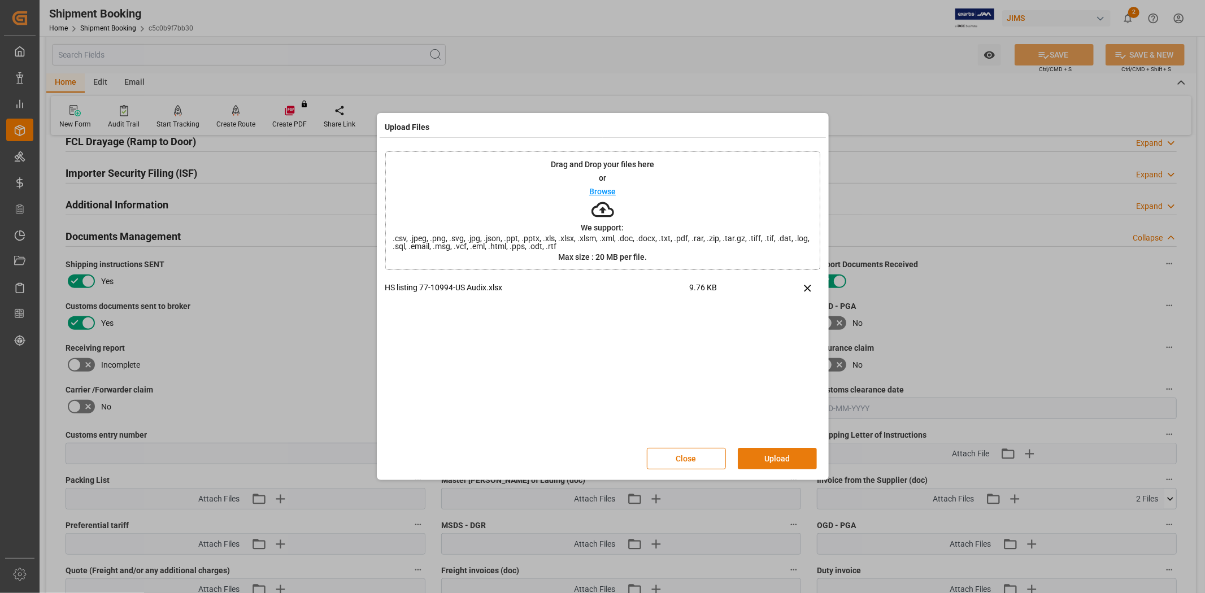
click at [788, 452] on button "Upload" at bounding box center [777, 458] width 79 height 21
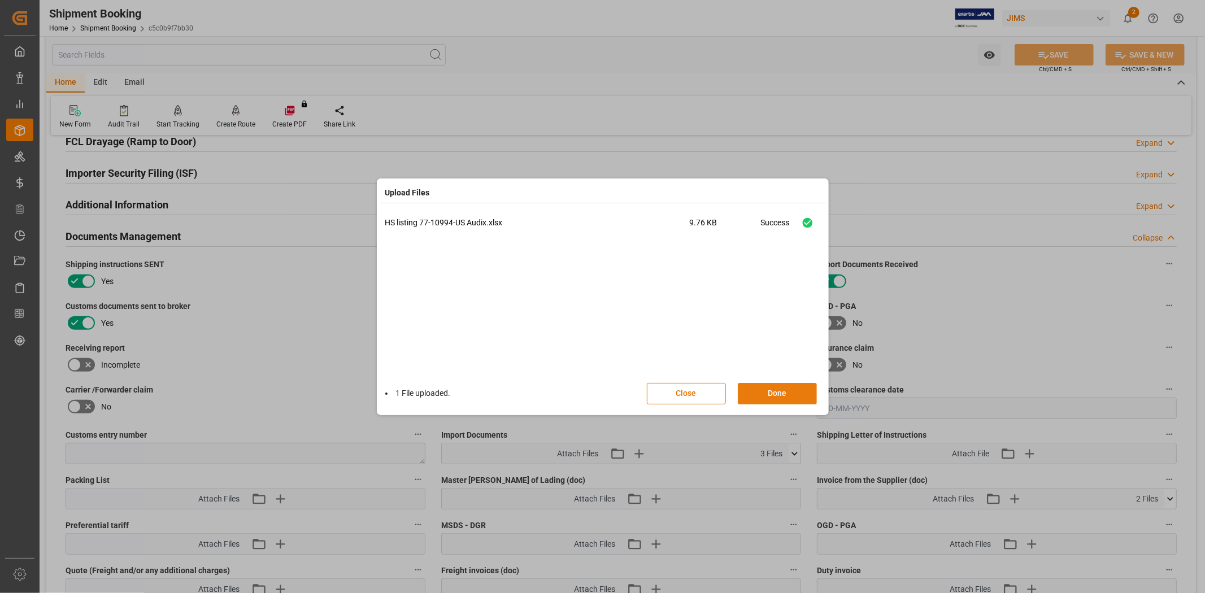
click at [771, 390] on button "Done" at bounding box center [777, 393] width 79 height 21
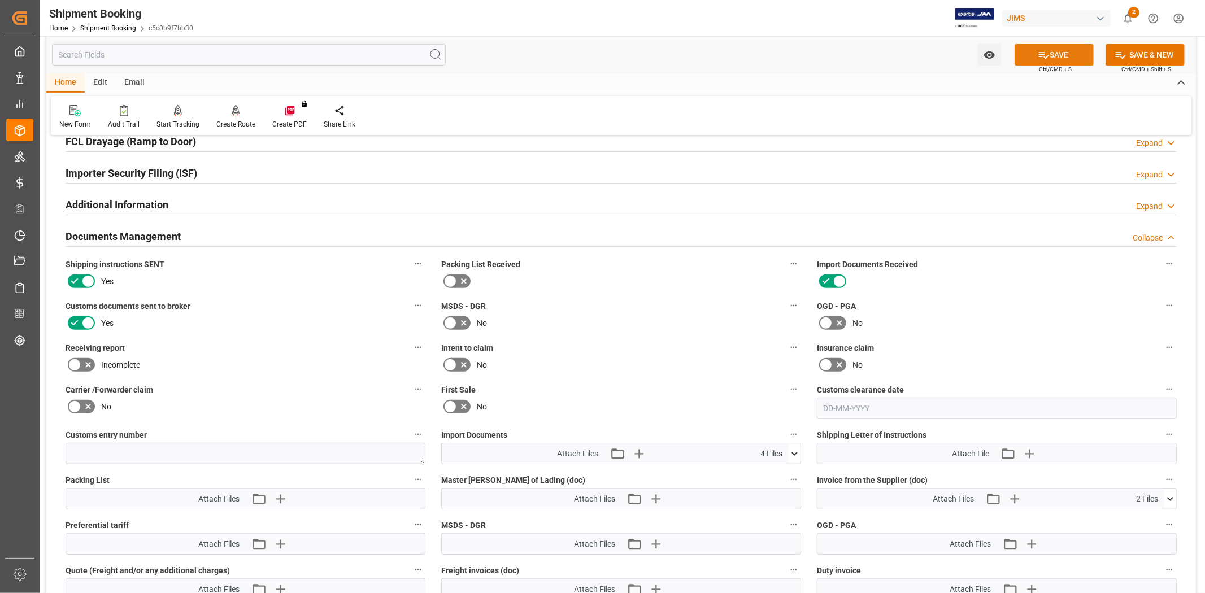
click at [1040, 57] on icon at bounding box center [1044, 55] width 12 height 12
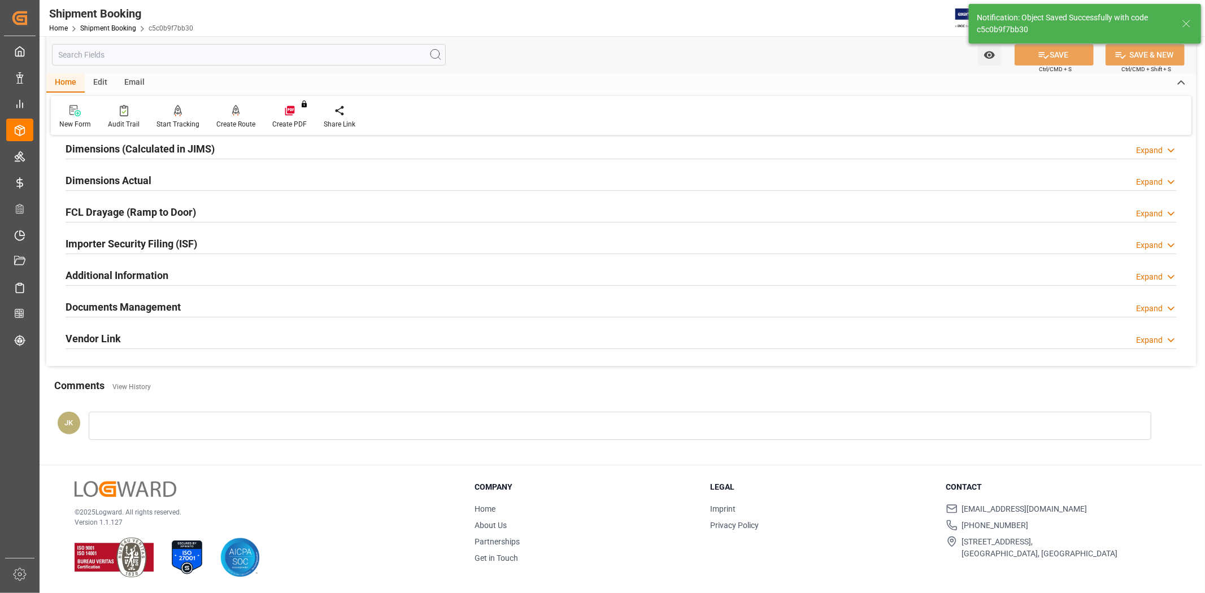
scroll to position [256, 0]
